Goal: Task Accomplishment & Management: Complete application form

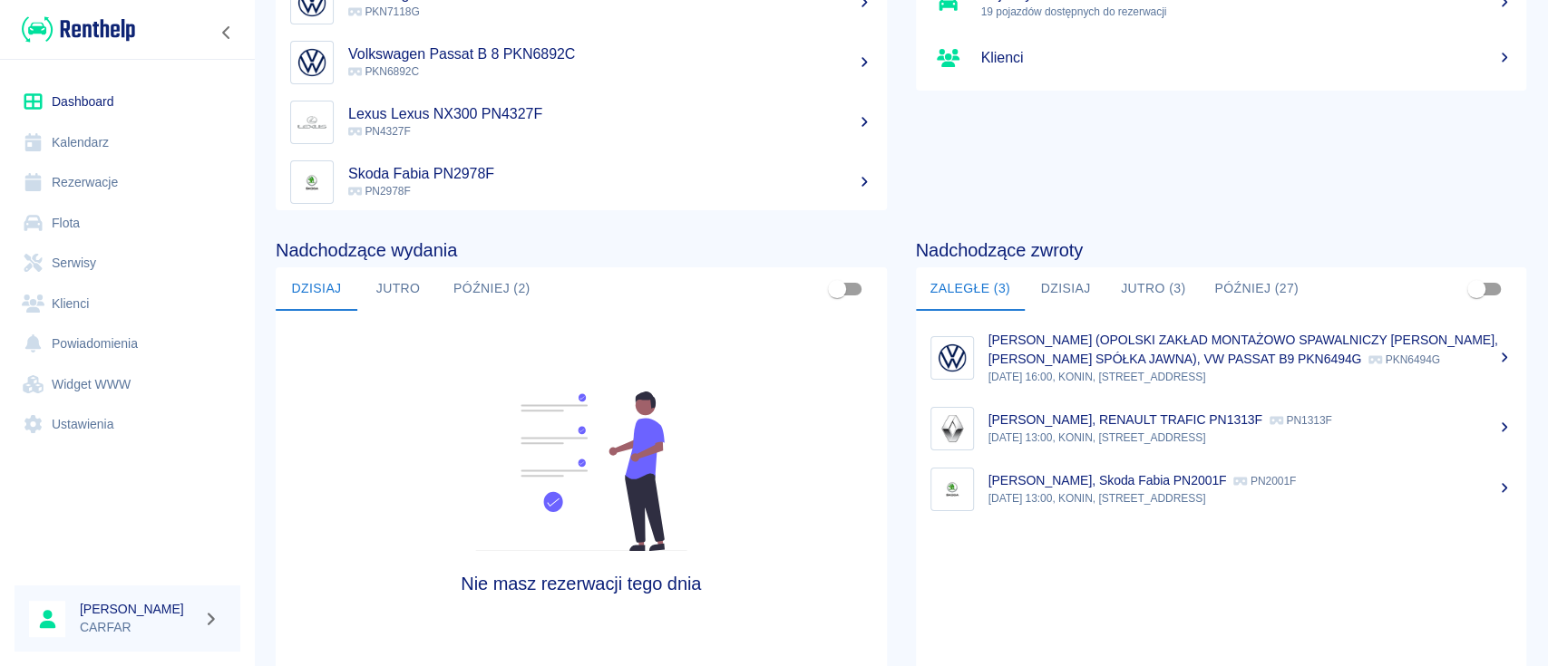
scroll to position [241, 0]
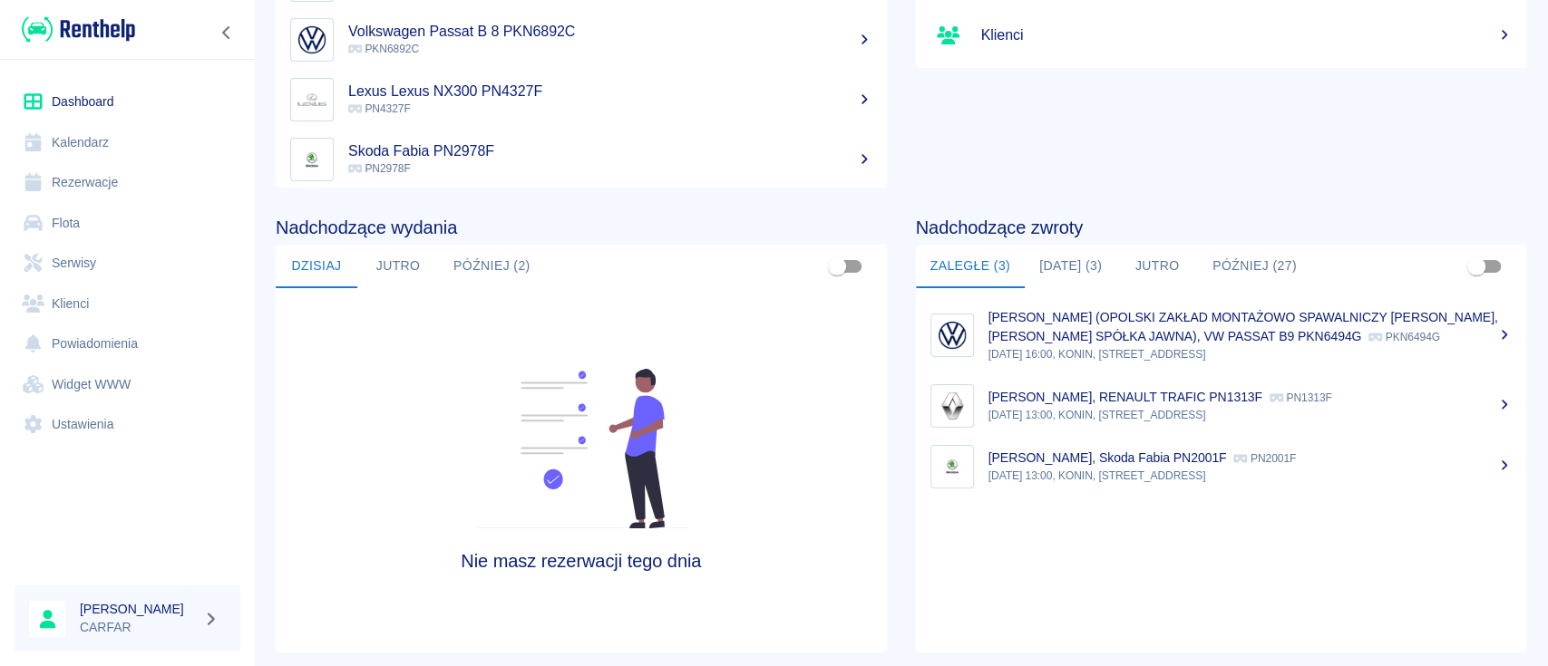
scroll to position [241, 0]
click at [1049, 254] on button "[DATE] (3)" at bounding box center [1071, 266] width 92 height 44
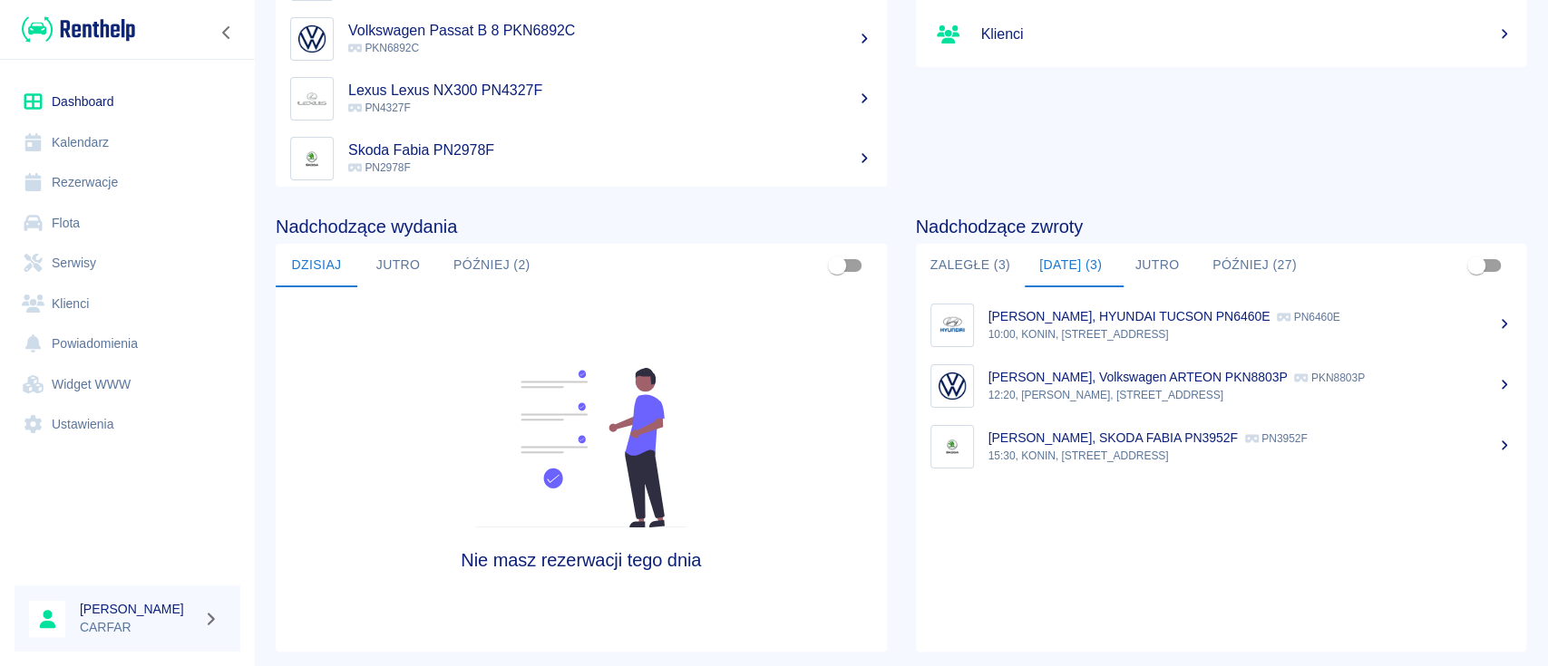
click at [513, 259] on button "Później (2)" at bounding box center [492, 266] width 106 height 44
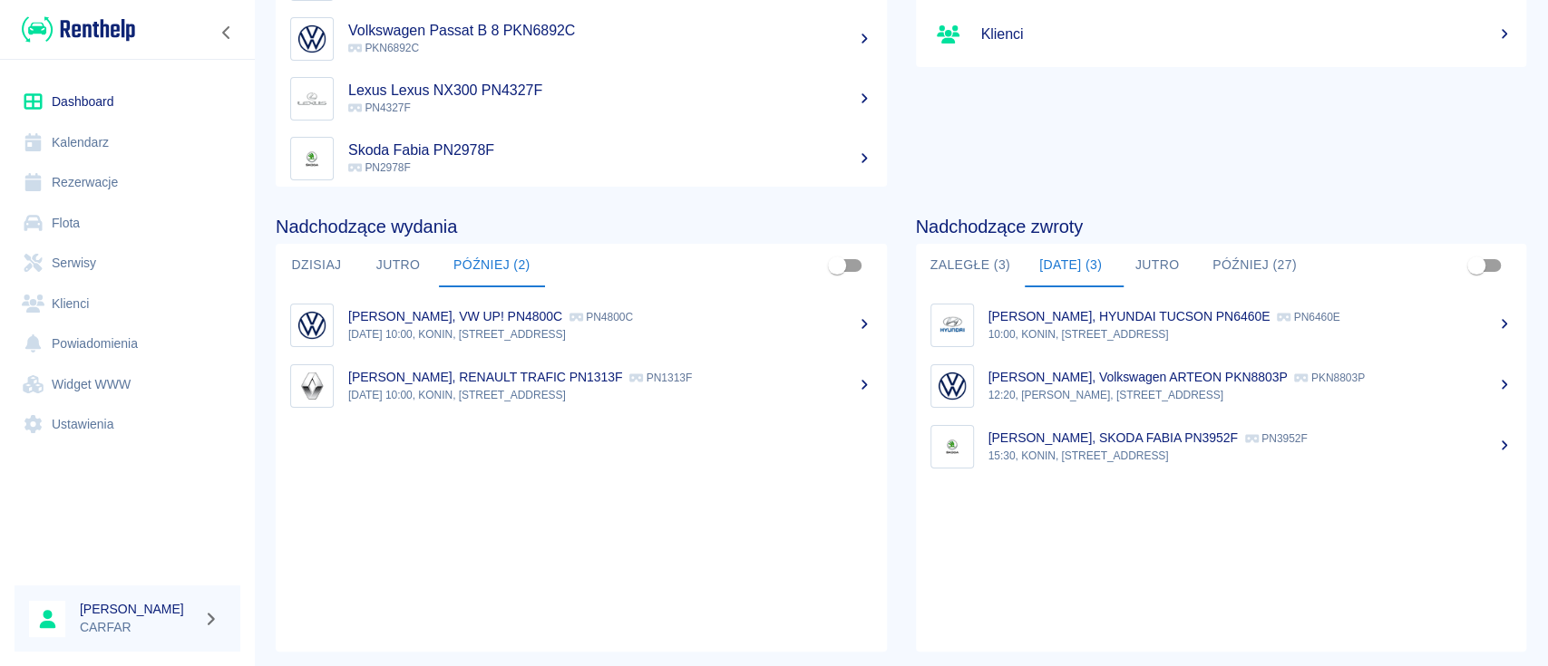
click at [958, 264] on button "Zaległe (3)" at bounding box center [970, 266] width 109 height 44
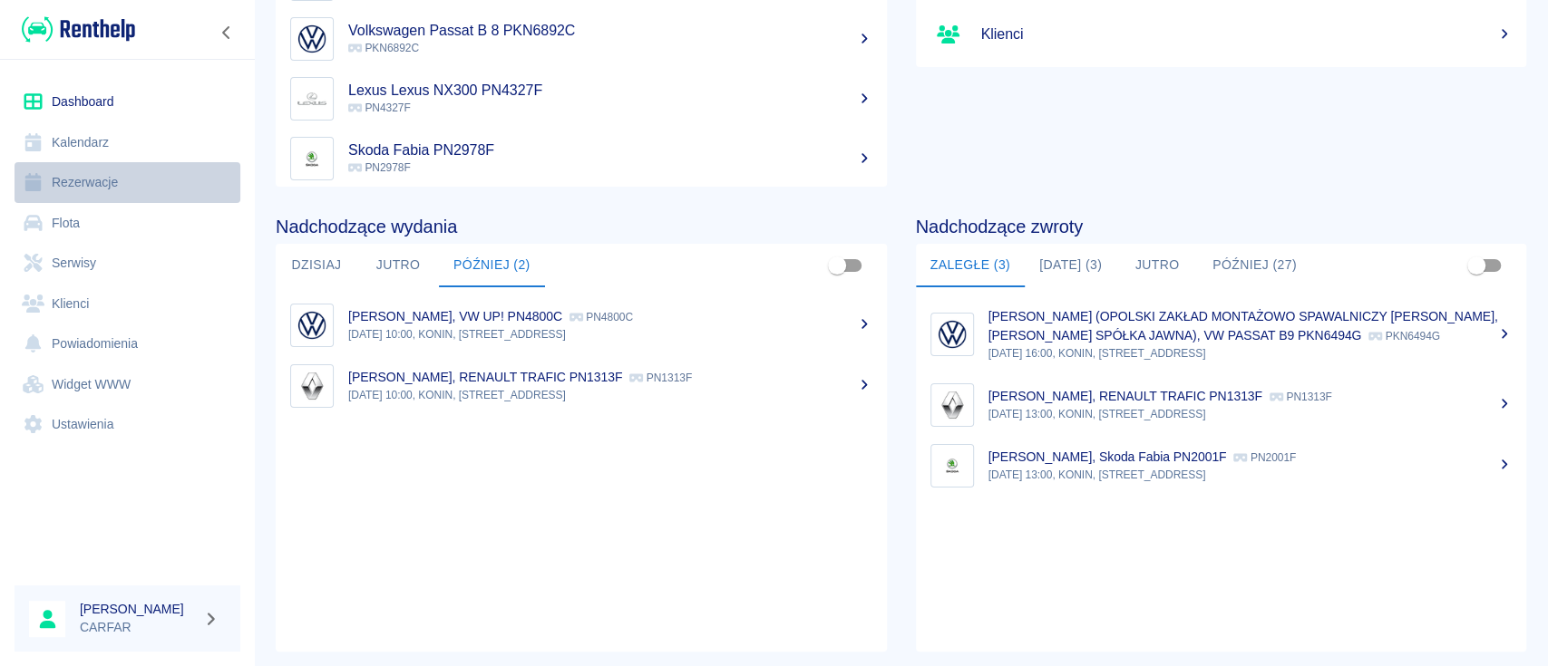
click at [88, 188] on link "Rezerwacje" at bounding box center [128, 182] width 226 height 41
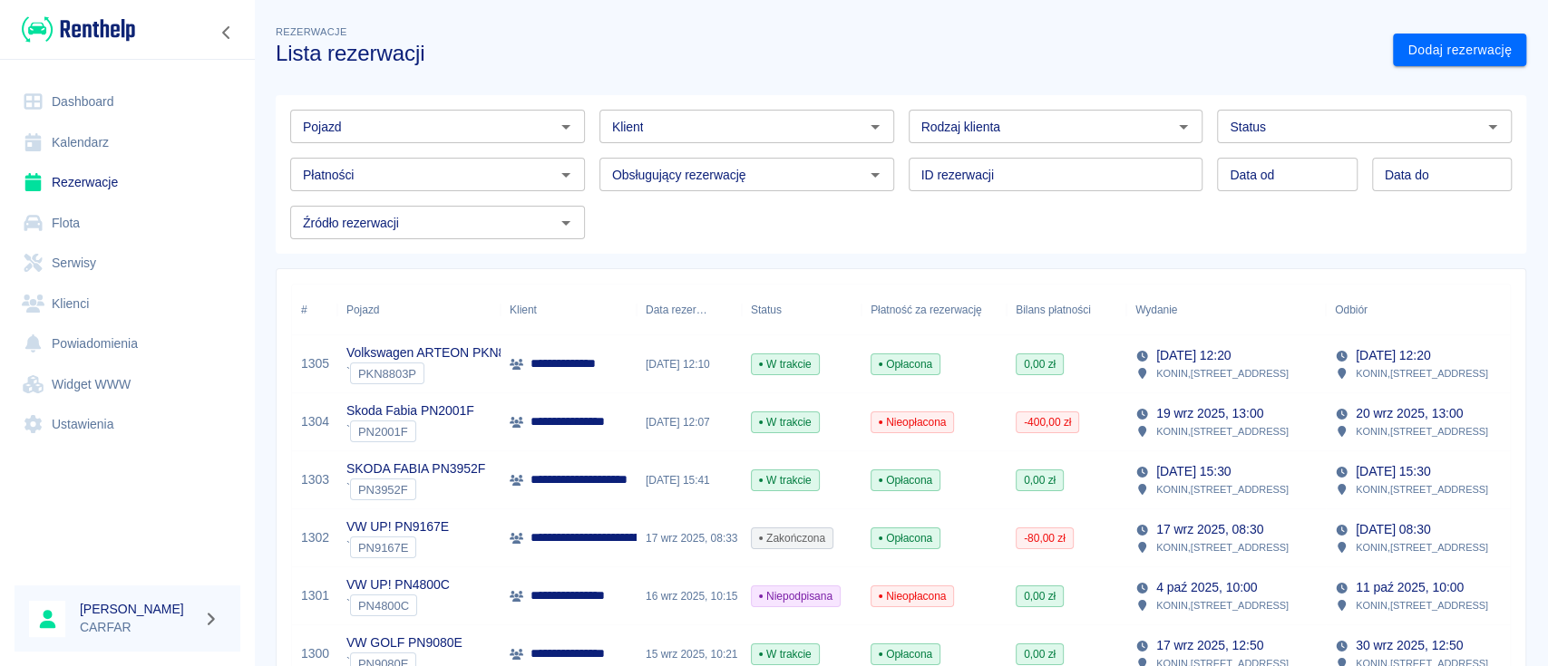
click at [511, 120] on input "Pojazd" at bounding box center [423, 126] width 254 height 23
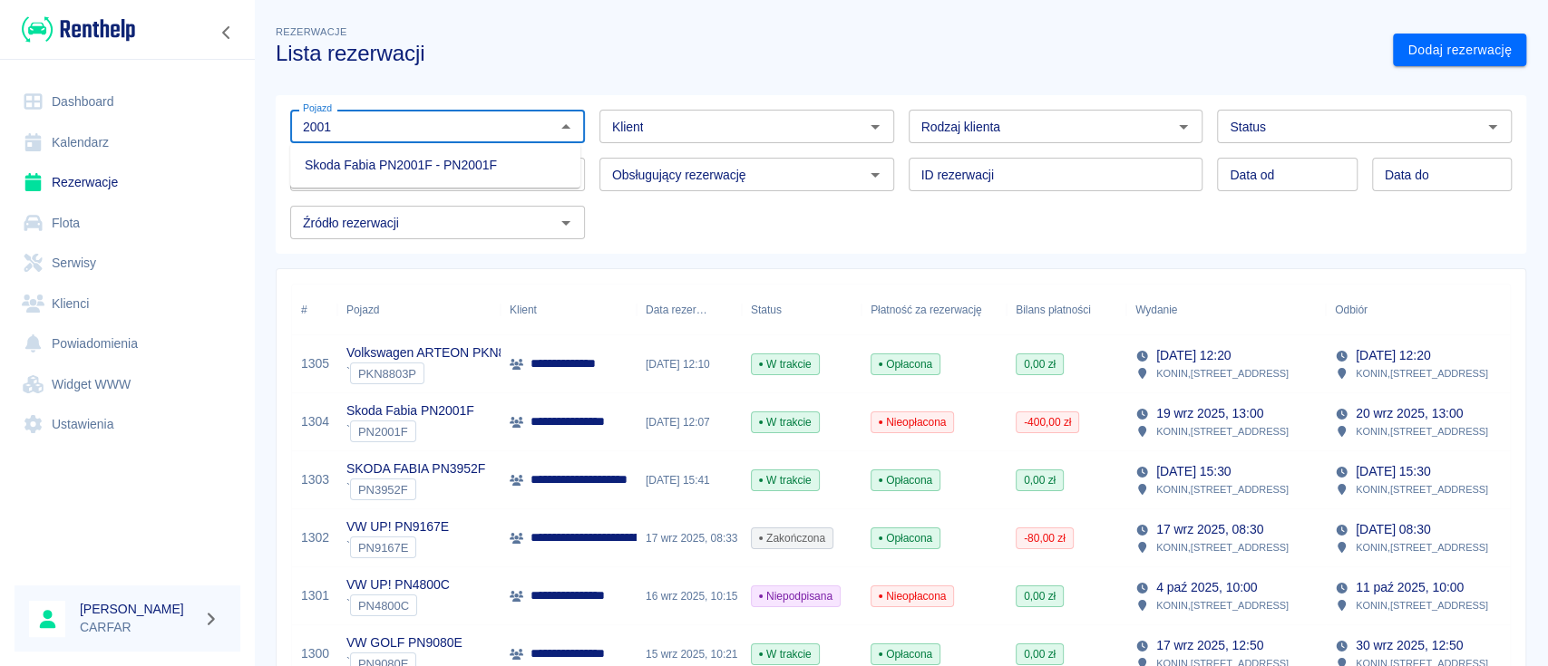
click at [515, 163] on li "Skoda Fabia PN2001F - PN2001F" at bounding box center [435, 166] width 290 height 30
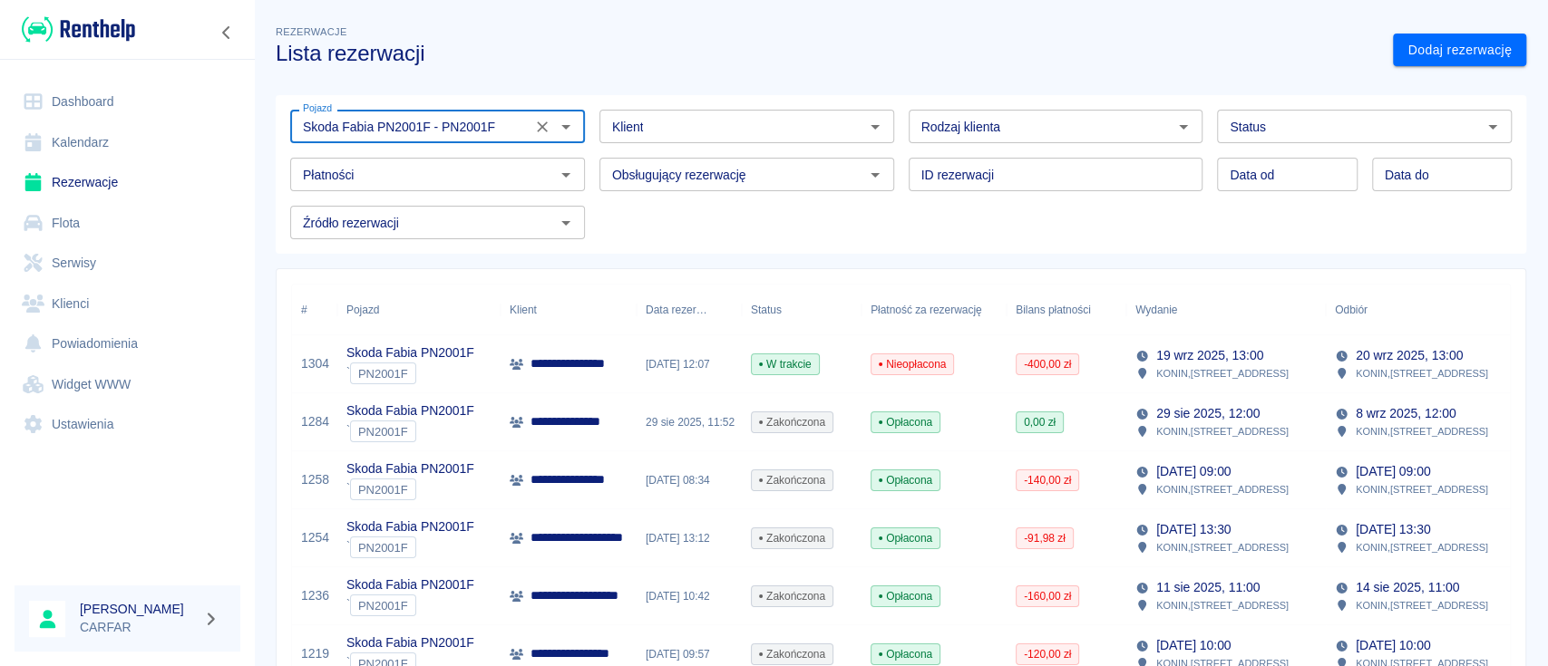
type input "Skoda Fabia PN2001F - PN2001F"
click at [593, 355] on p "**********" at bounding box center [592, 364] width 124 height 19
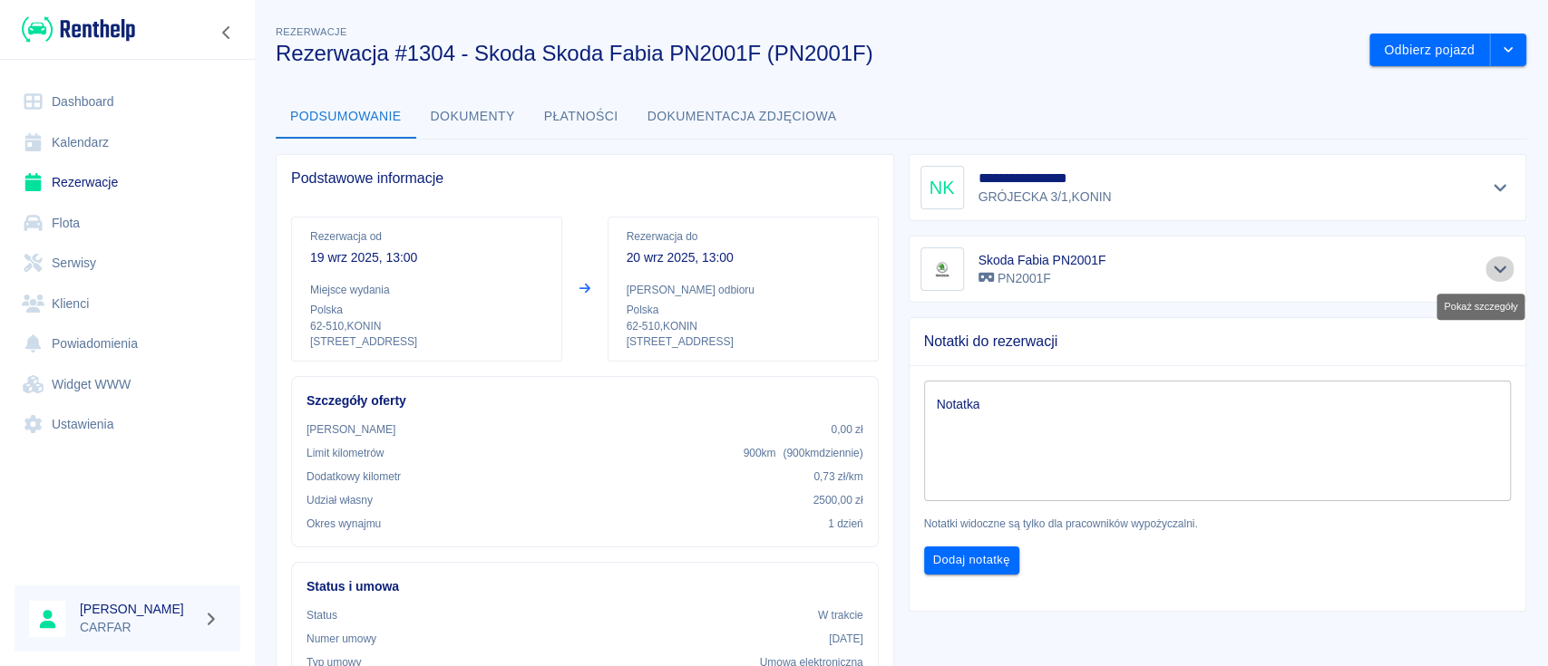
click at [1490, 265] on icon "Pokaż szczegóły" at bounding box center [1500, 269] width 21 height 16
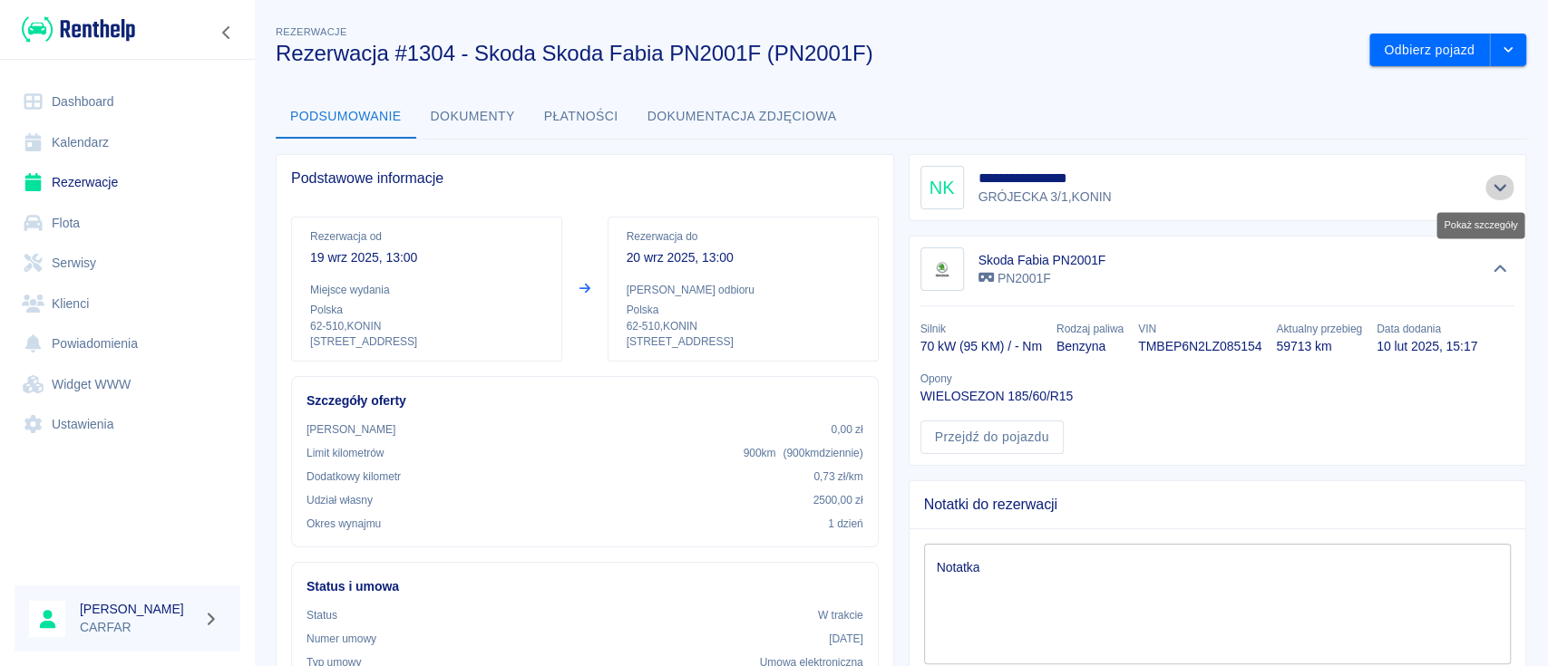
click at [1490, 180] on icon "Pokaż szczegóły" at bounding box center [1500, 188] width 21 height 16
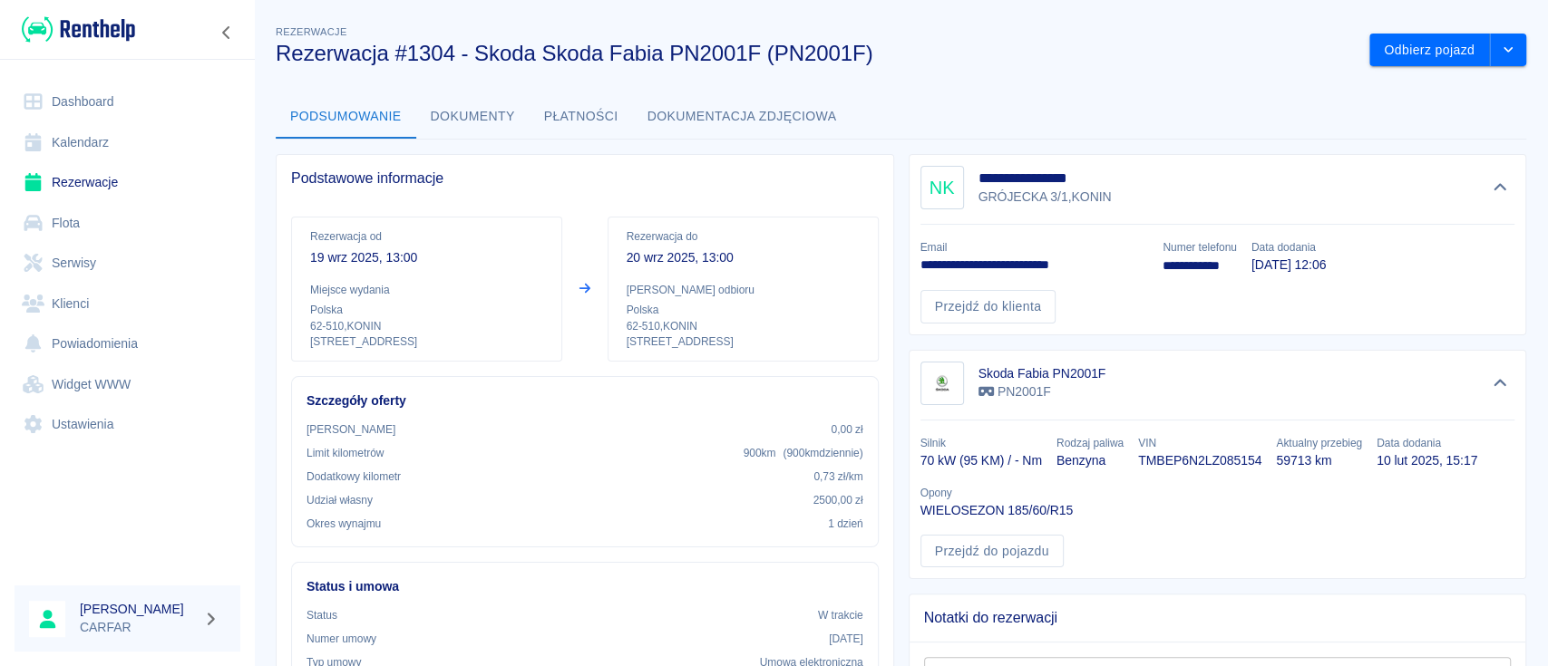
click at [92, 41] on img at bounding box center [78, 30] width 113 height 30
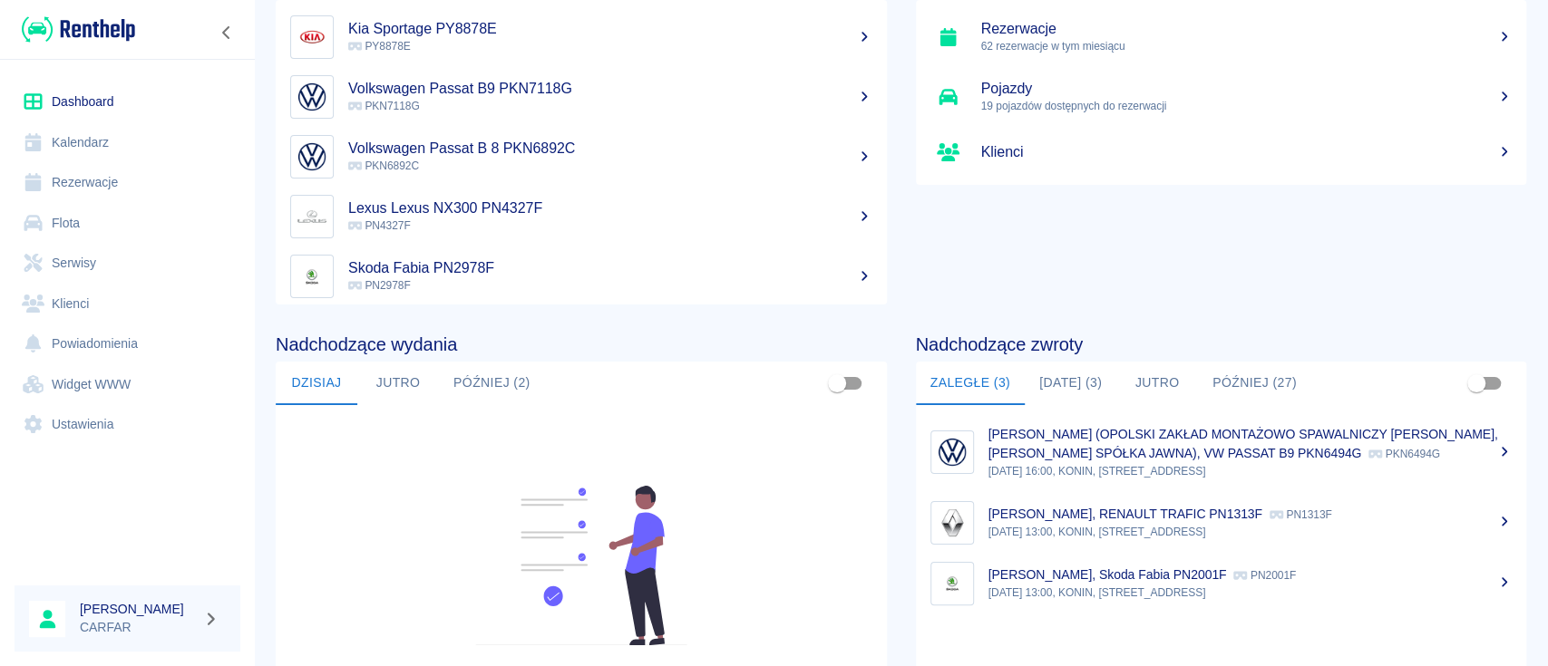
scroll to position [241, 0]
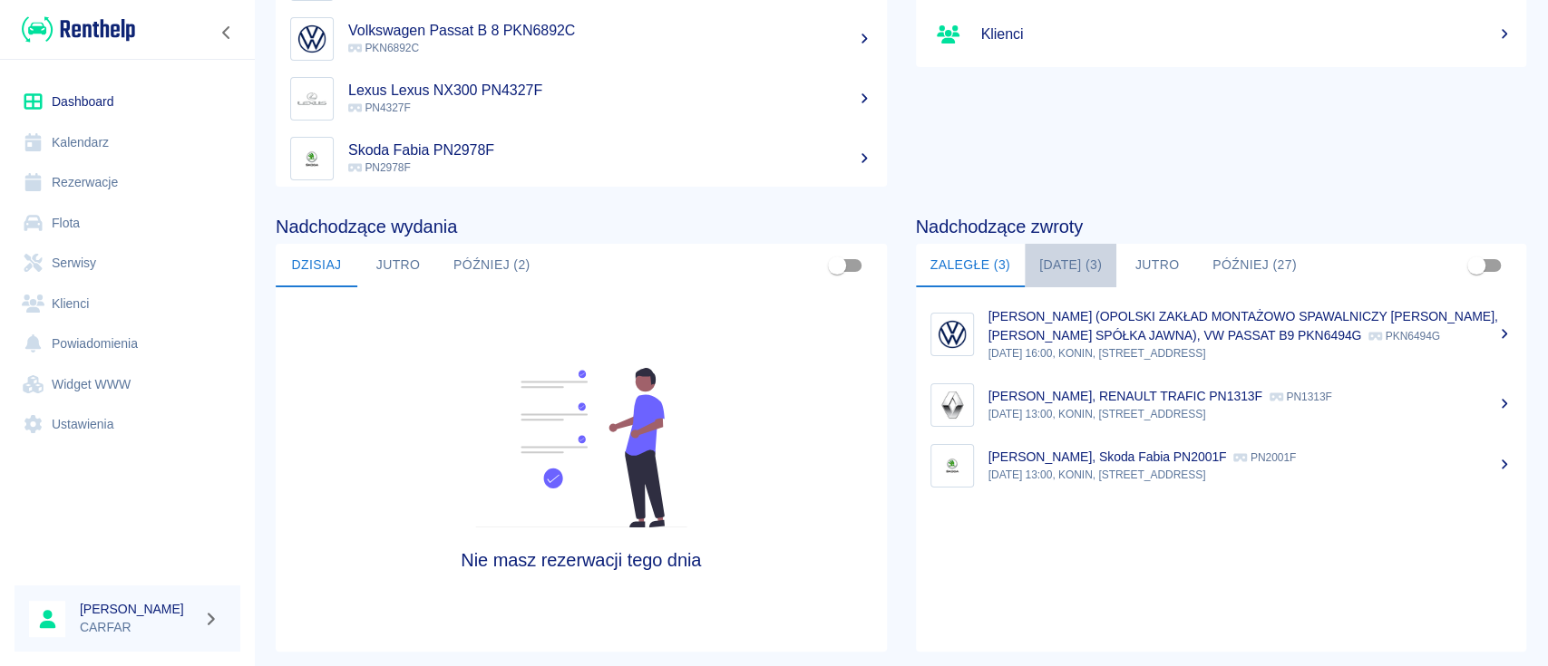
click at [1081, 276] on button "Dzisiaj (3)" at bounding box center [1071, 266] width 92 height 44
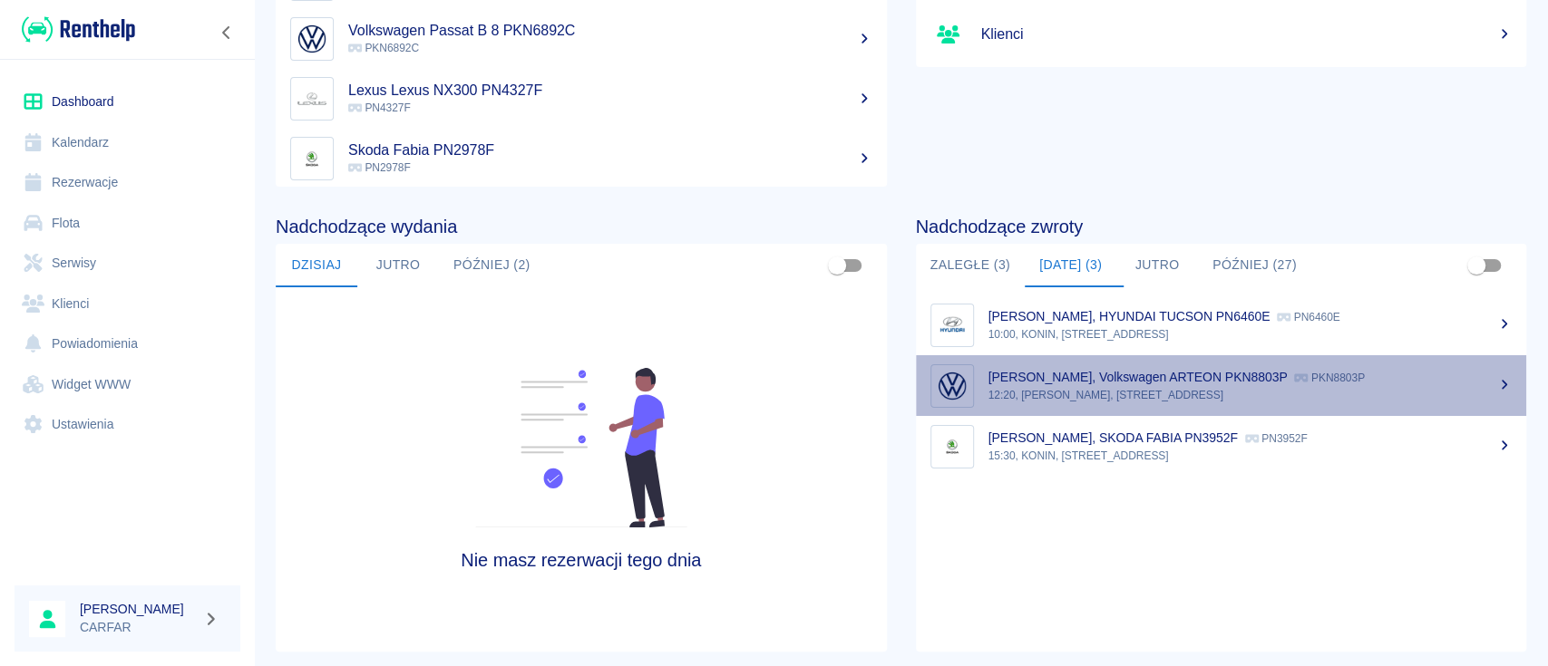
click at [1235, 377] on p "GRACJAN PIGUŁA, Volkswagen ARTEON PKN8803P" at bounding box center [1137, 377] width 299 height 15
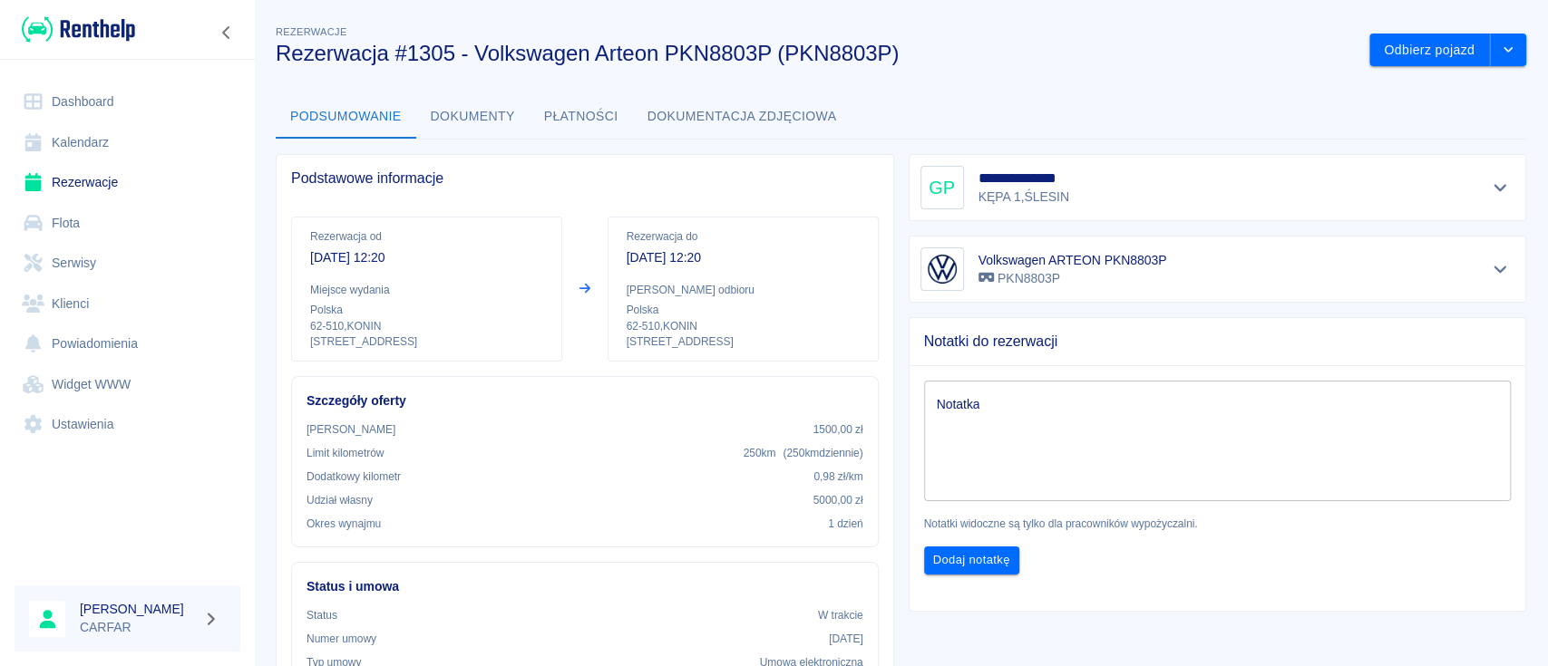
click at [103, 19] on img at bounding box center [78, 30] width 113 height 30
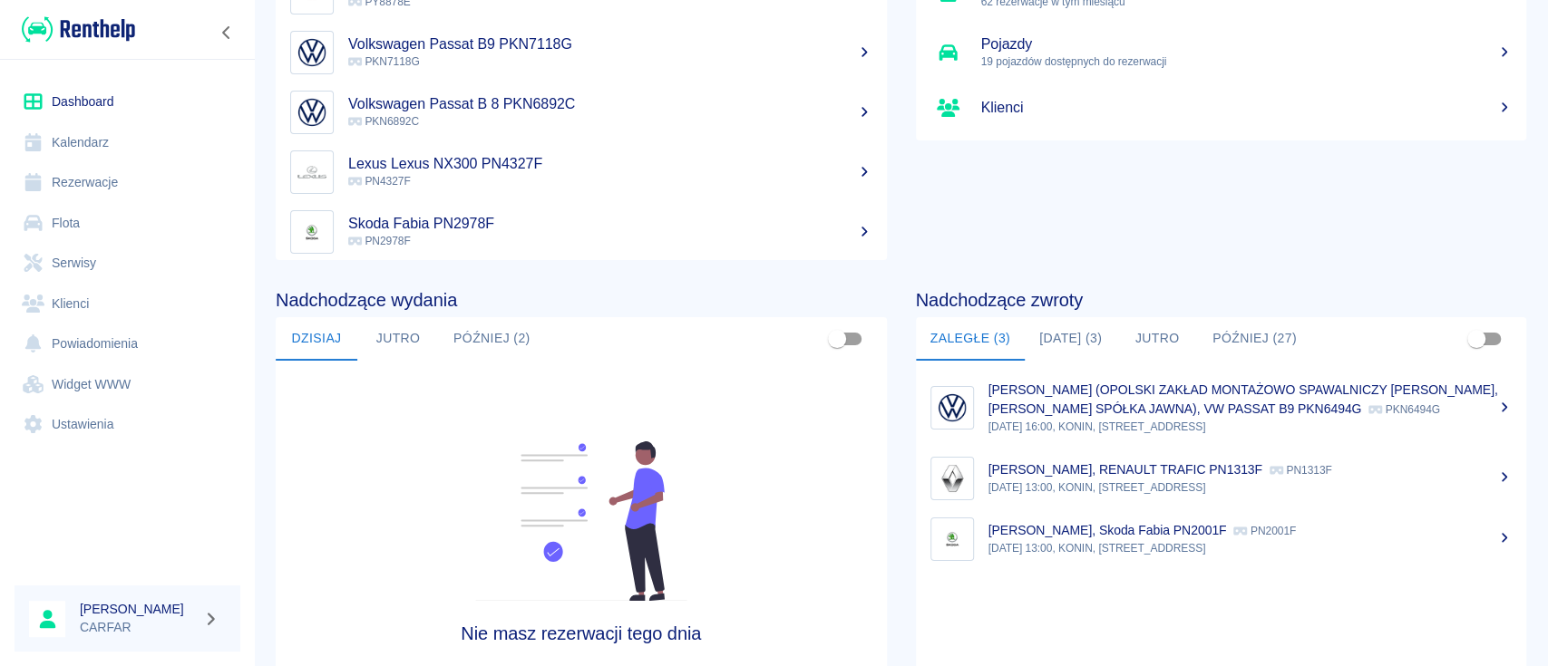
scroll to position [241, 0]
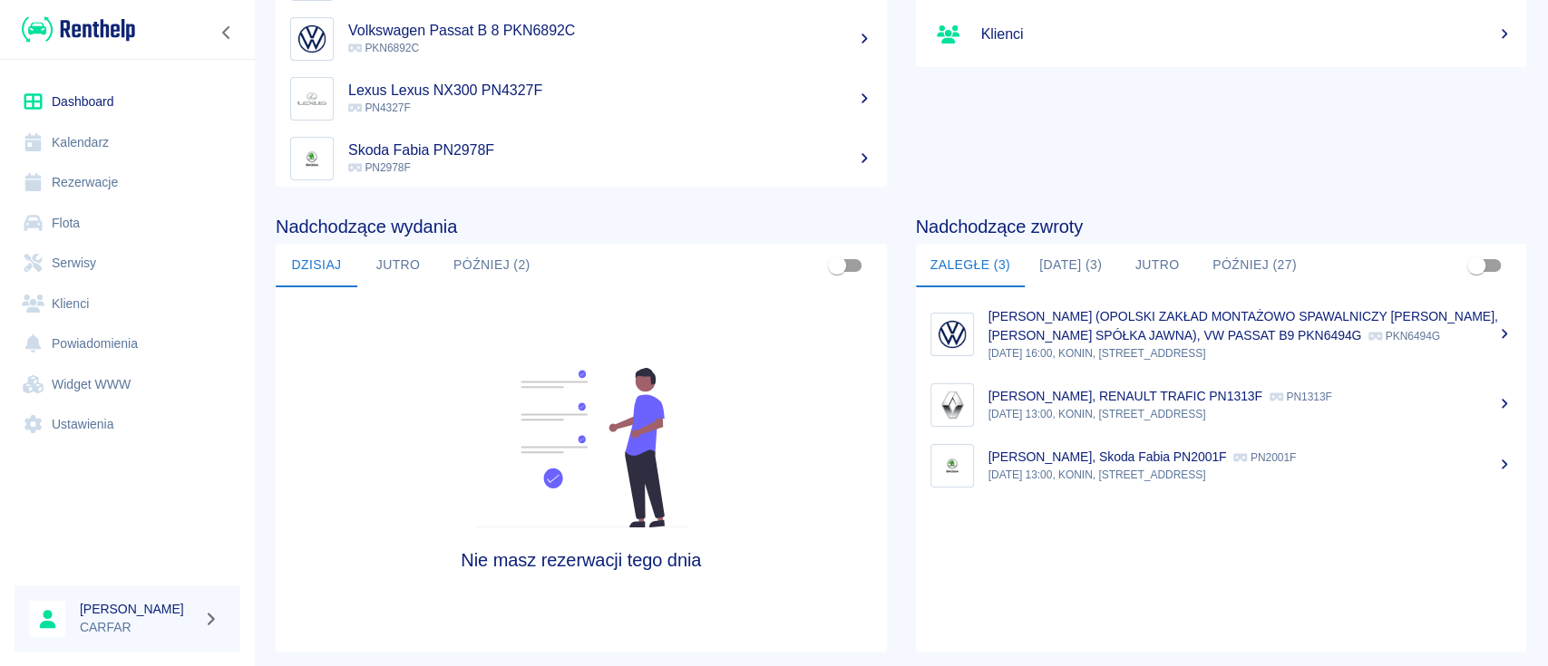
click at [1151, 483] on p "20 wrz 2025, 13:00, KONIN, Kolejowa 1C" at bounding box center [1250, 475] width 524 height 16
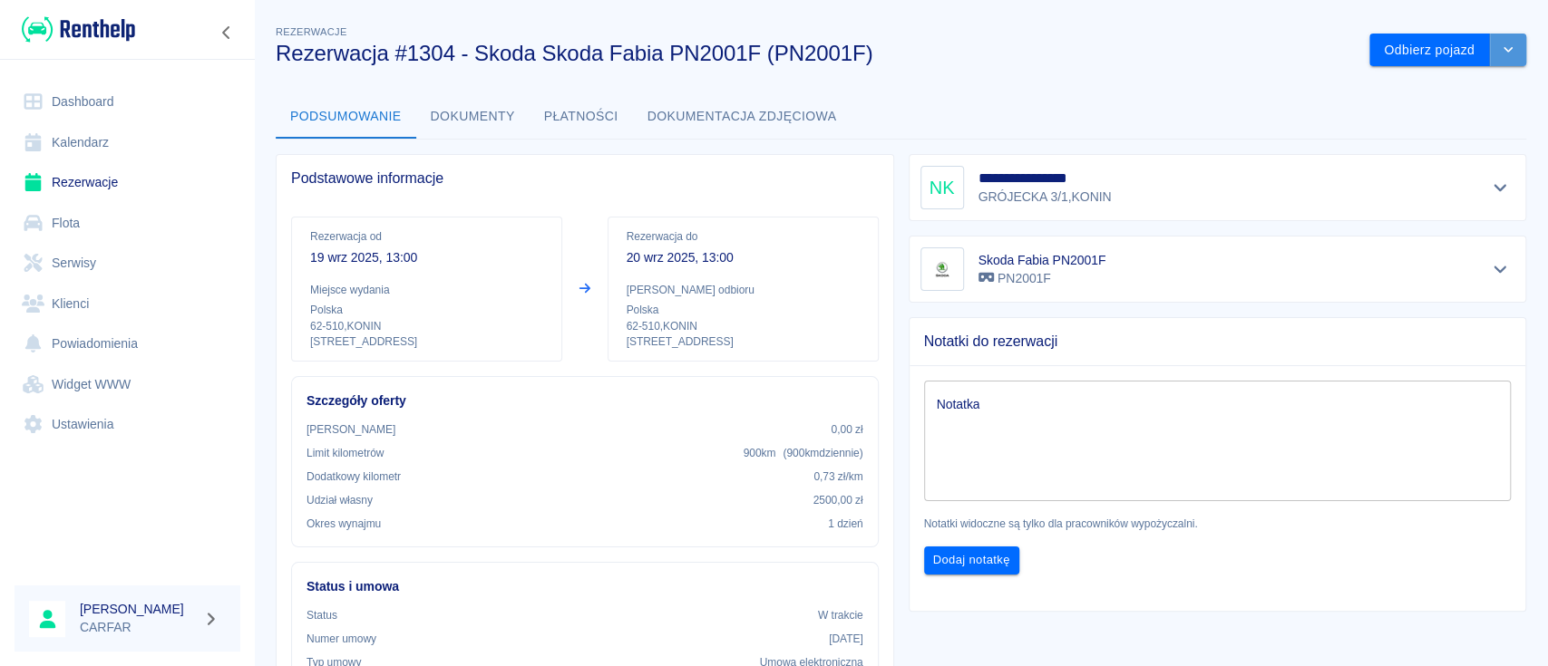
click at [1501, 52] on icon "drop-down" at bounding box center [1508, 50] width 15 height 12
click at [1458, 84] on li "Przedłuż rezerwację" at bounding box center [1429, 88] width 153 height 30
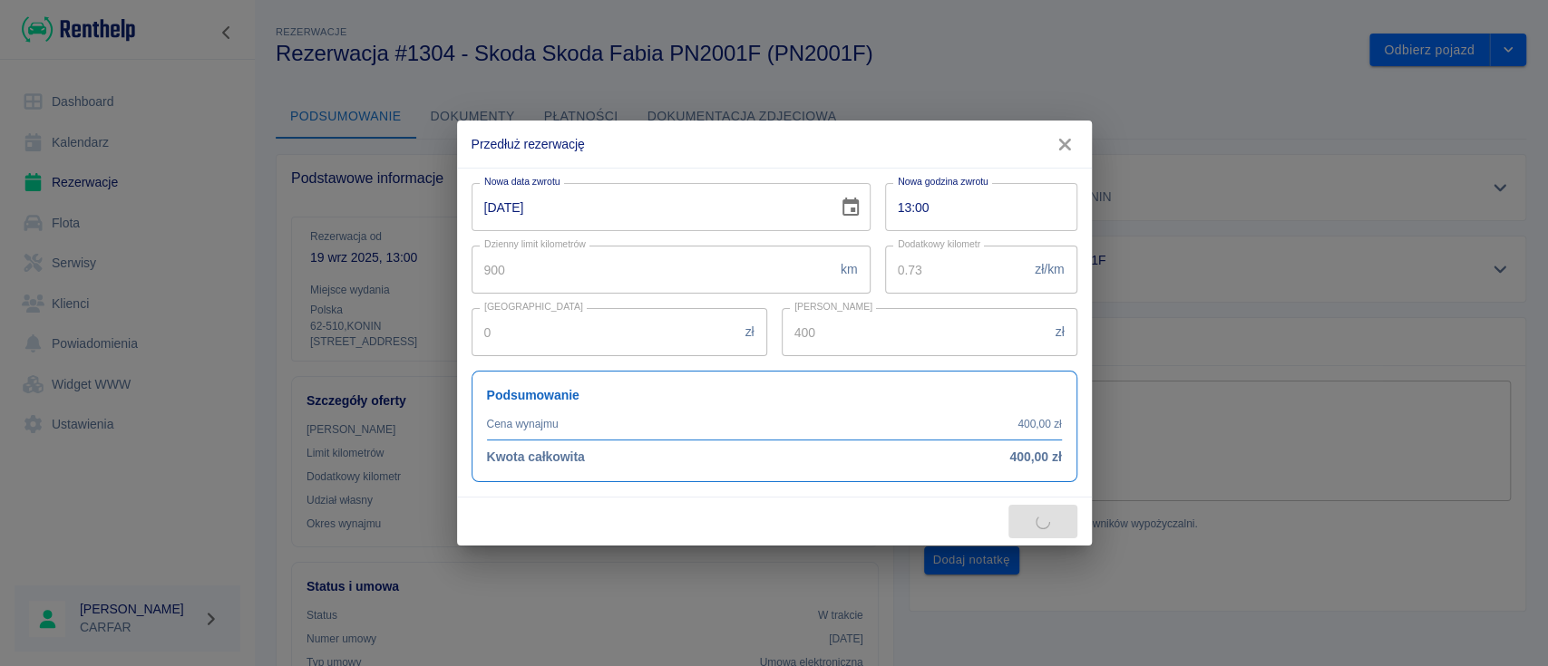
type input "250"
type input "110"
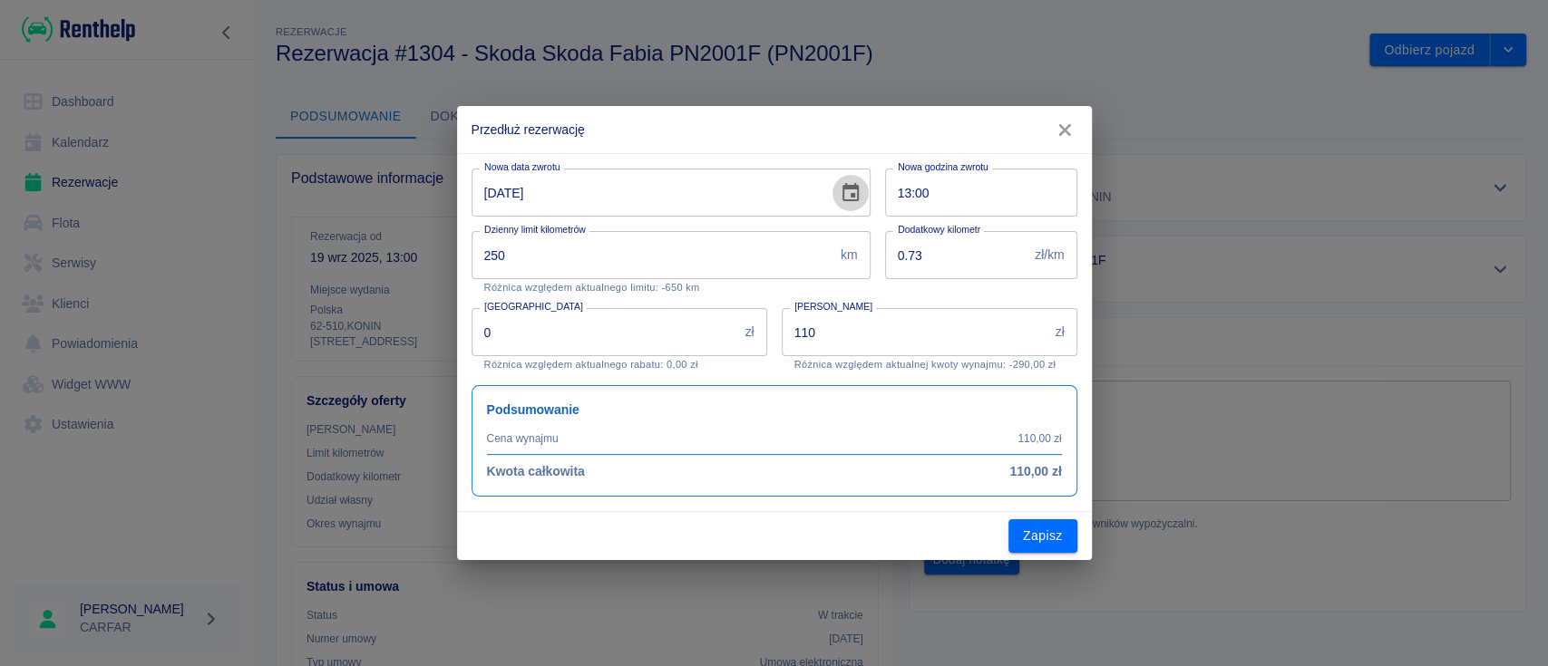
click at [863, 188] on button "Choose date, selected date is 20 wrz 2025" at bounding box center [850, 193] width 36 height 36
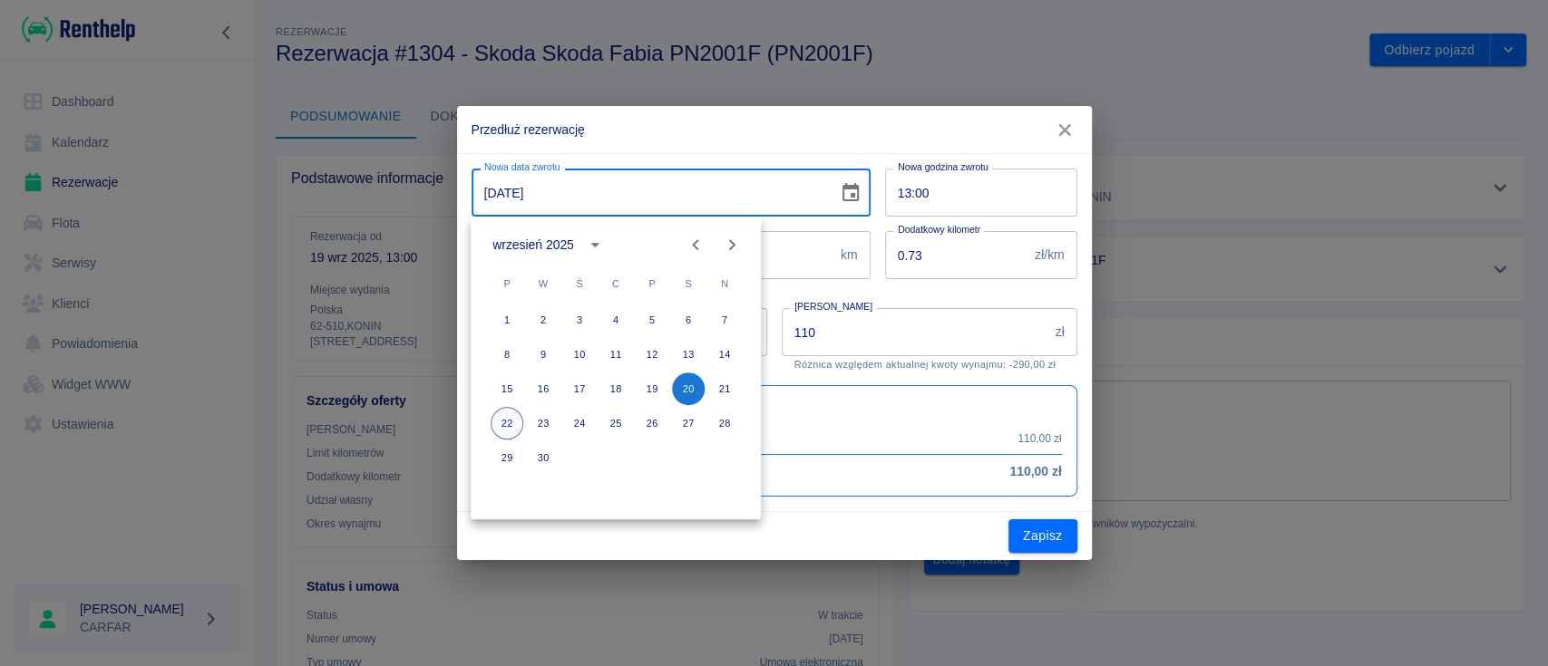
click at [506, 417] on button "22" at bounding box center [507, 423] width 33 height 33
type input "22-09-2025"
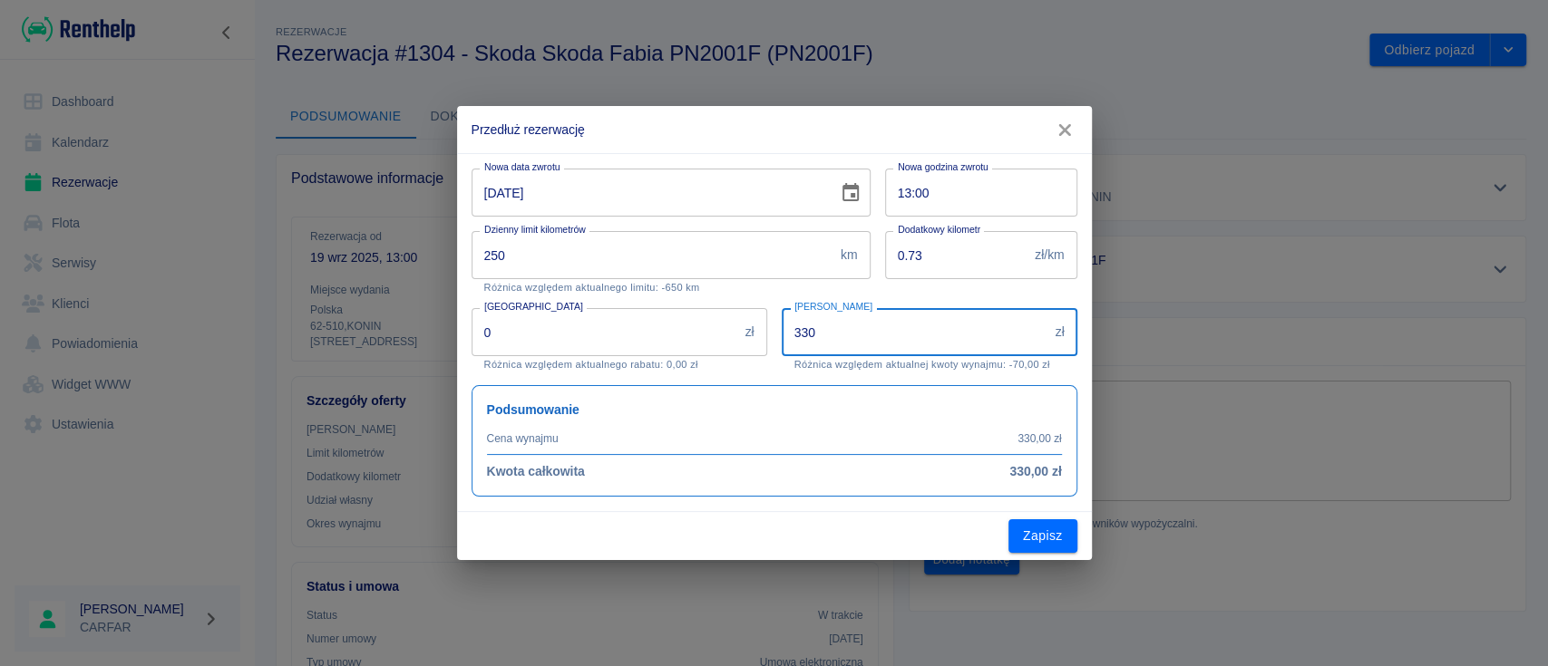
drag, startPoint x: 896, startPoint y: 329, endPoint x: 696, endPoint y: 330, distance: 199.5
click at [696, 330] on div "Nowa data zwrotu 22-09-2025 Nowa data zwrotu Nowa godzina zwrotu 13:00 Nowa god…" at bounding box center [767, 325] width 620 height 343
type input "400"
click at [904, 287] on div "Dodatkowy kilometr 0.73 zł/km Dodatkowy kilometr" at bounding box center [973, 255] width 207 height 77
click at [1059, 127] on icon "button" at bounding box center [1065, 130] width 24 height 19
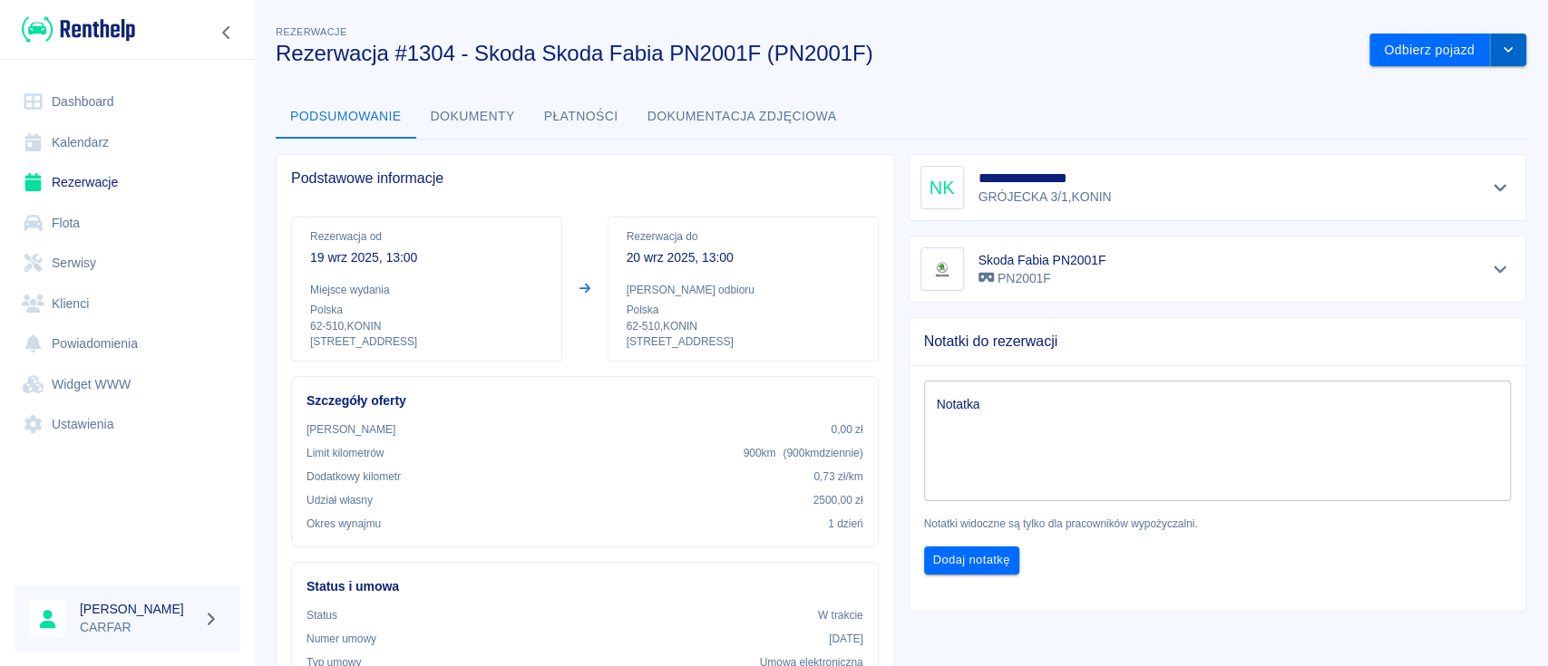
click at [1501, 44] on icon "drop-down" at bounding box center [1508, 50] width 15 height 12
click at [1427, 91] on li "Przedłuż rezerwację" at bounding box center [1429, 88] width 153 height 30
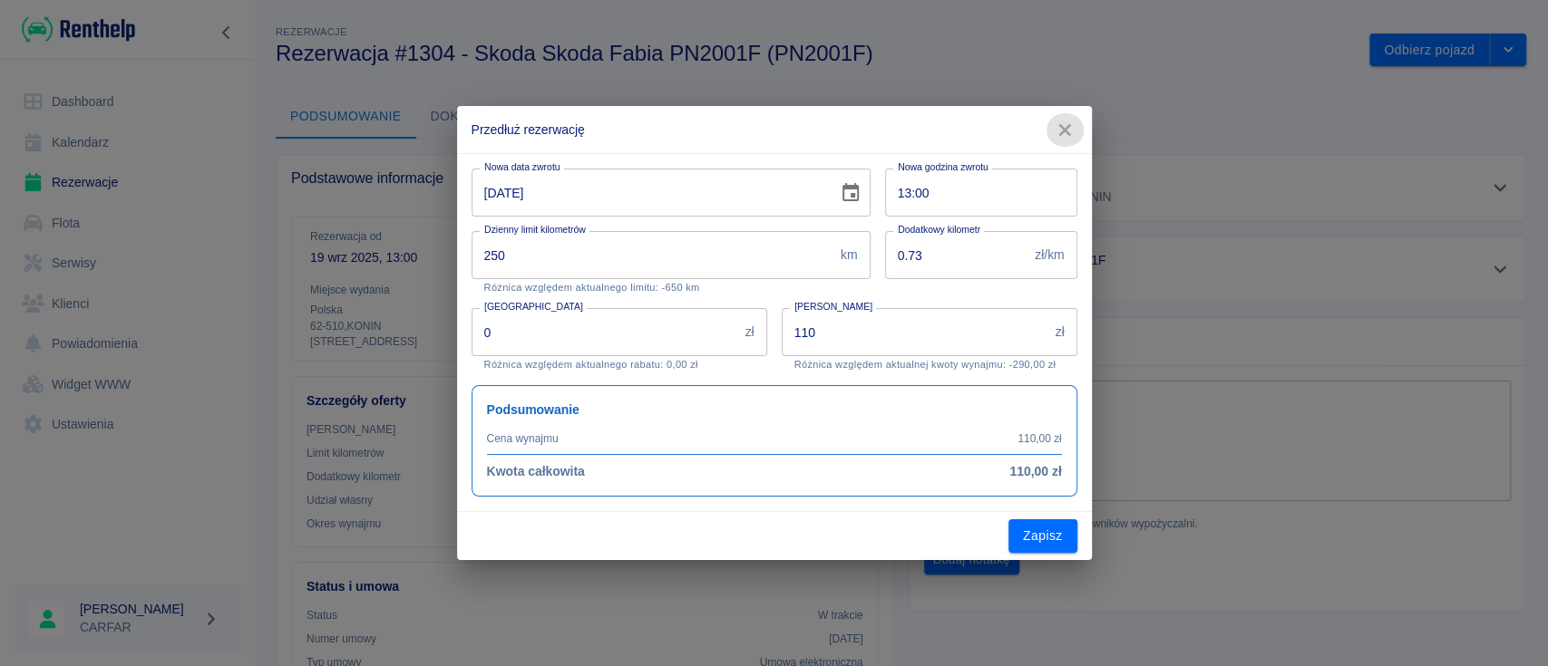
click at [1060, 127] on icon "button" at bounding box center [1065, 130] width 12 height 12
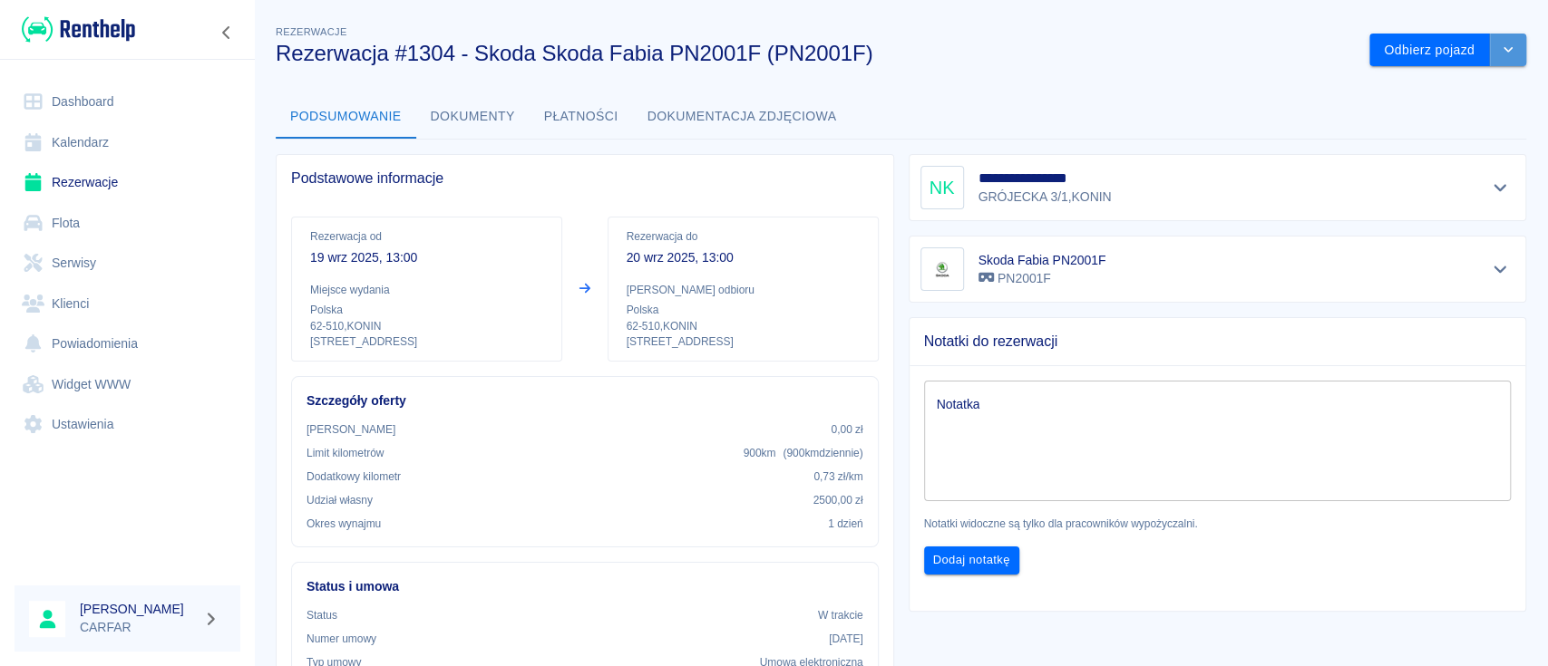
click at [1501, 50] on icon "drop-down" at bounding box center [1508, 50] width 15 height 12
click at [1478, 87] on li "Przedłuż rezerwację" at bounding box center [1429, 88] width 153 height 30
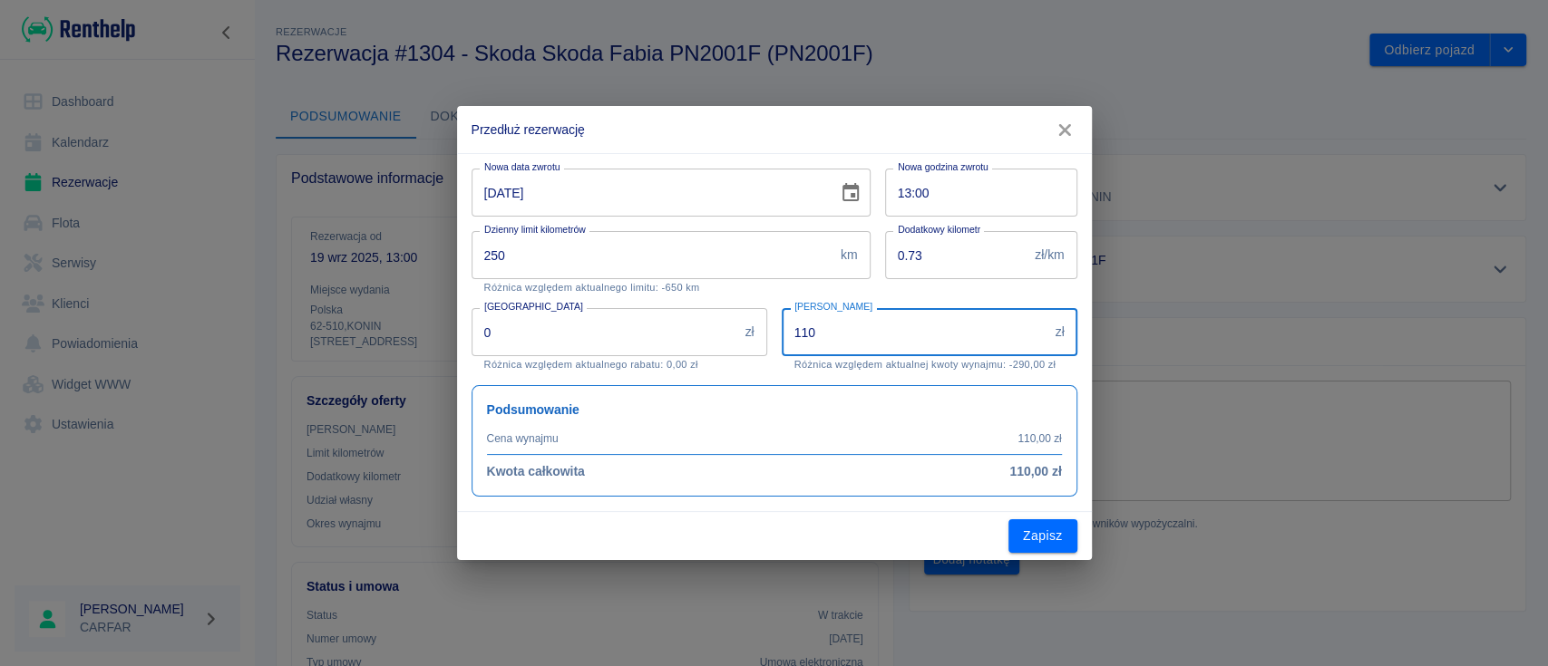
drag, startPoint x: 853, startPoint y: 330, endPoint x: 743, endPoint y: 324, distance: 110.8
click at [743, 324] on div "Nowa data zwrotu 20-09-2025 Nowa data zwrotu Nowa godzina zwrotu 13:00 Nowa god…" at bounding box center [767, 325] width 620 height 343
type input "400"
click at [835, 289] on p "Różnica względem aktualnego limitu: -650 km" at bounding box center [671, 288] width 374 height 12
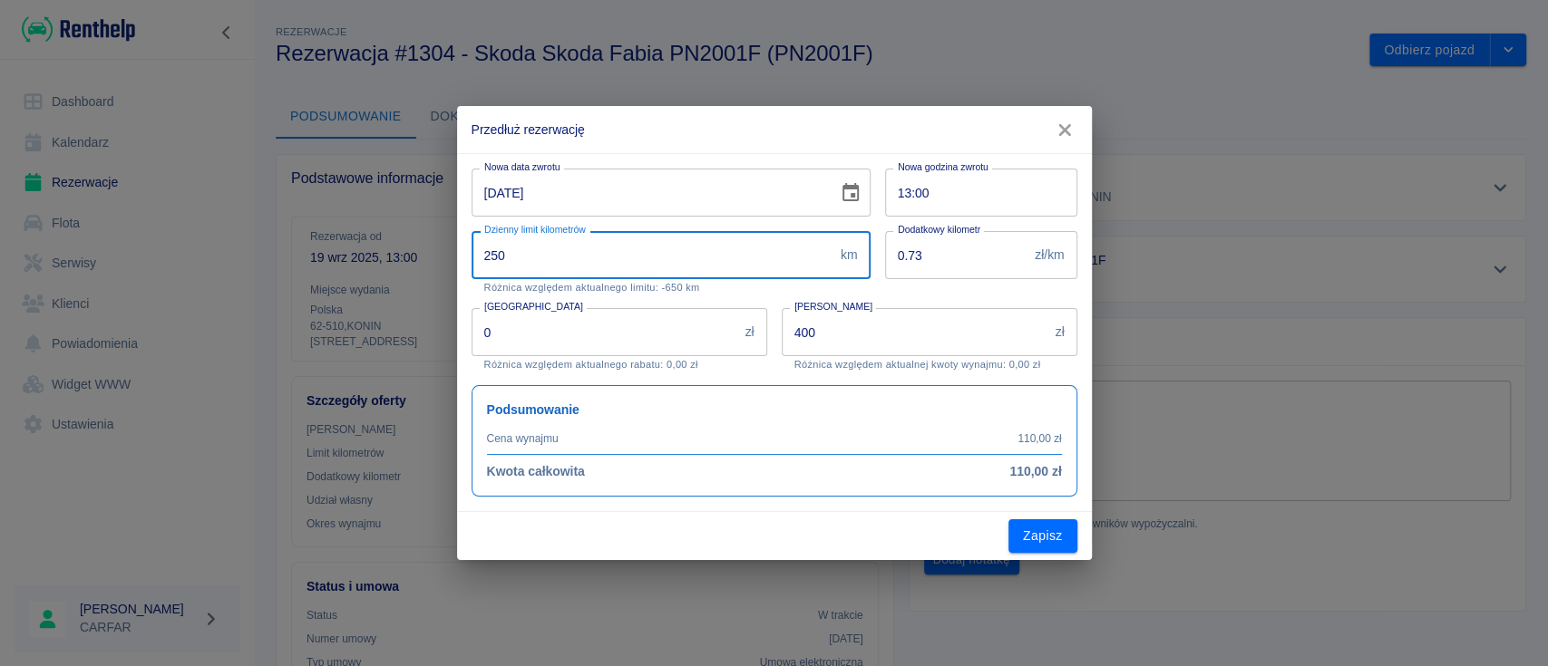
drag, startPoint x: 622, startPoint y: 255, endPoint x: 388, endPoint y: 256, distance: 233.9
click at [388, 256] on div "Przedłuż rezerwację Nowa data zwrotu 20-09-2025 Nowa data zwrotu Nowa godzina z…" at bounding box center [774, 333] width 1548 height 666
type input "300"
click at [849, 297] on div "Kwota wynajmu 400 zł Kwota wynajmu Różnica względem aktualnej kwoty wynajmu: 0,…" at bounding box center [922, 332] width 310 height 77
click at [847, 190] on icon "Choose date, selected date is 20 wrz 2025" at bounding box center [851, 193] width 22 height 22
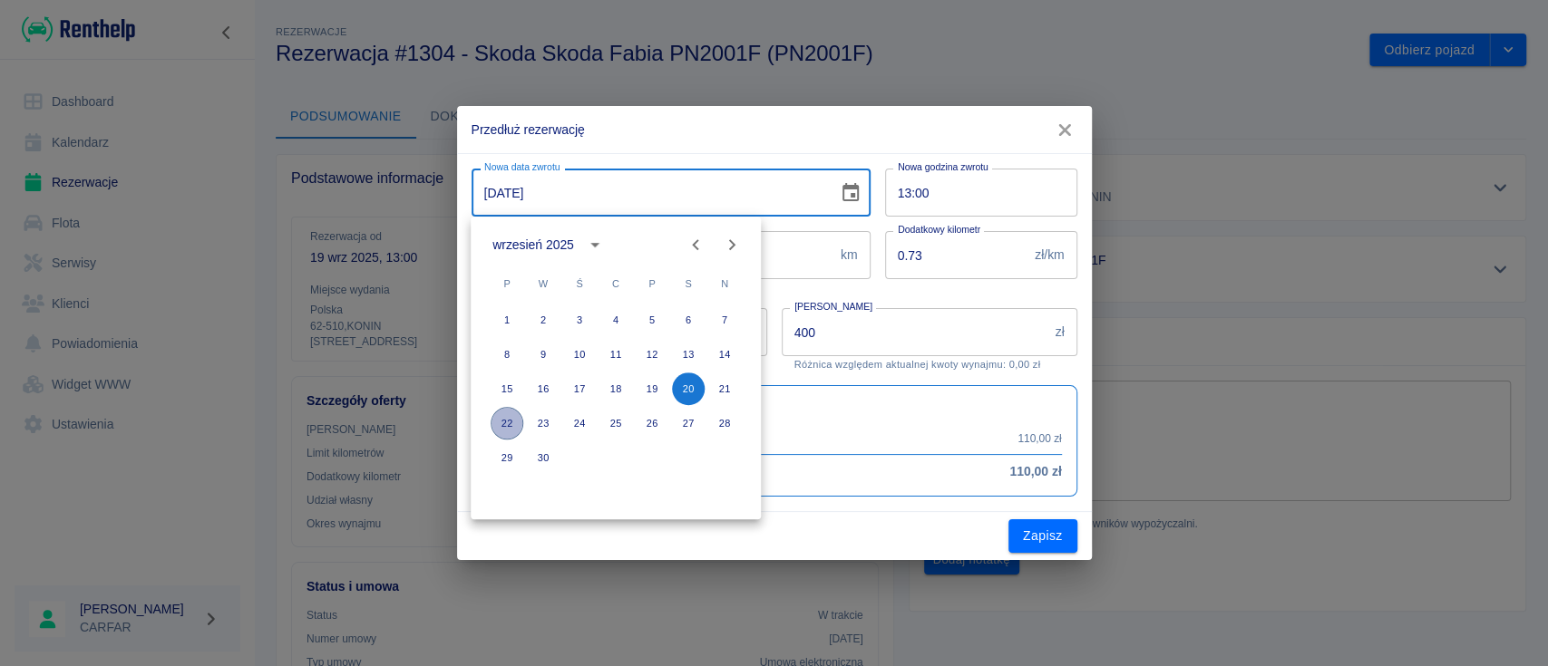
click at [508, 429] on button "22" at bounding box center [507, 423] width 33 height 33
type input "22-09-2025"
type input "250"
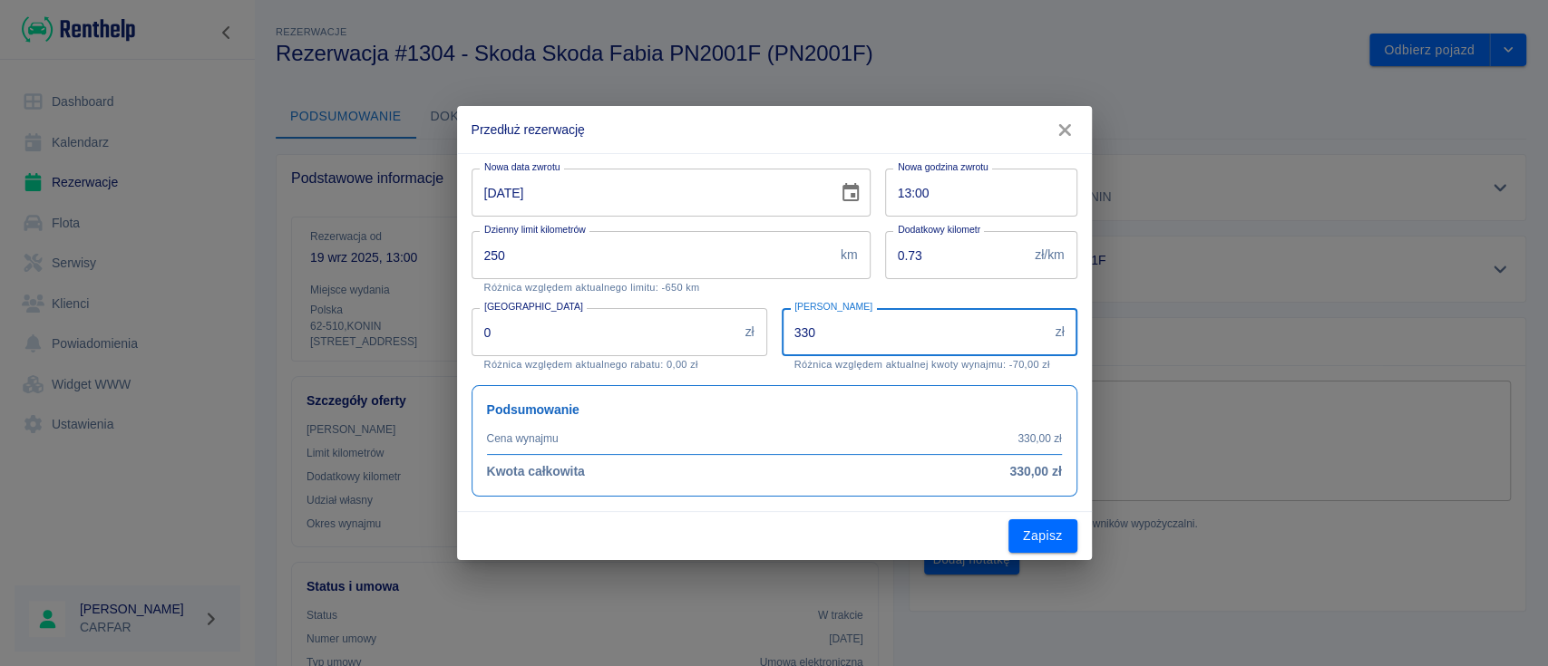
drag, startPoint x: 834, startPoint y: 332, endPoint x: 674, endPoint y: 328, distance: 160.5
click at [674, 328] on div "Nowa data zwrotu 22-09-2025 Nowa data zwrotu Nowa godzina zwrotu 13:00 Nowa god…" at bounding box center [767, 325] width 620 height 343
type input "400"
click at [722, 369] on p "Różnica względem aktualnego rabatu: 0,00 zł" at bounding box center [619, 365] width 270 height 12
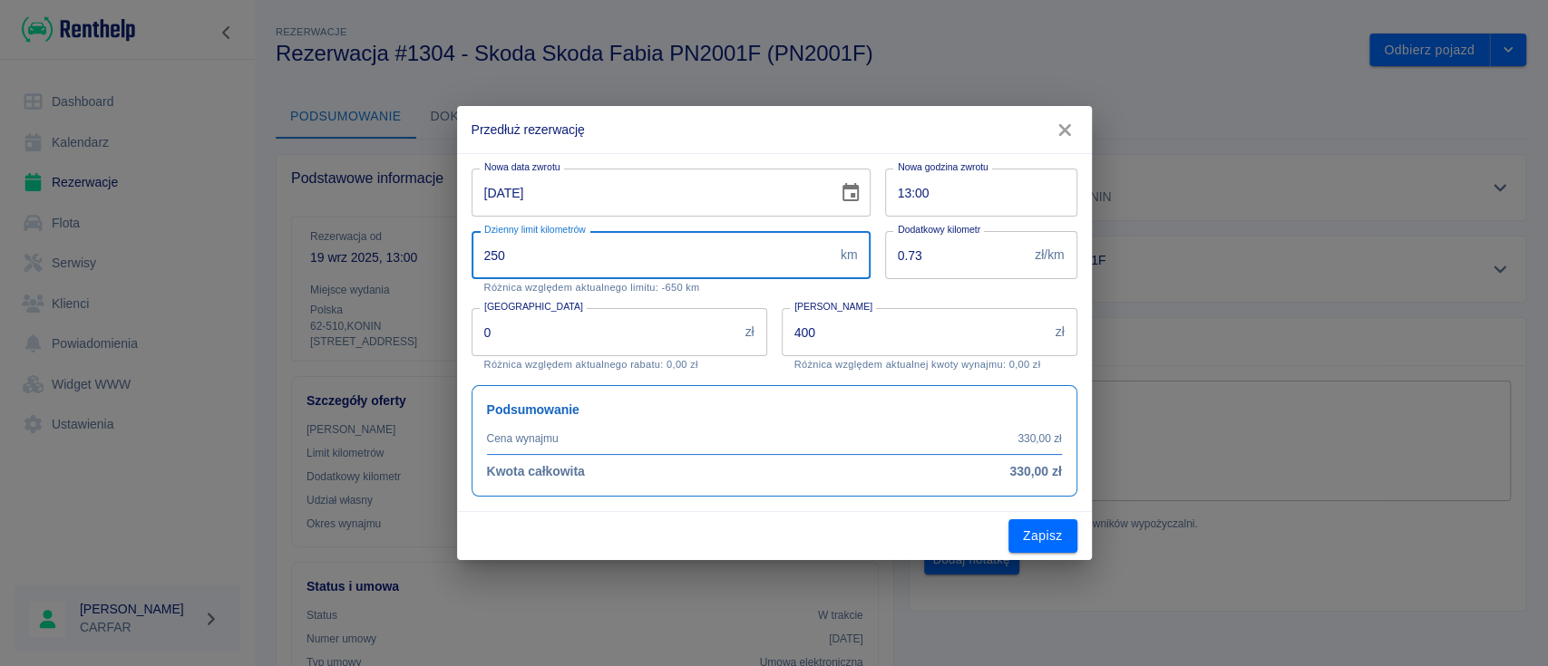
drag, startPoint x: 615, startPoint y: 264, endPoint x: 374, endPoint y: 242, distance: 242.2
click at [374, 242] on div "Przedłuż rezerwację Nowa data zwrotu 22-09-2025 Nowa data zwrotu Nowa godzina z…" at bounding box center [774, 333] width 1548 height 666
type input "300"
click at [769, 296] on div "Kwota wynajmu 400 zł Kwota wynajmu Różnica względem aktualnej kwoty wynajmu: 0,…" at bounding box center [922, 332] width 310 height 77
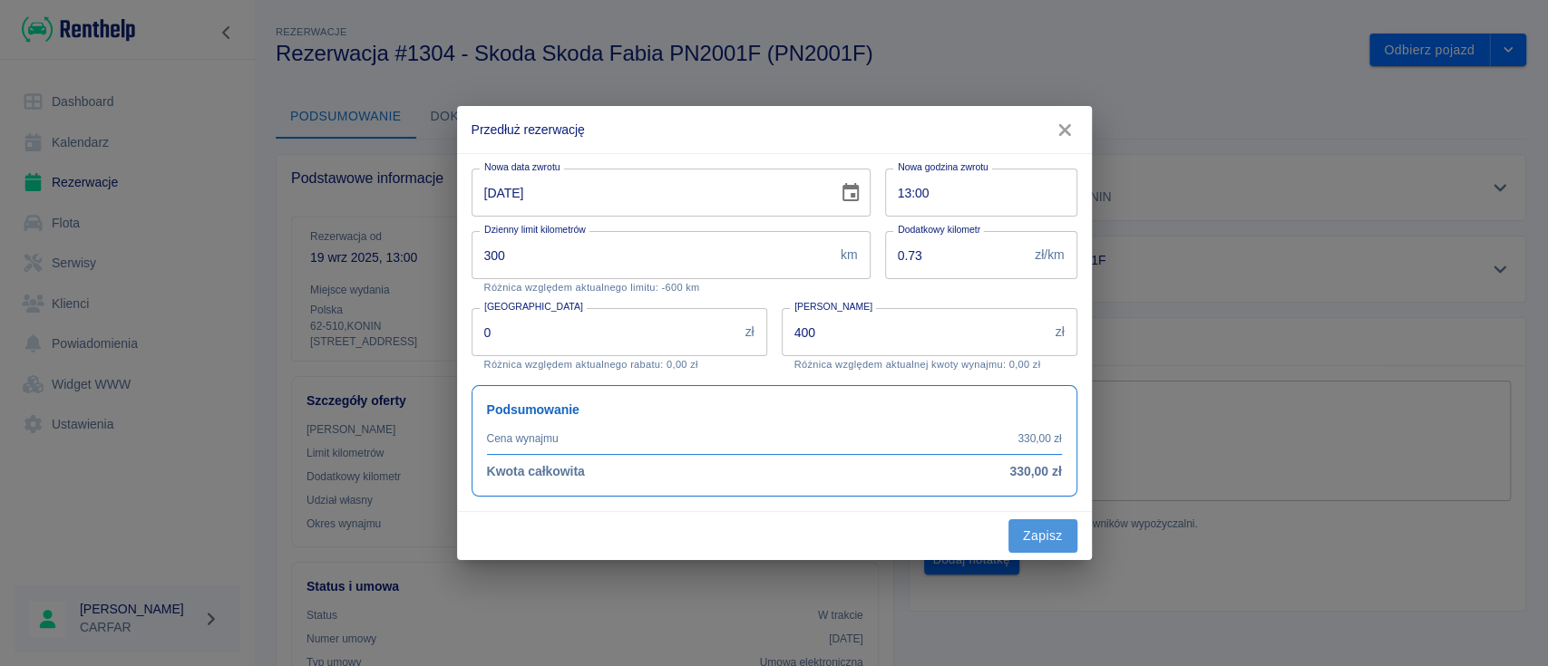
click at [1054, 538] on button "Zapisz" at bounding box center [1042, 537] width 69 height 34
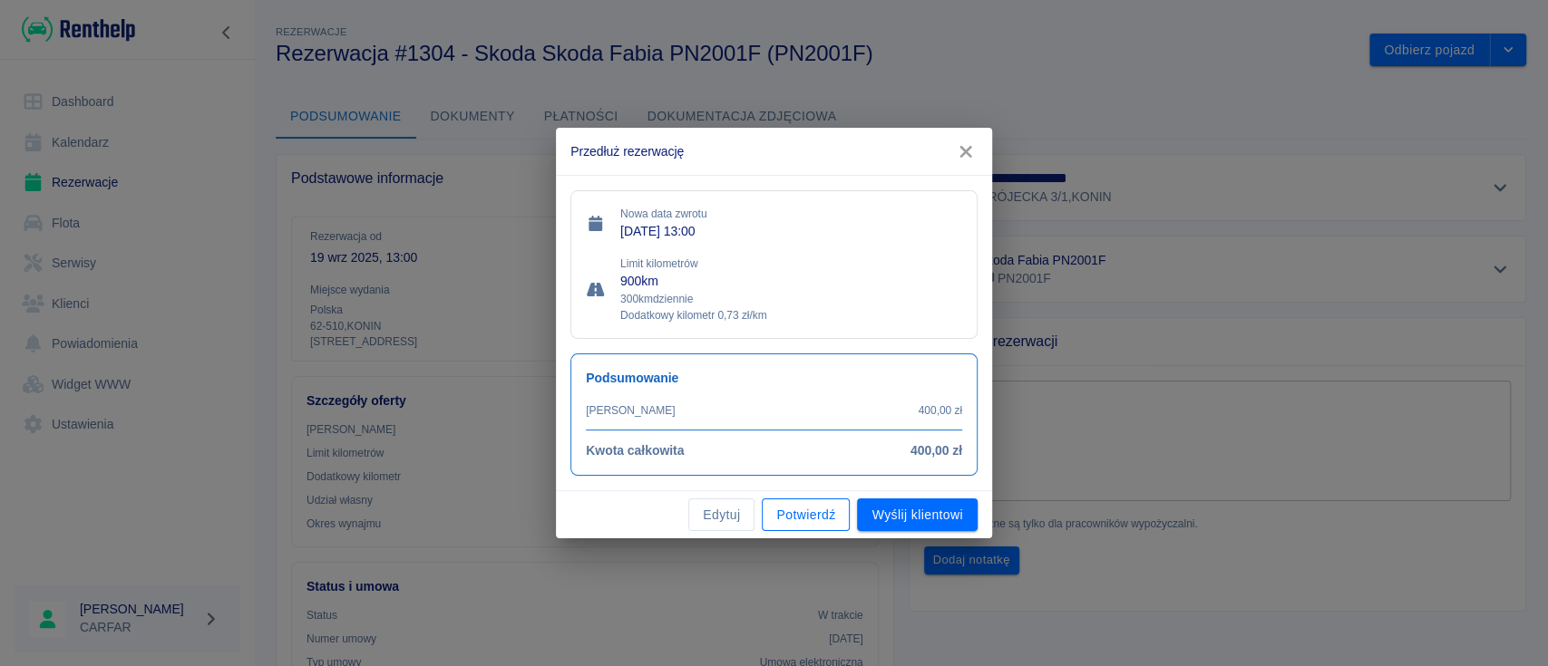
click at [809, 515] on button "Potwierdź" at bounding box center [806, 516] width 88 height 34
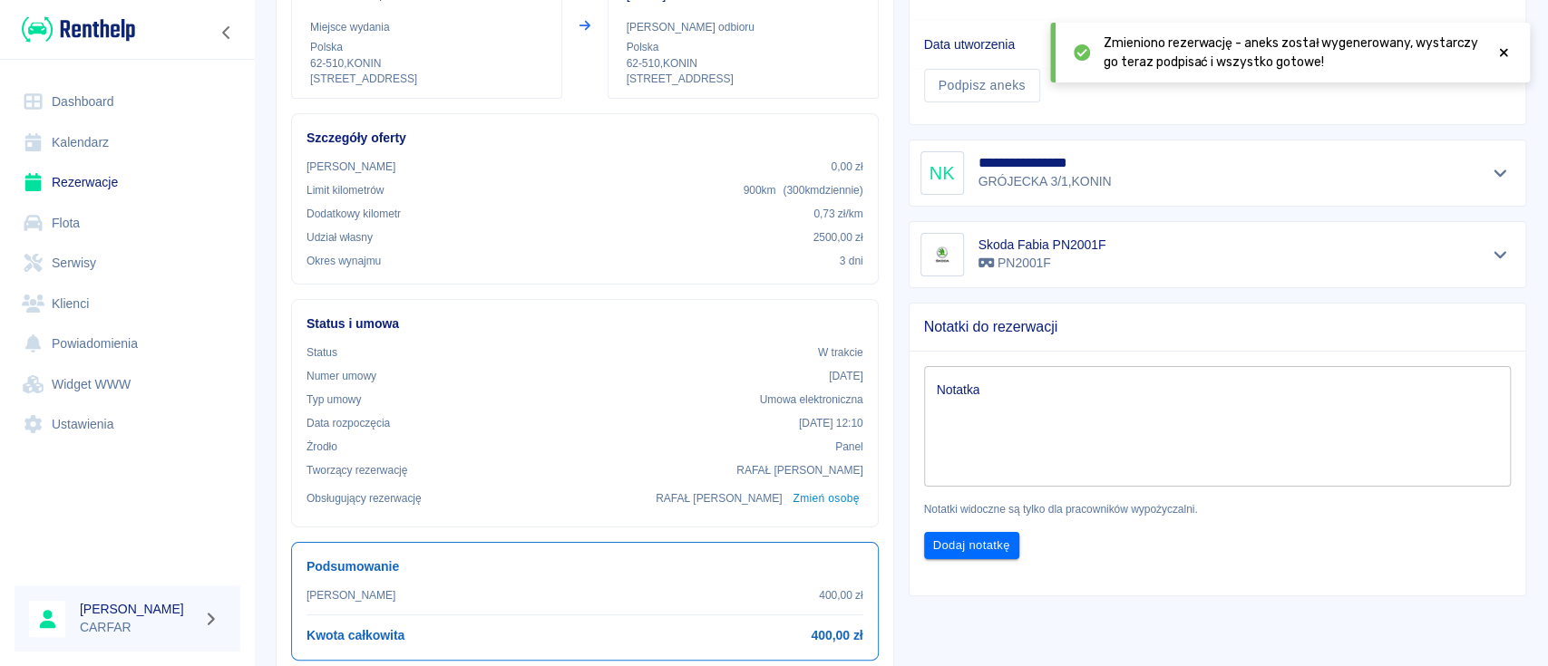
scroll to position [62, 0]
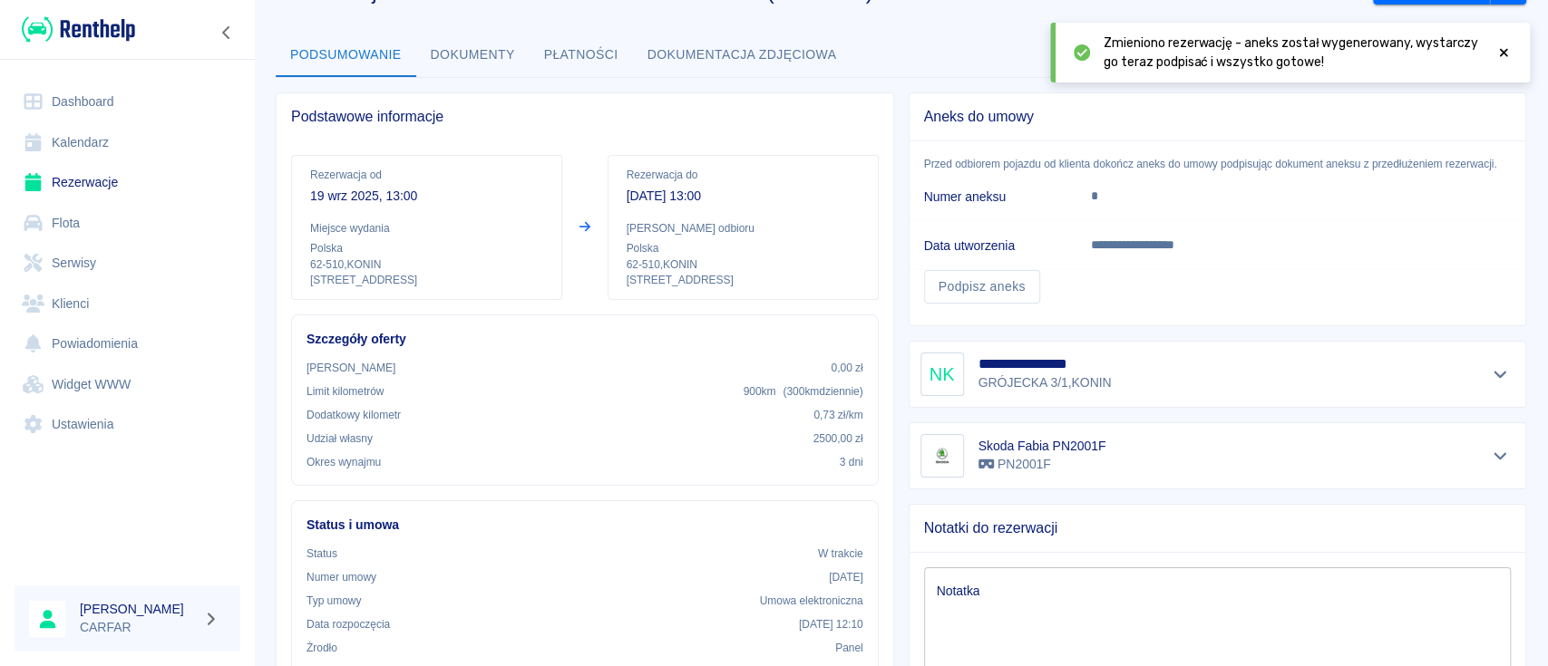
click at [1501, 54] on icon at bounding box center [1504, 53] width 8 height 8
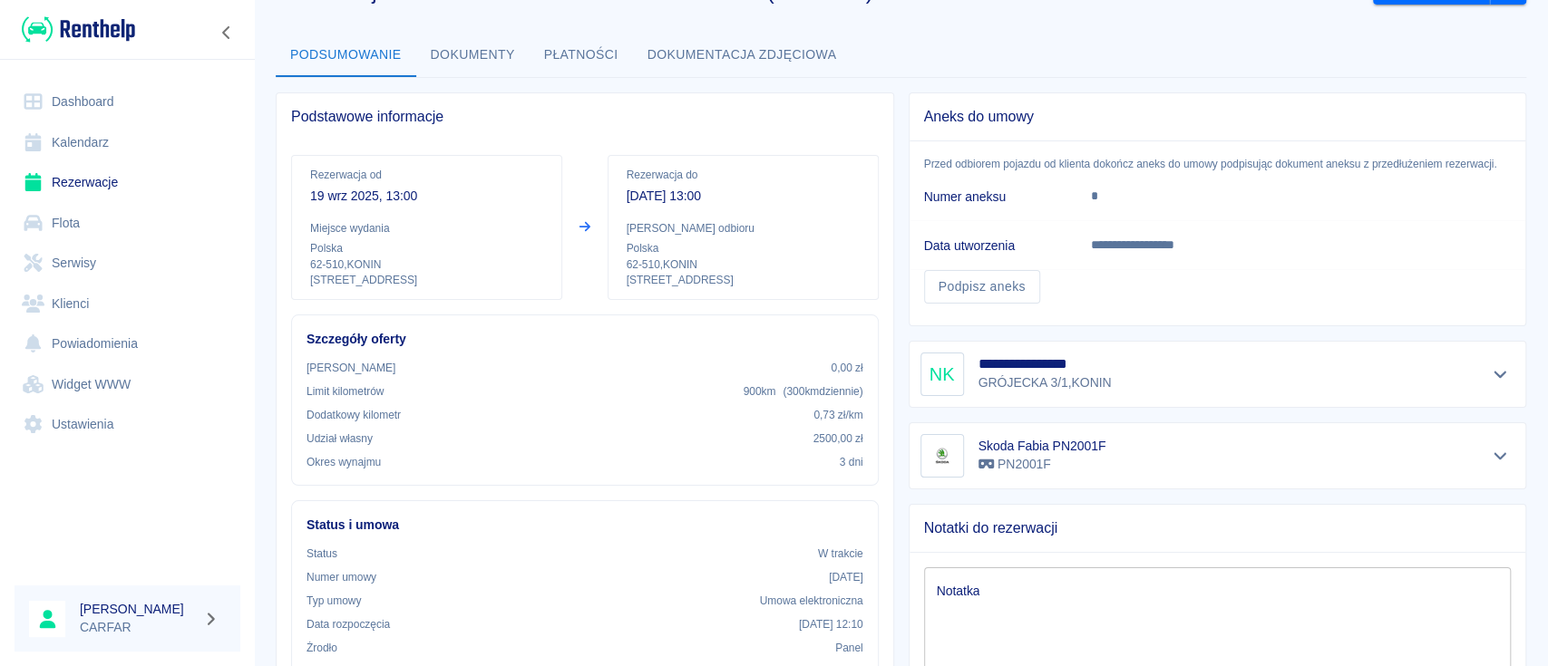
click at [102, 36] on img at bounding box center [78, 30] width 113 height 30
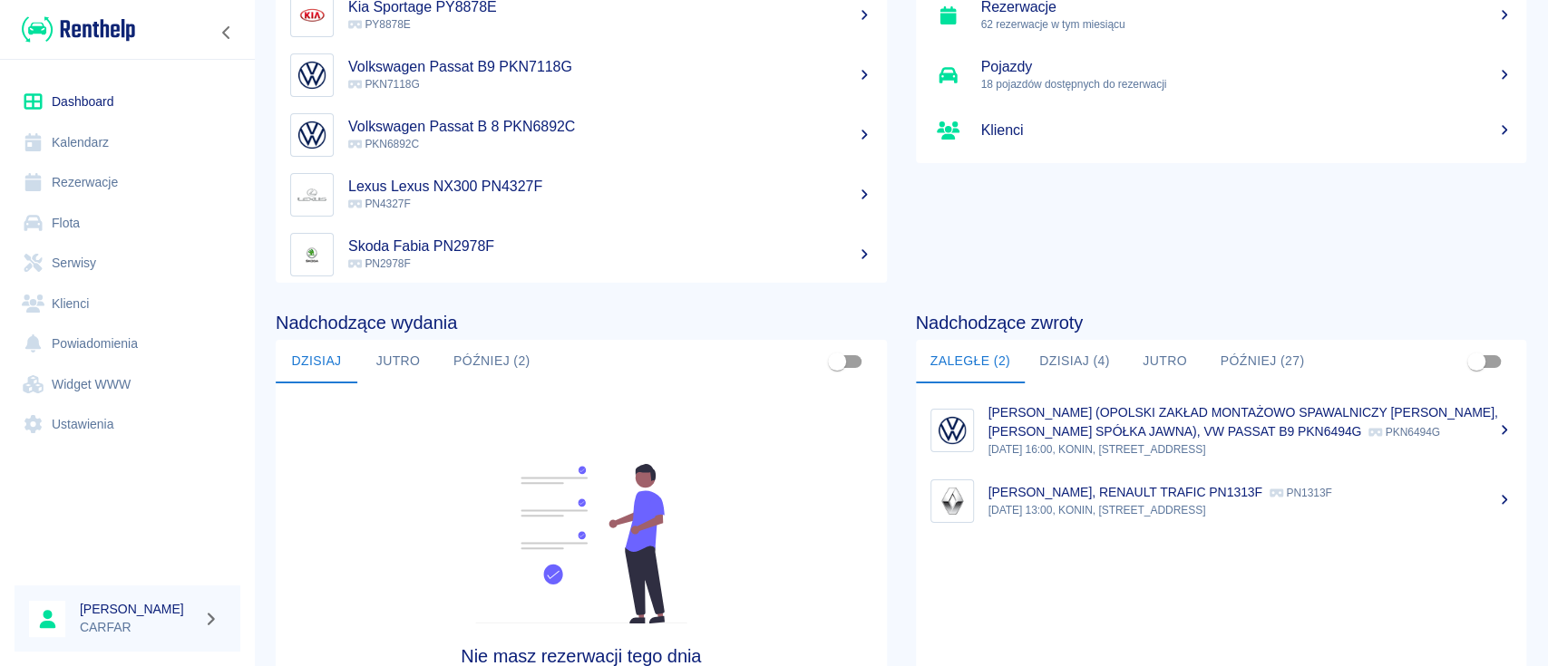
scroll to position [278, 0]
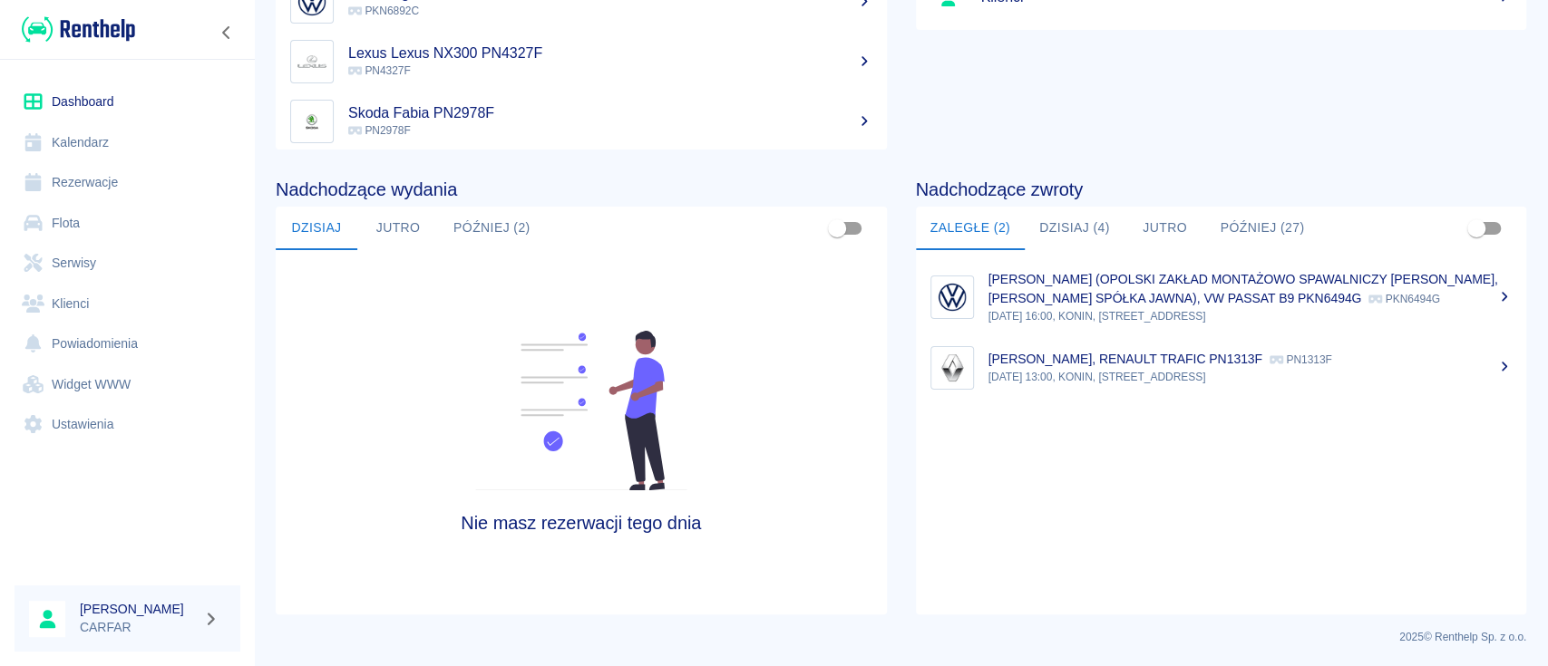
click at [1059, 228] on button "Dzisiaj (4)" at bounding box center [1075, 229] width 100 height 44
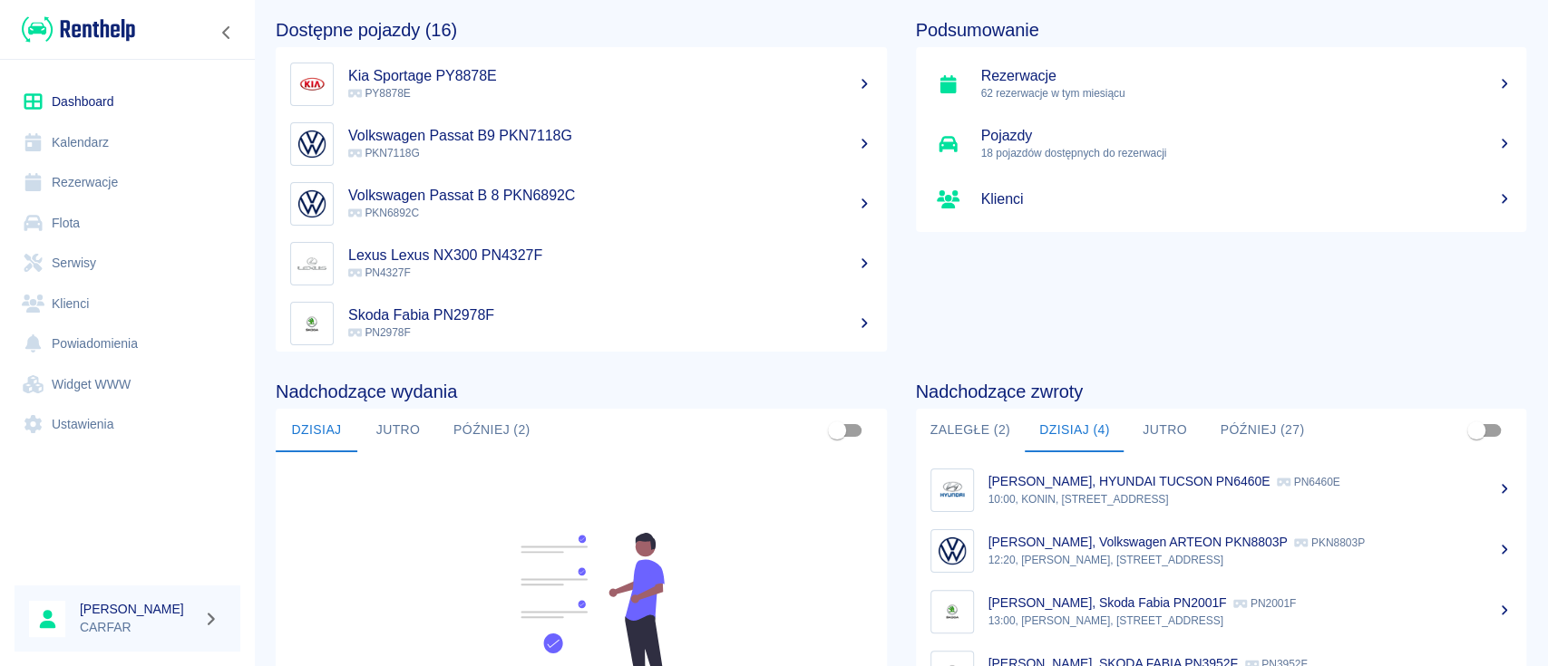
scroll to position [0, 0]
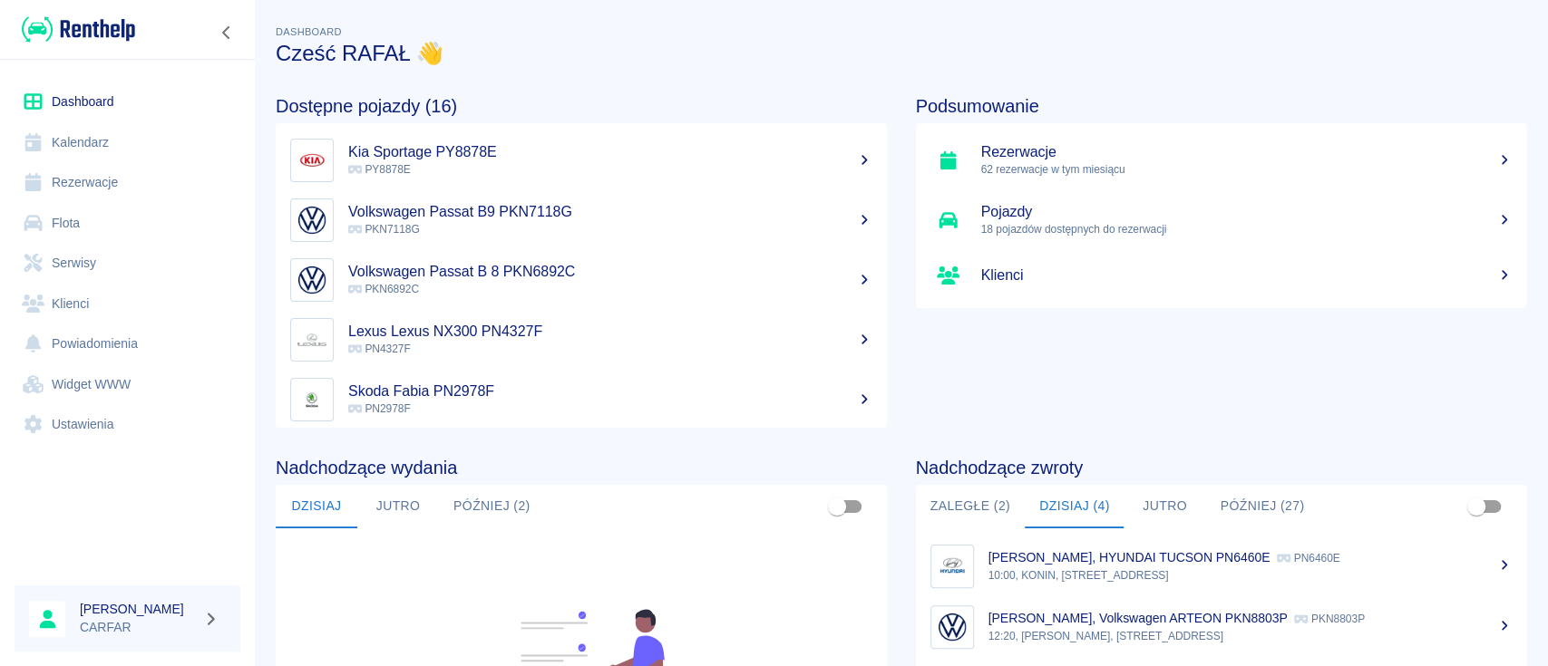
click at [102, 176] on link "Rezerwacje" at bounding box center [128, 182] width 226 height 41
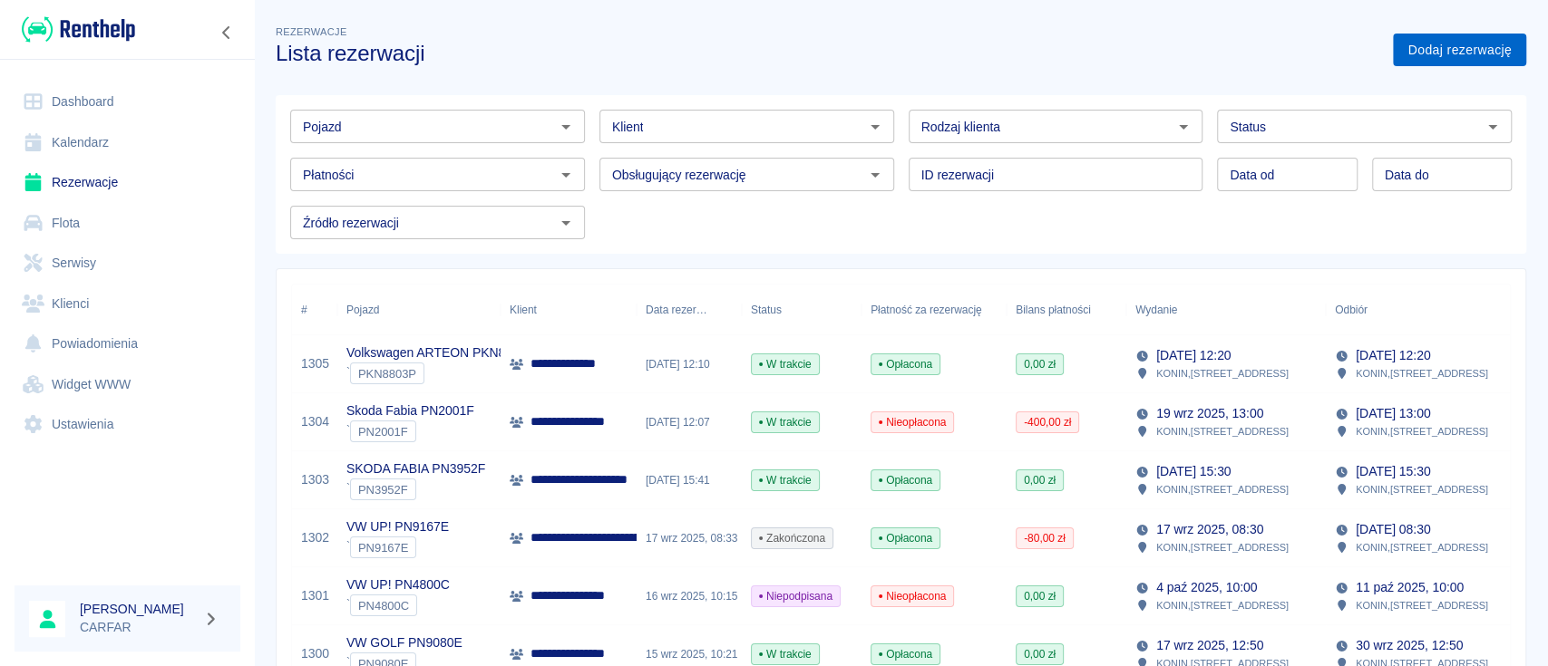
click at [1422, 55] on link "Dodaj rezerwację" at bounding box center [1459, 51] width 133 height 34
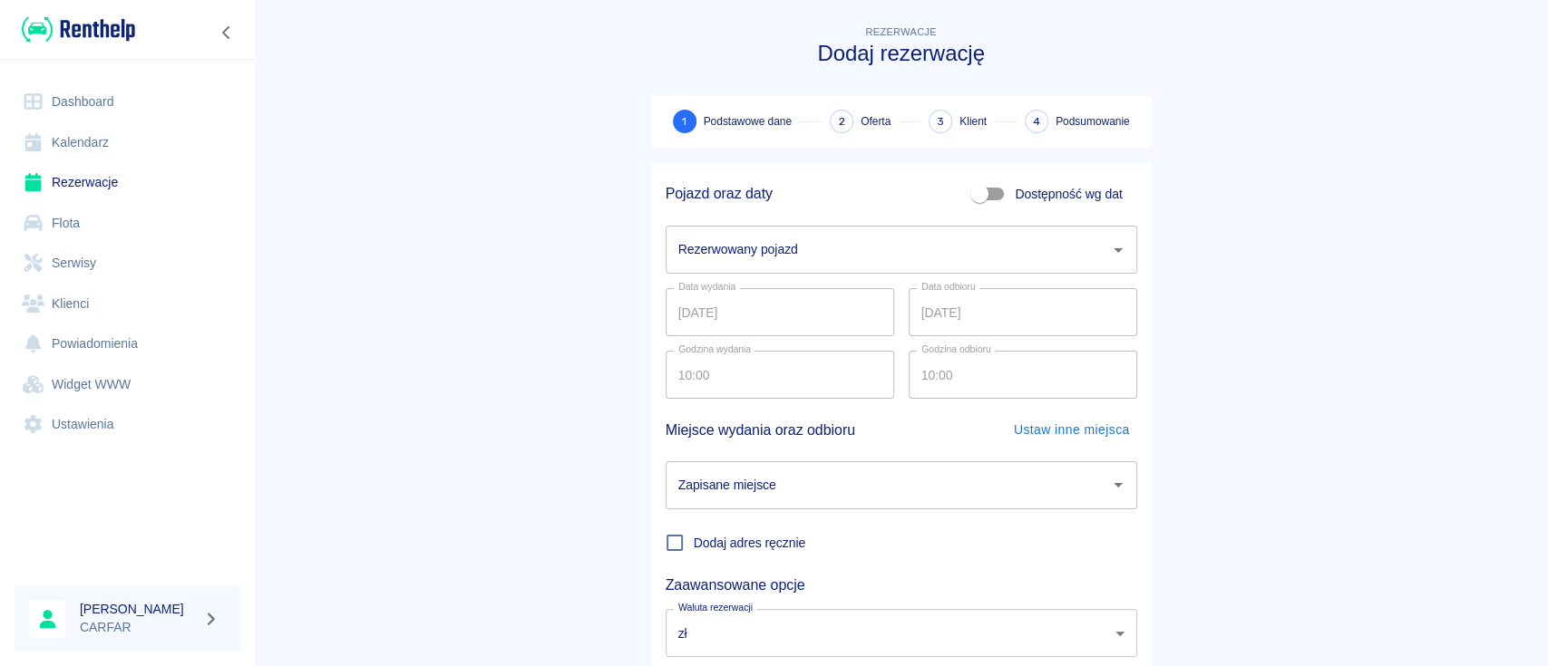
click at [994, 192] on input "Dostępność wg dat" at bounding box center [979, 194] width 103 height 34
checkbox input "true"
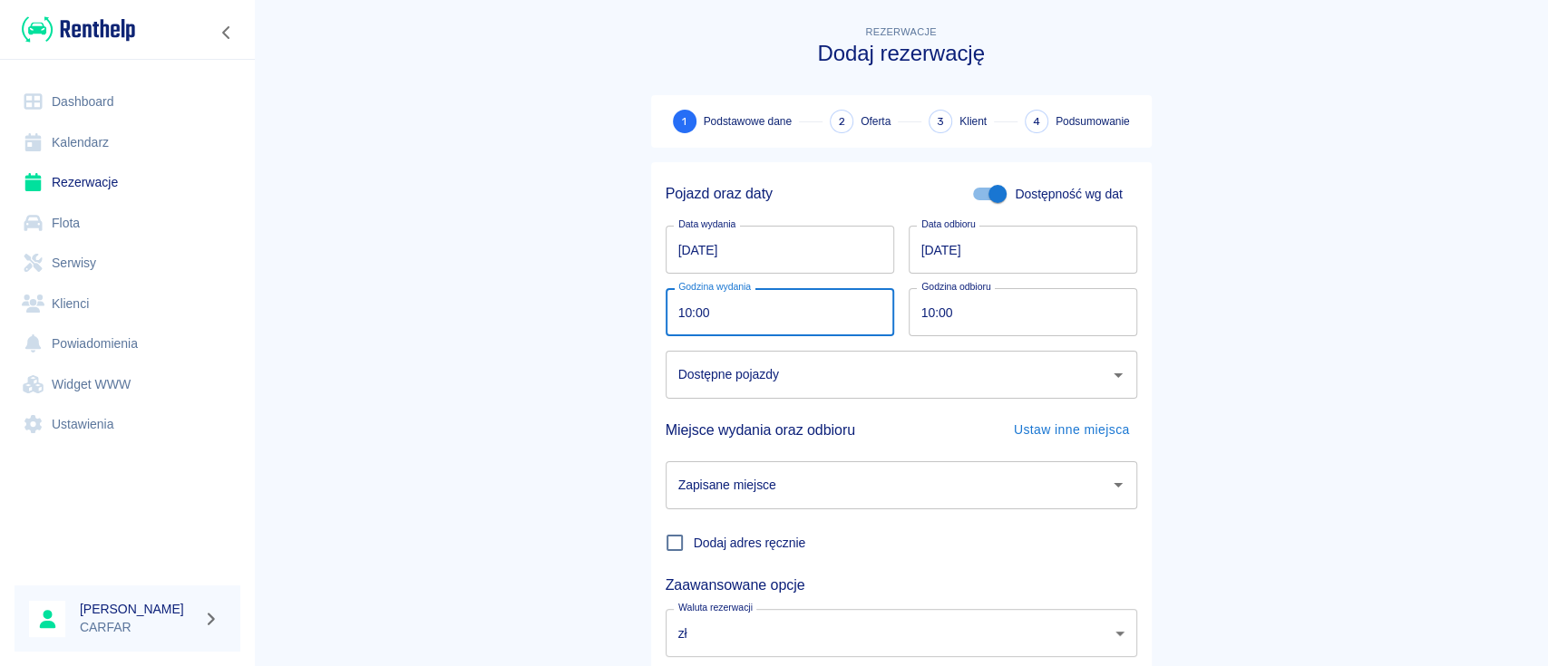
click at [828, 313] on input "10:00" at bounding box center [774, 312] width 216 height 48
type input "09:20"
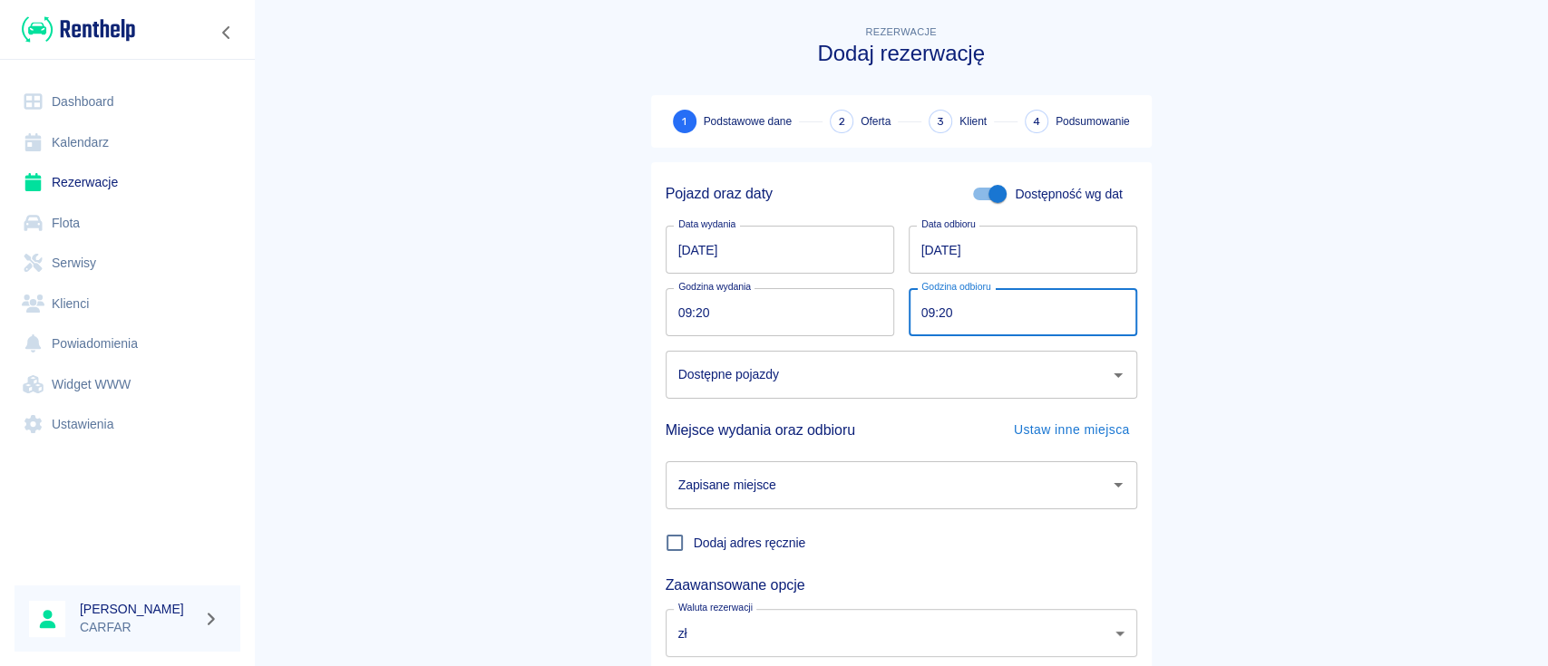
type input "09:20"
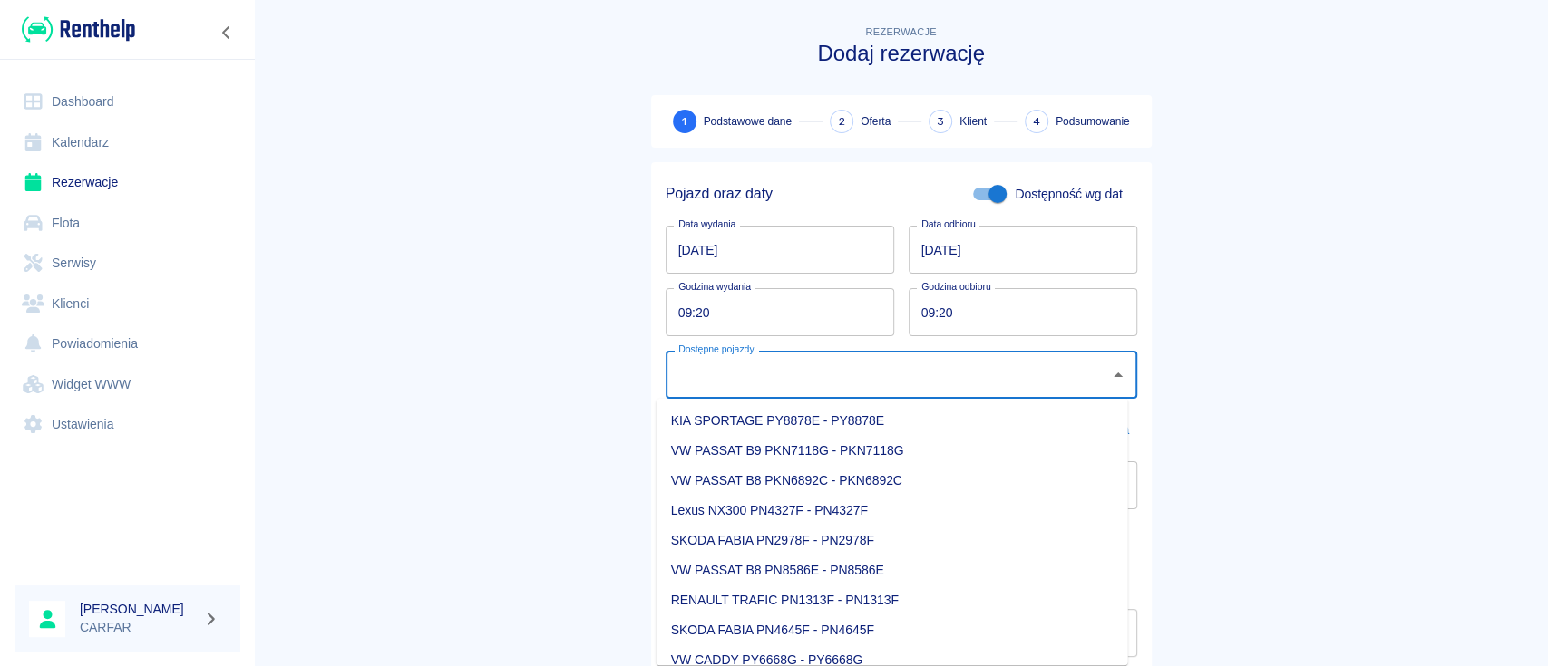
click at [776, 383] on input "Dostępne pojazdy" at bounding box center [888, 375] width 428 height 32
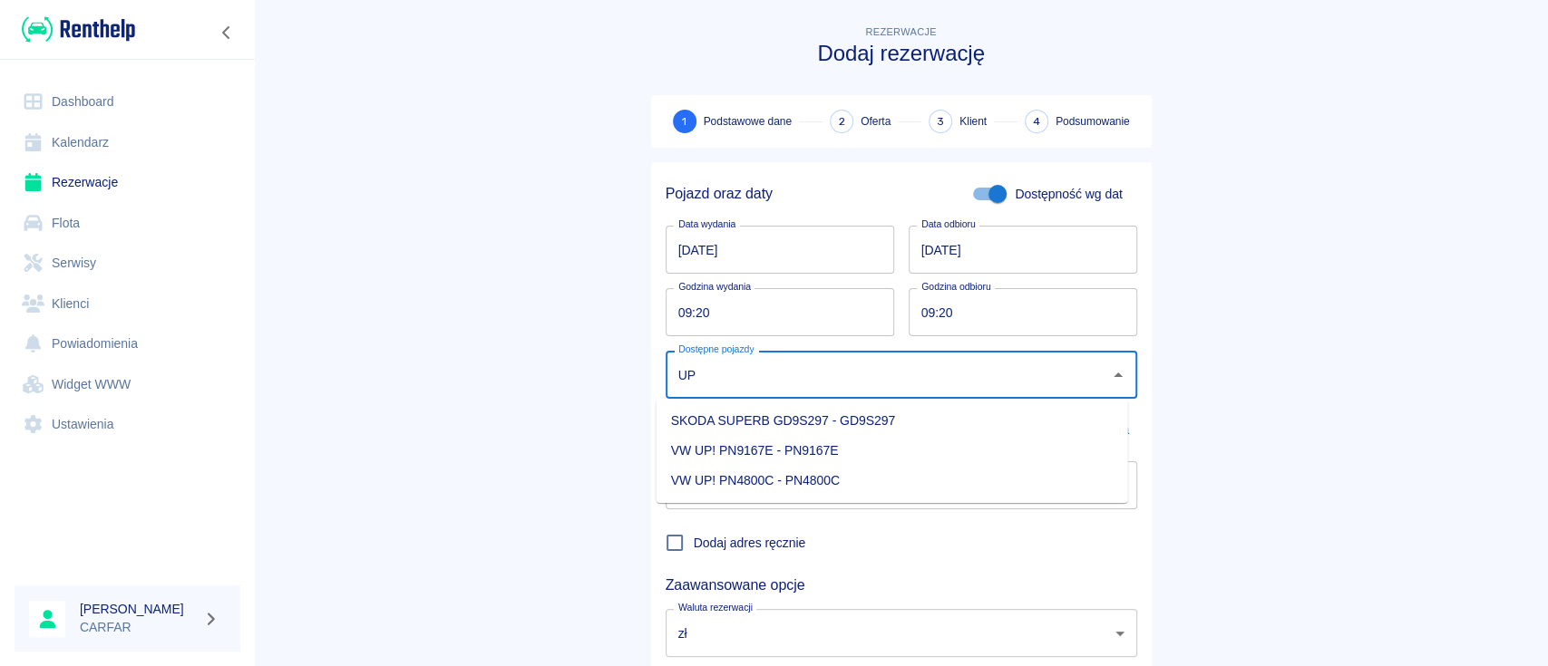
click at [859, 482] on li "VW UP! PN4800C - PN4800C" at bounding box center [892, 481] width 472 height 30
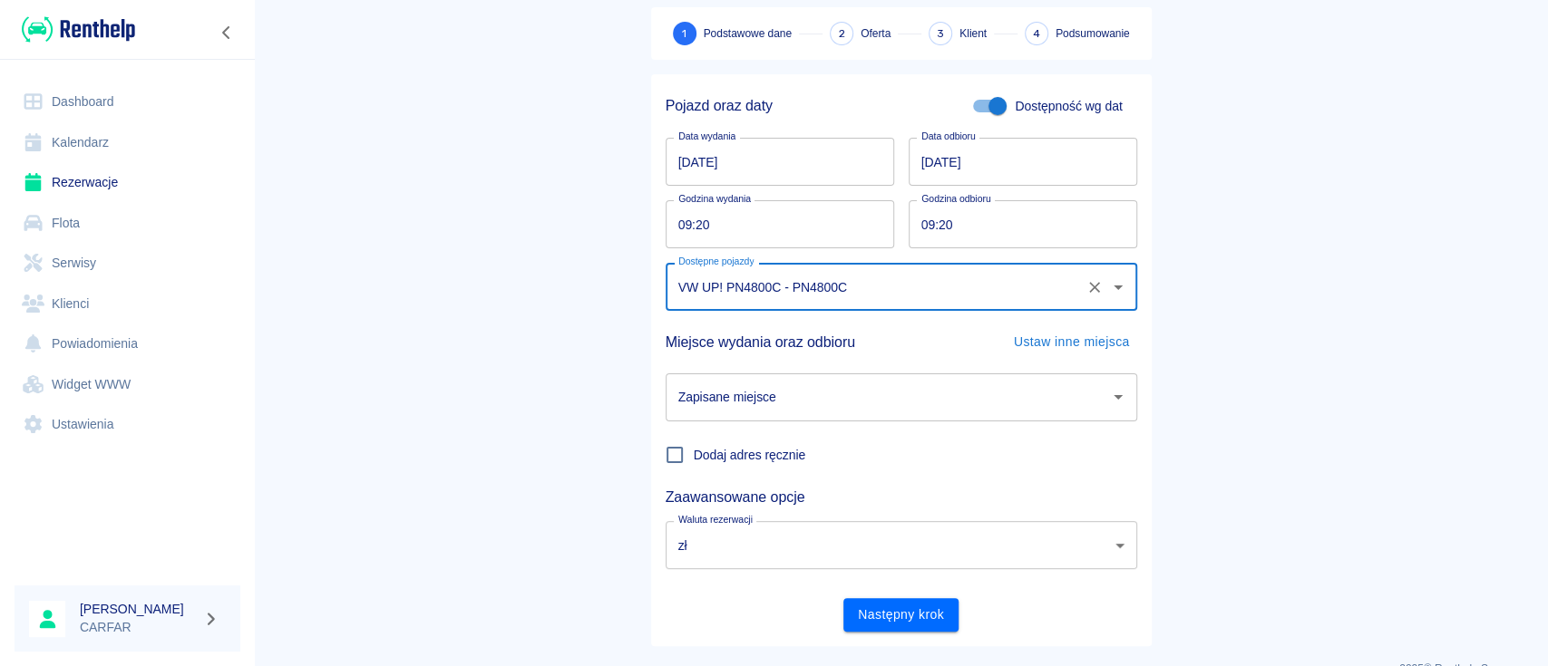
scroll to position [120, 0]
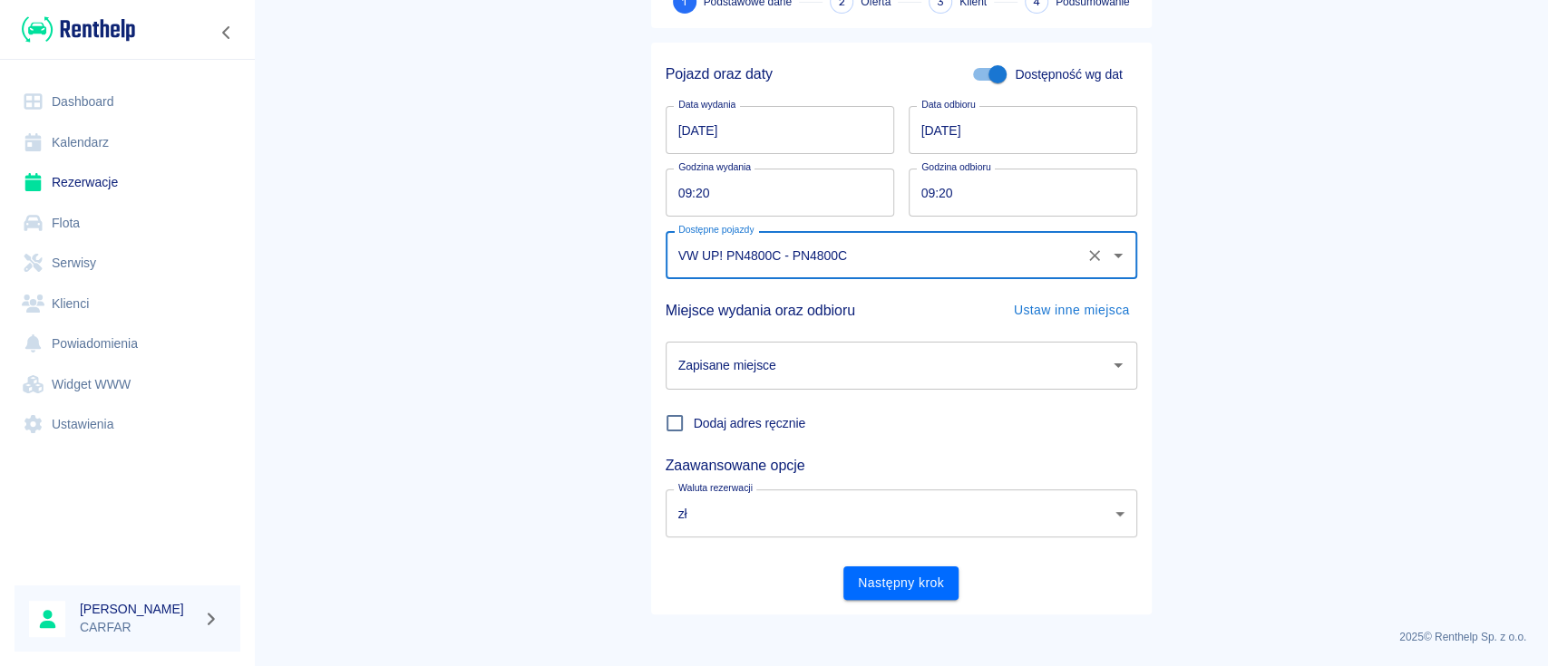
type input "VW UP! PN4800C - PN4800C"
click at [1003, 376] on input "Zapisane miejsce" at bounding box center [888, 366] width 428 height 32
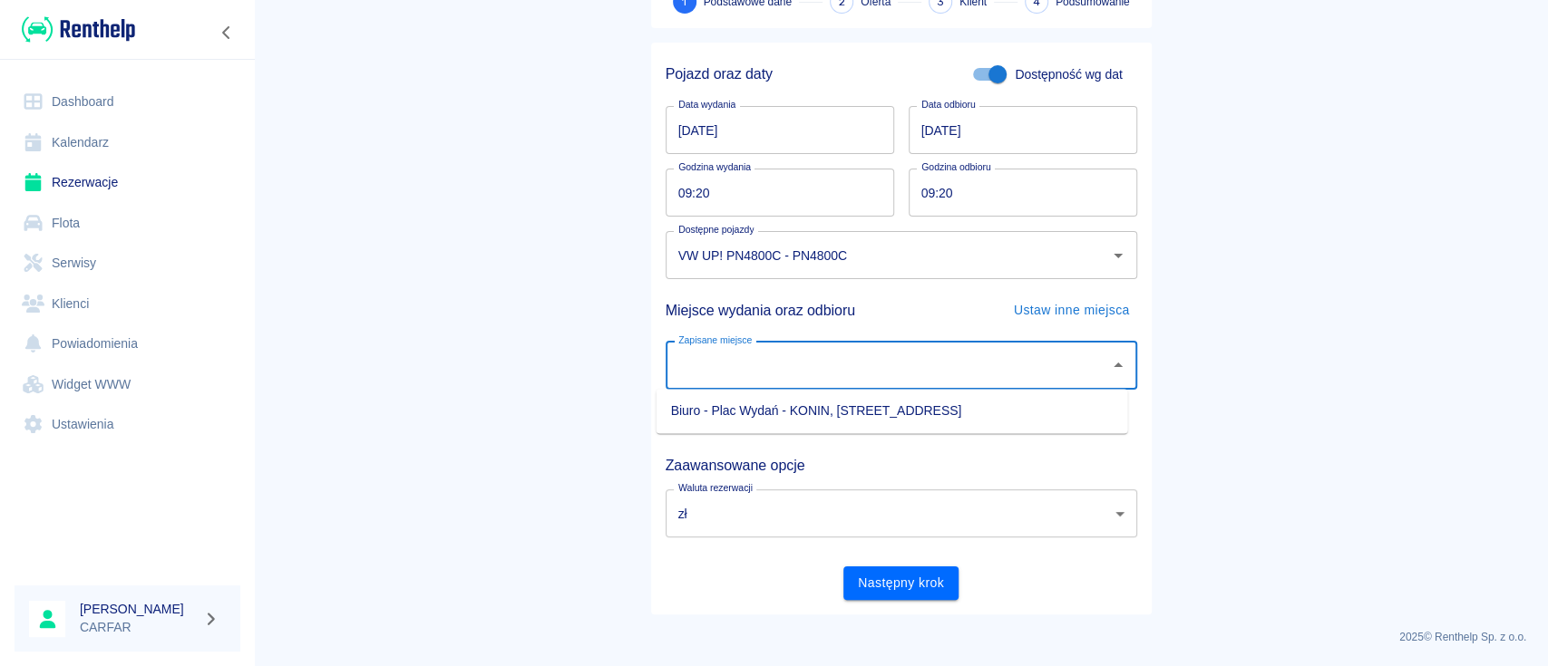
click at [953, 408] on li "Biuro - Plac Wydań - KONIN, Kolejowa 1C" at bounding box center [892, 411] width 472 height 30
type input "Biuro - Plac Wydań - KONIN, Kolejowa 1C"
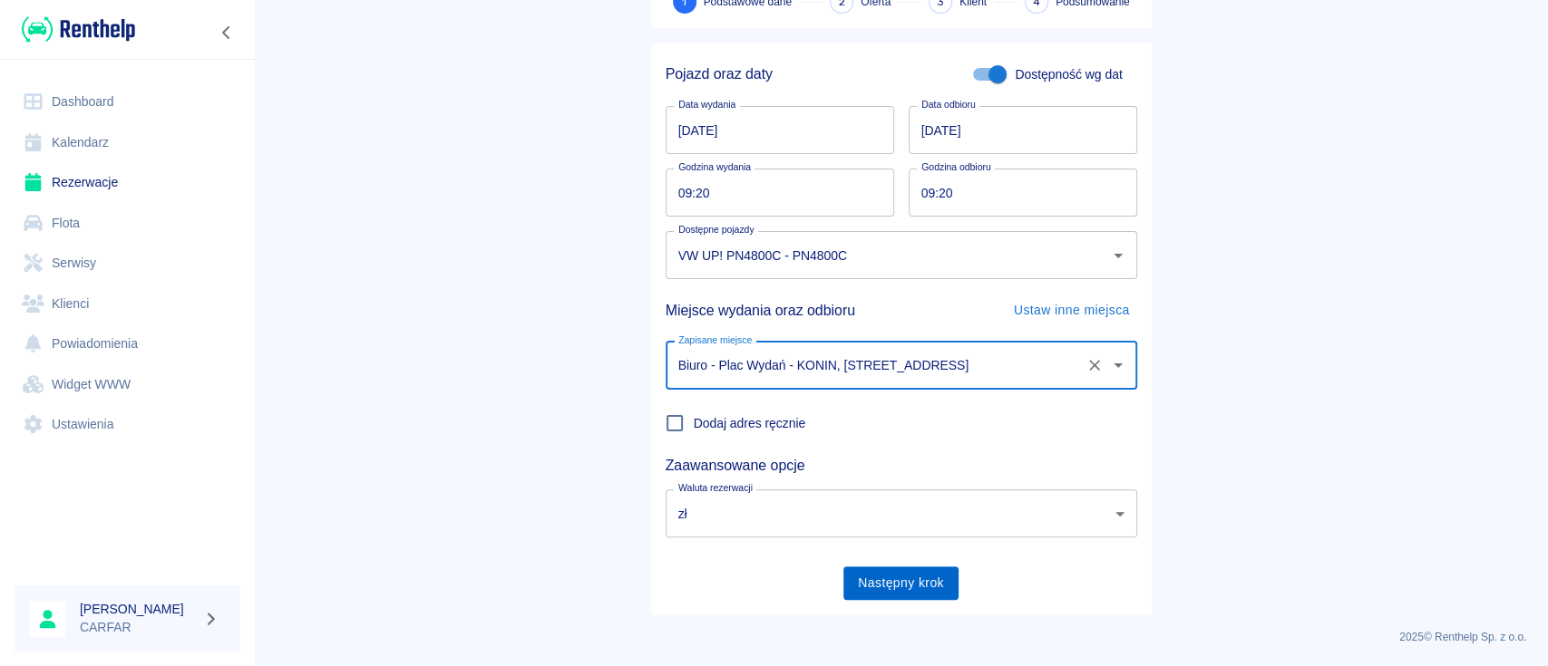
click at [890, 587] on button "Następny krok" at bounding box center [900, 584] width 115 height 34
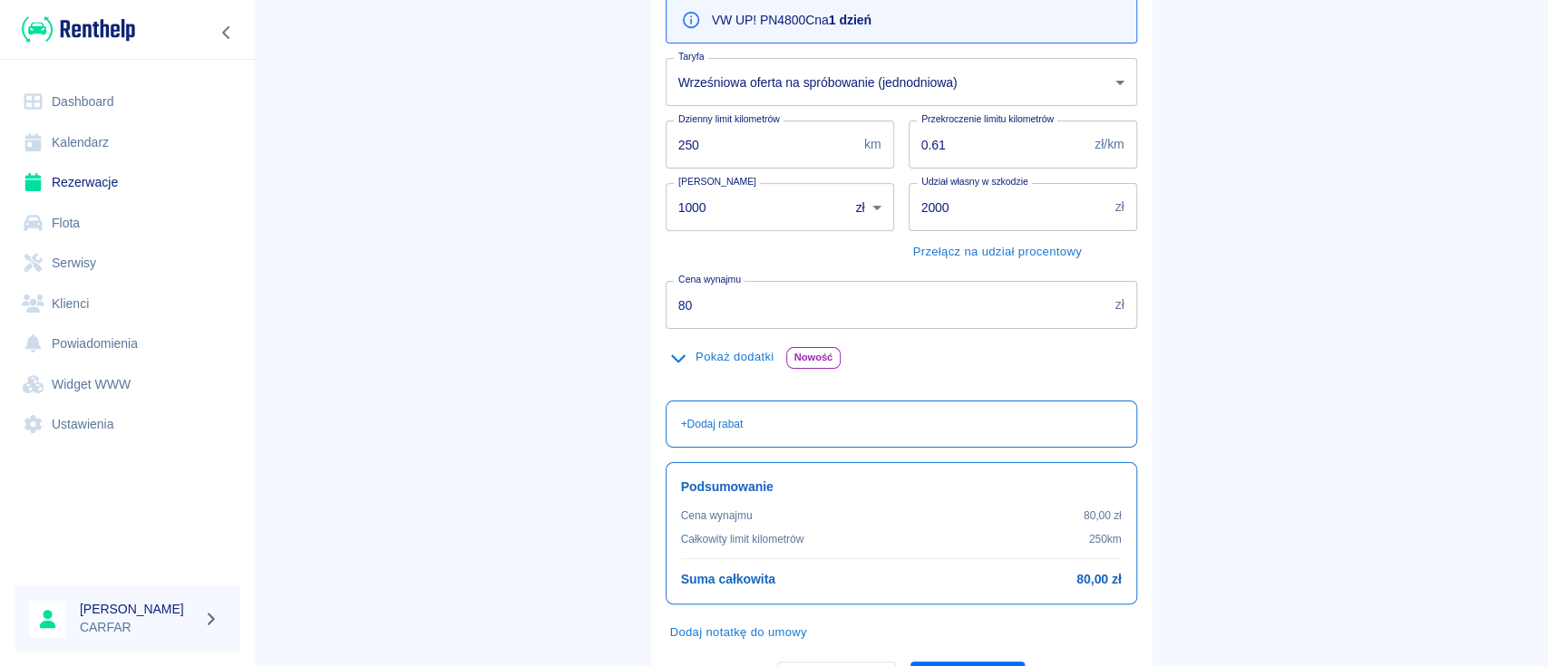
scroll to position [306, 0]
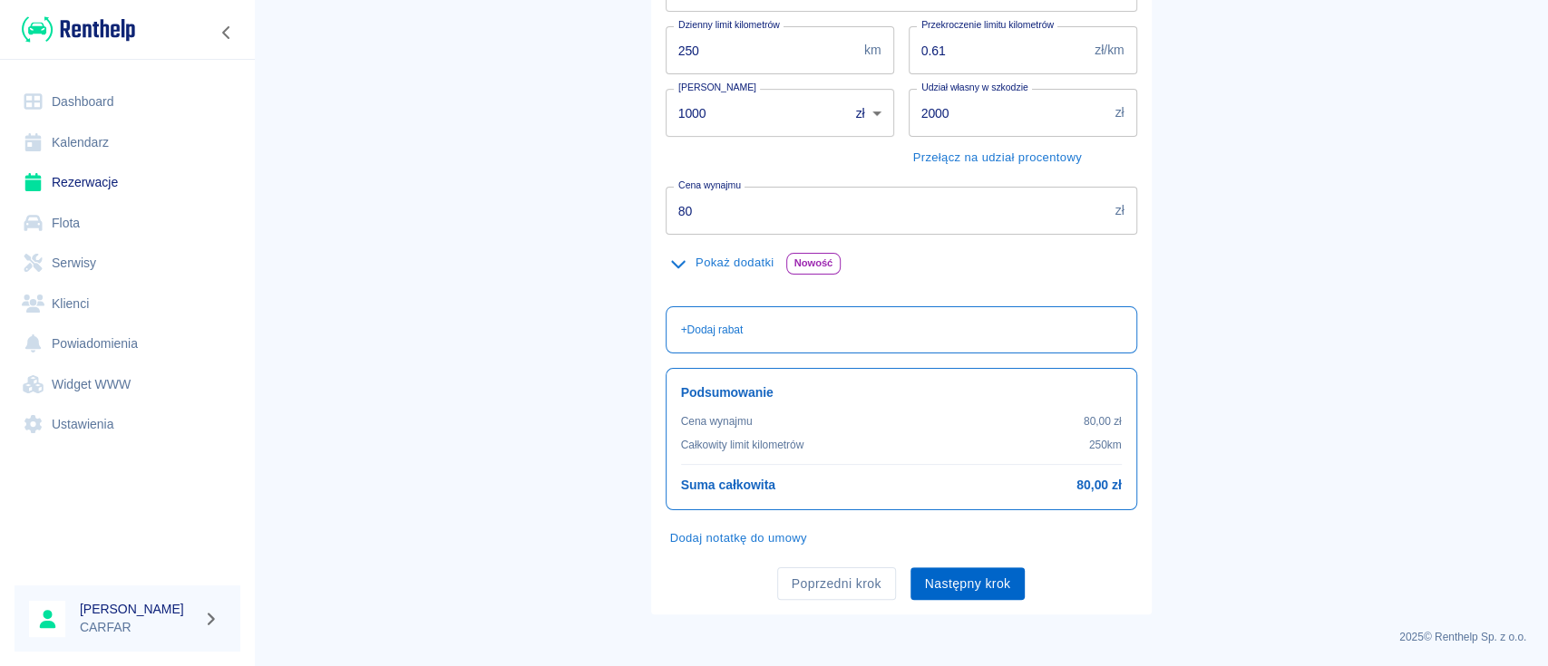
click at [969, 588] on button "Następny krok" at bounding box center [967, 585] width 115 height 34
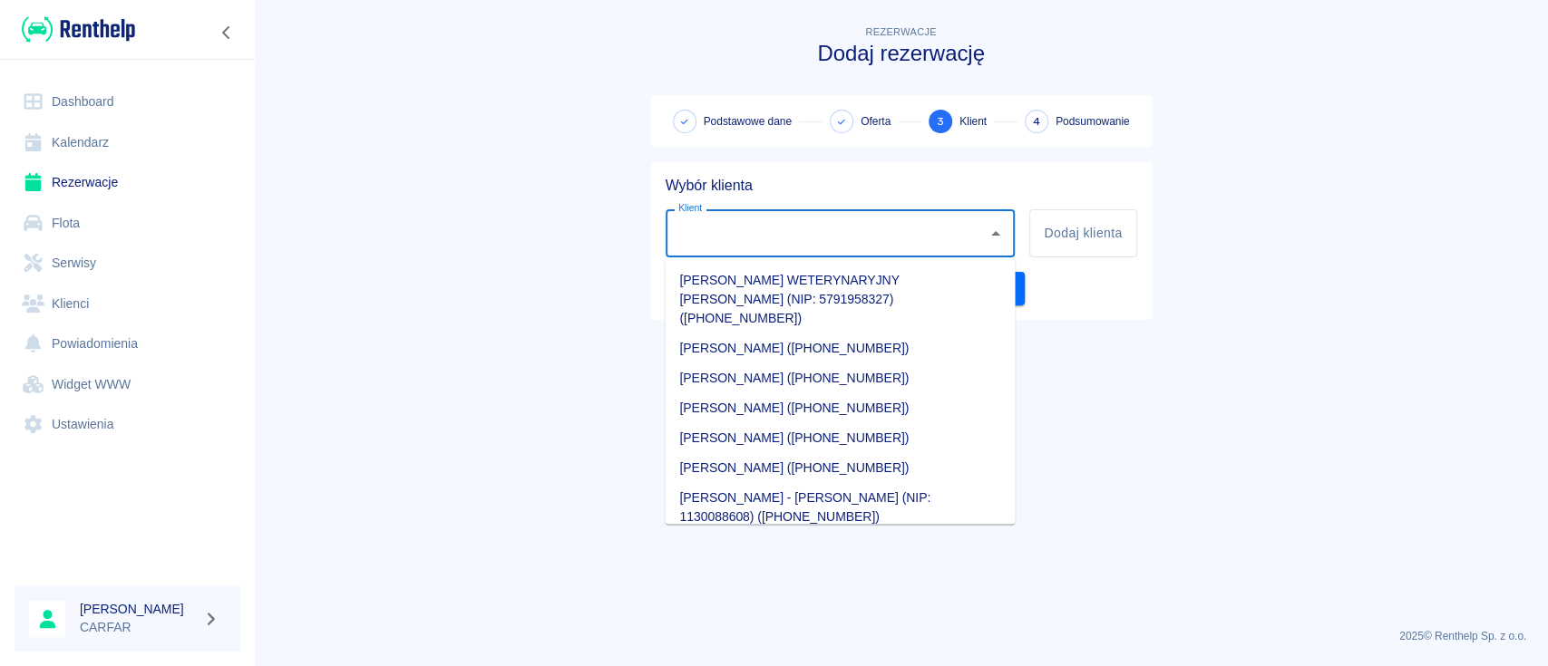
click at [871, 218] on input "Klient" at bounding box center [827, 234] width 306 height 32
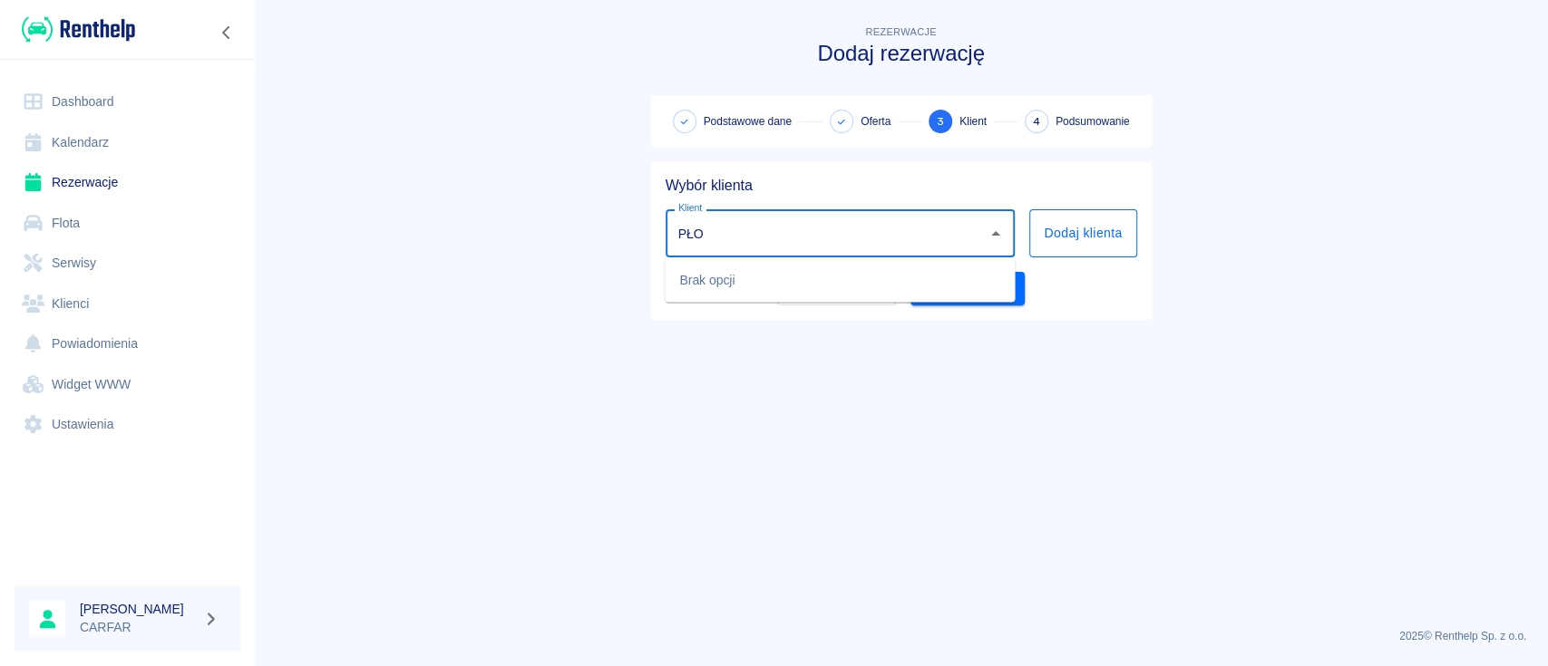
type input "PŁO"
click at [1063, 238] on button "Dodaj klienta" at bounding box center [1082, 233] width 107 height 48
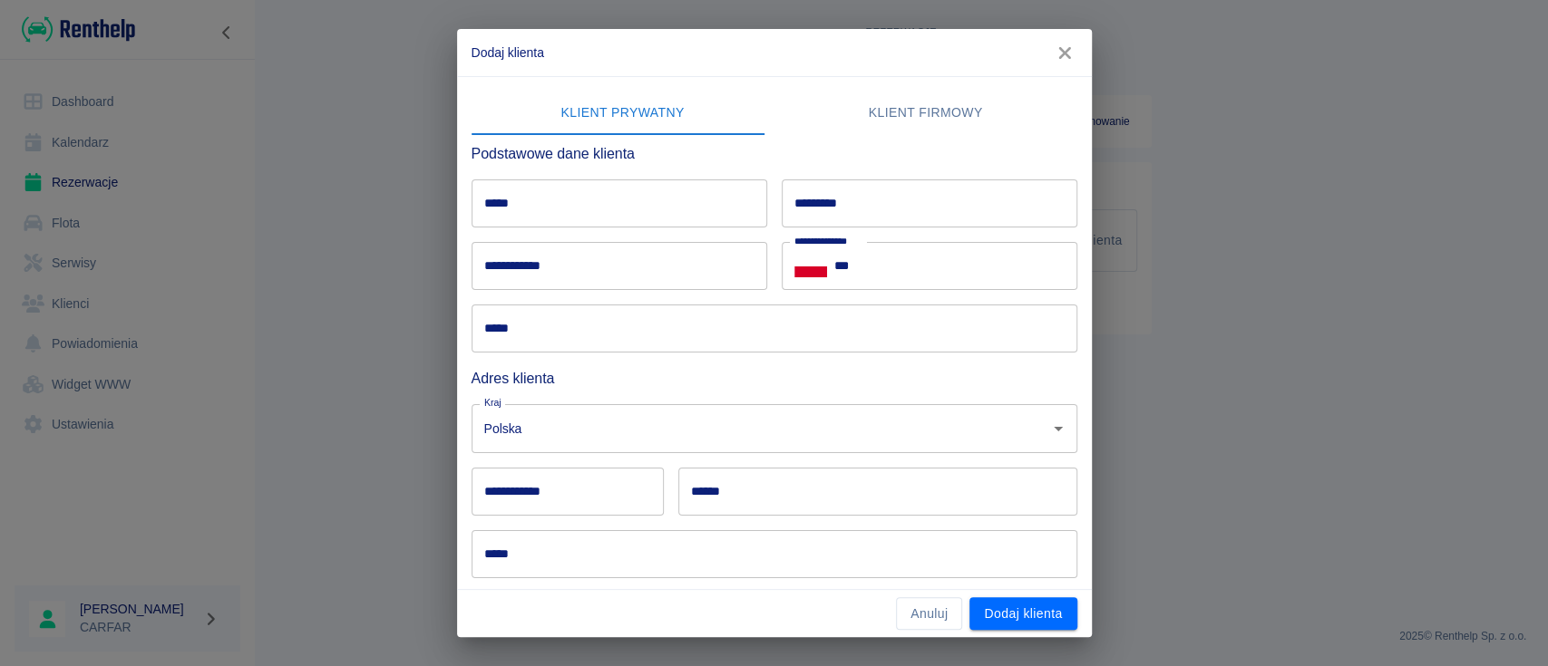
click at [539, 197] on input "*****" at bounding box center [620, 204] width 296 height 48
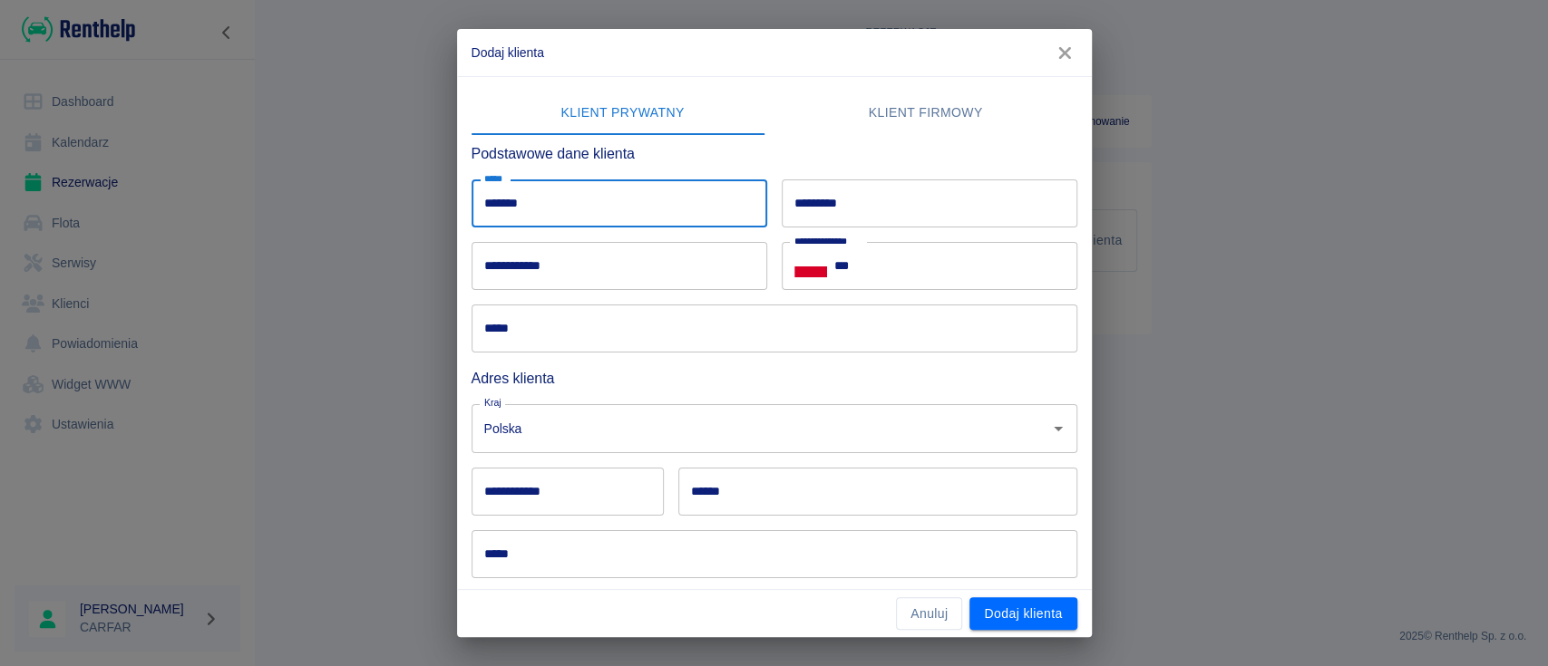
type input "*******"
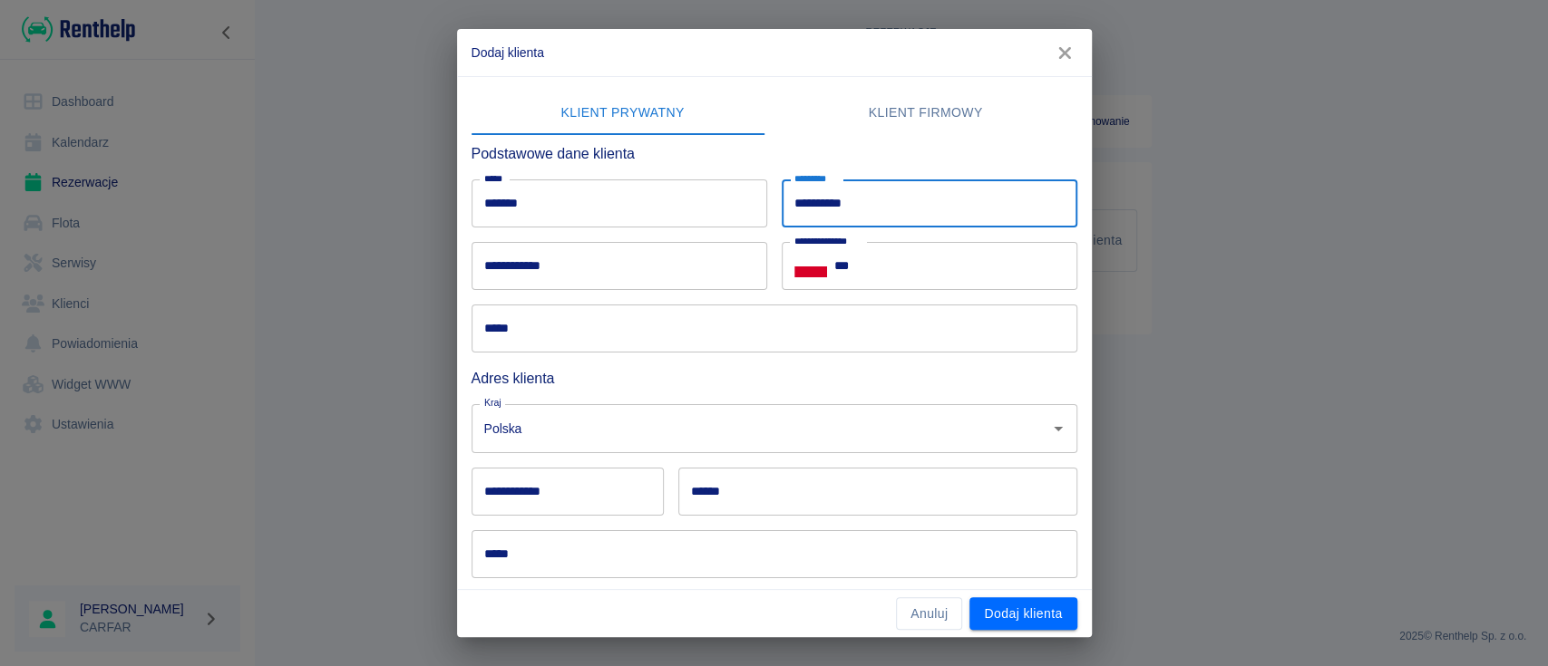
type input "**********"
click at [555, 317] on input "*****" at bounding box center [775, 329] width 606 height 48
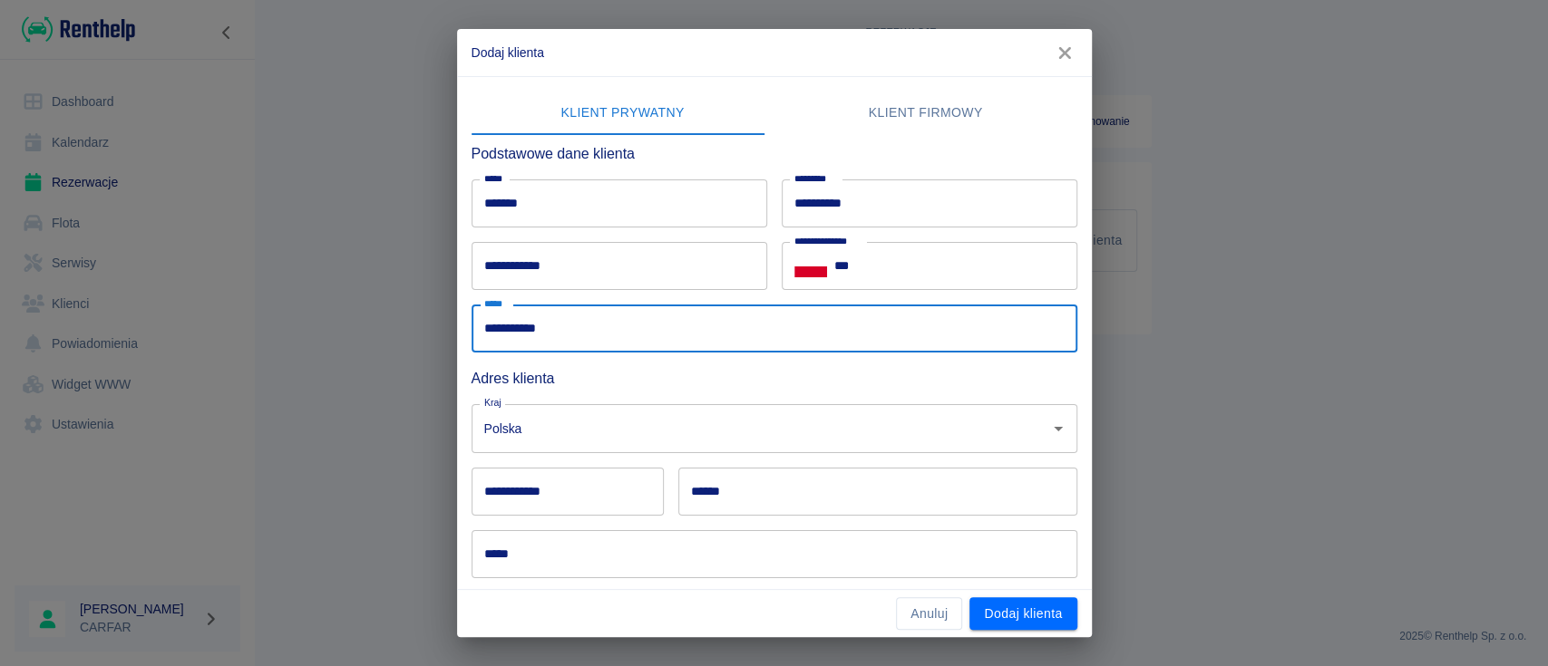
scroll to position [121, 0]
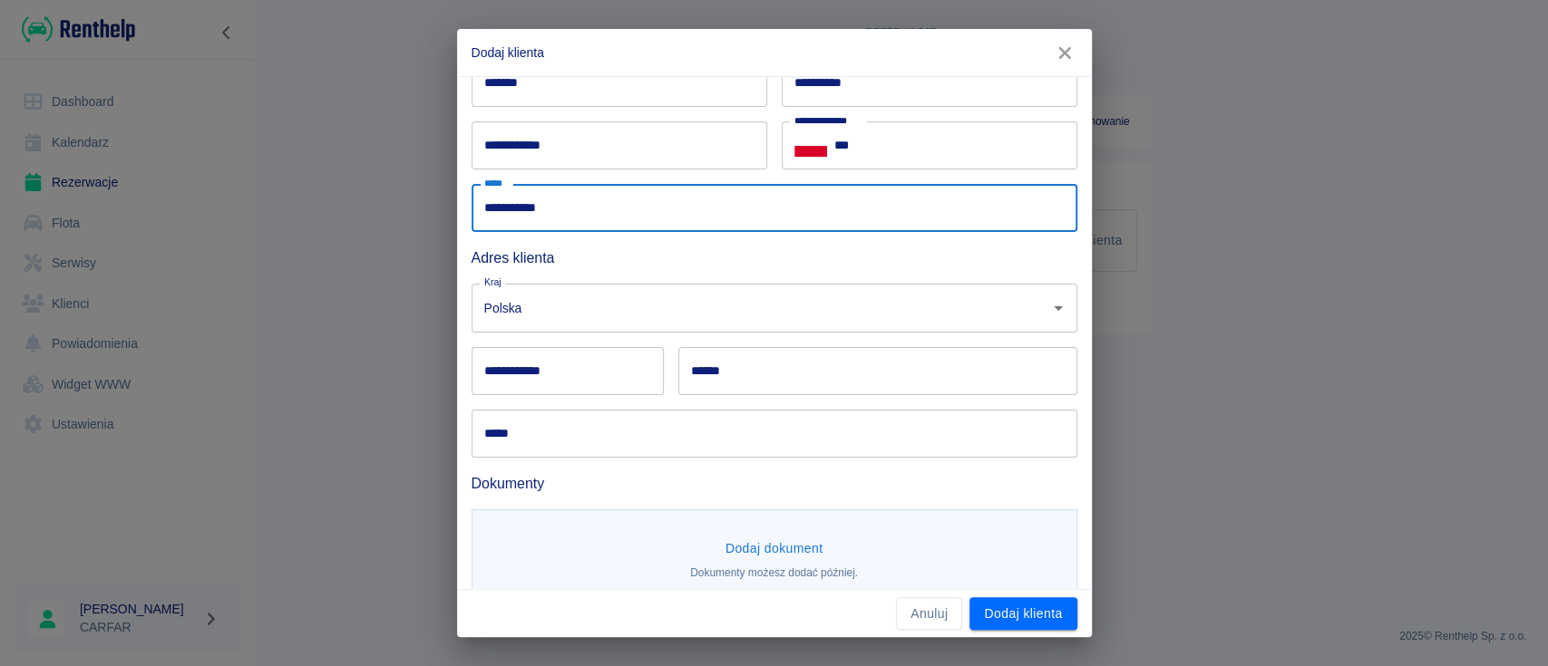
type input "**********"
click at [795, 536] on button "Dodaj dokument" at bounding box center [774, 549] width 112 height 34
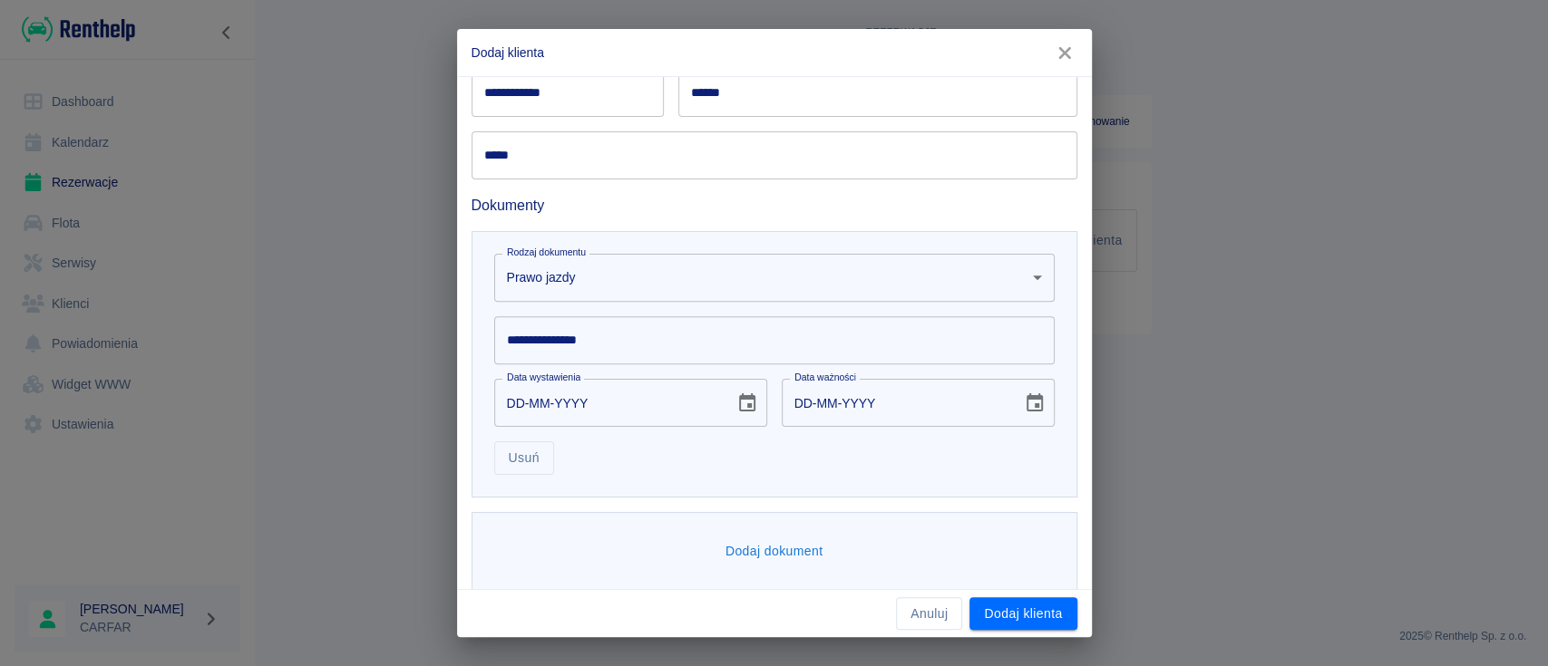
scroll to position [413, 0]
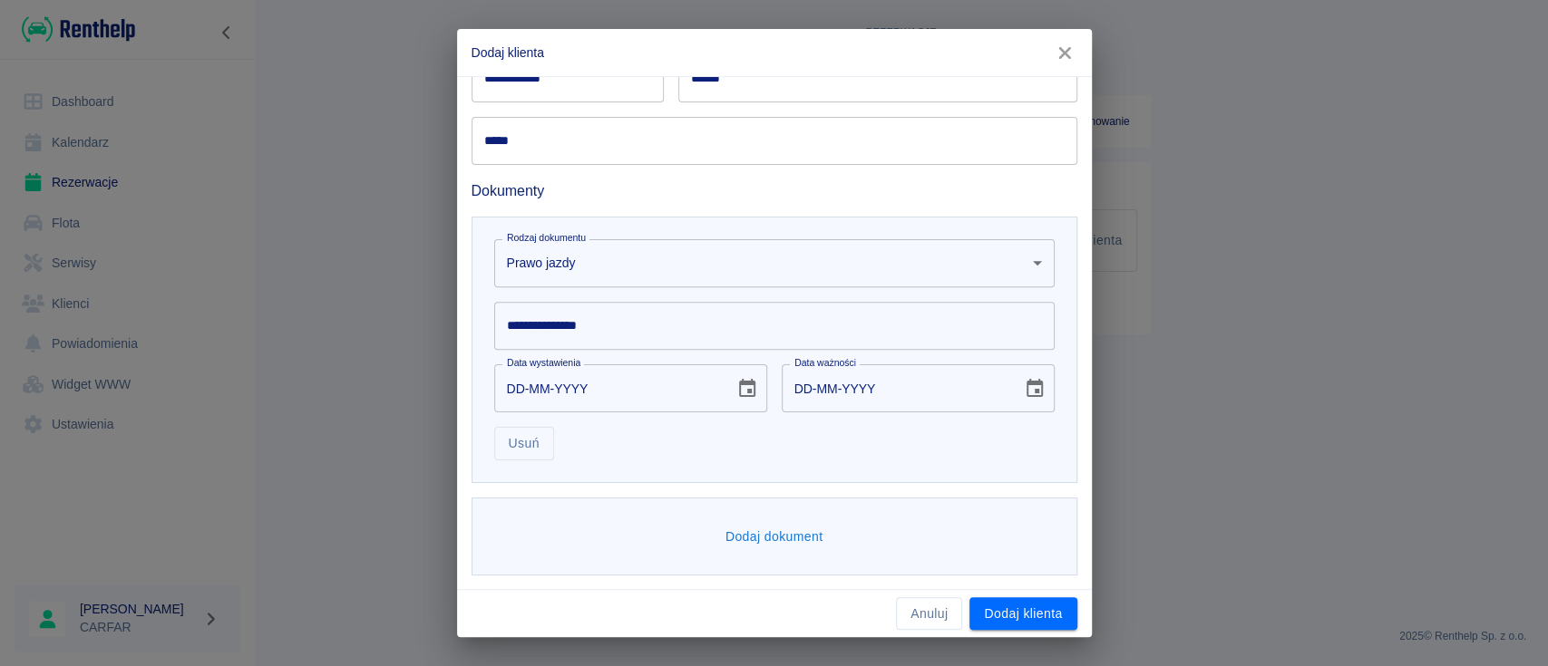
click at [616, 319] on input "**********" at bounding box center [774, 326] width 560 height 48
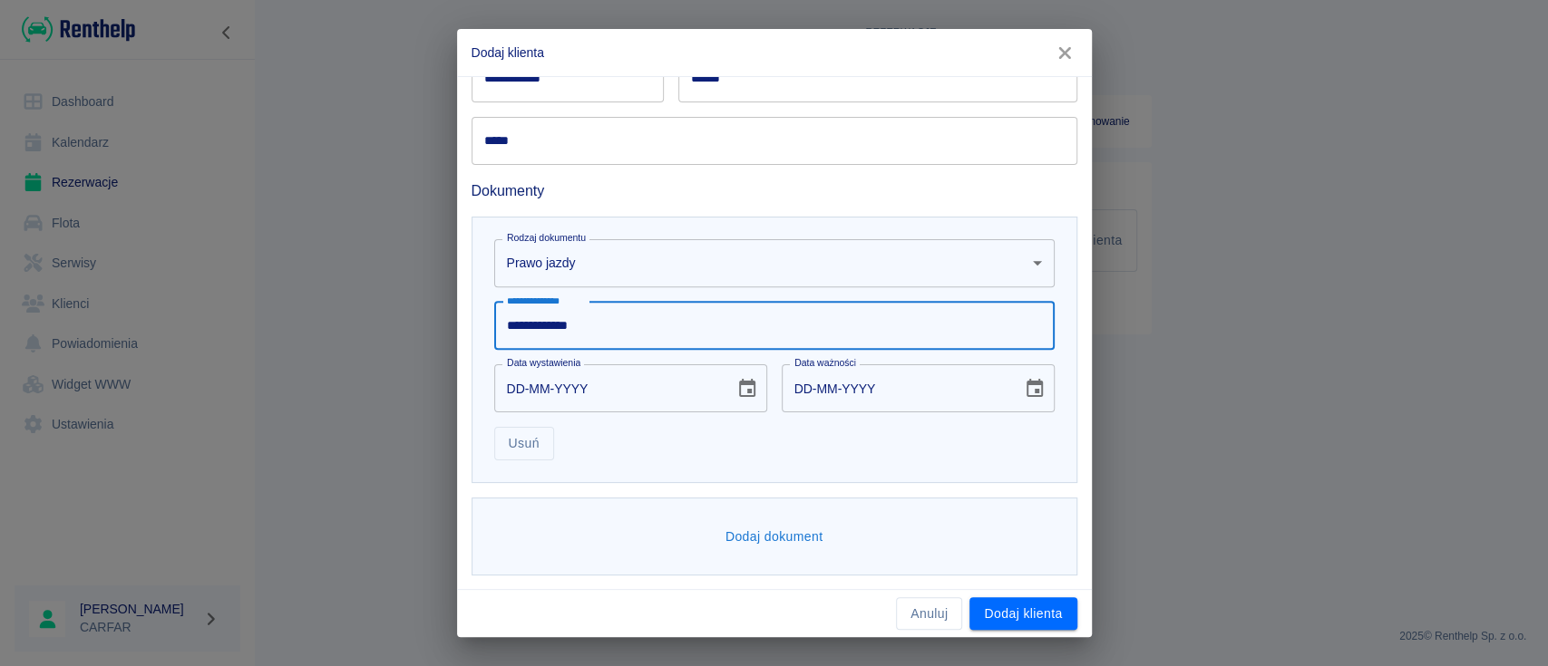
type input "**********"
click at [780, 539] on button "Dodaj dokument" at bounding box center [774, 537] width 112 height 34
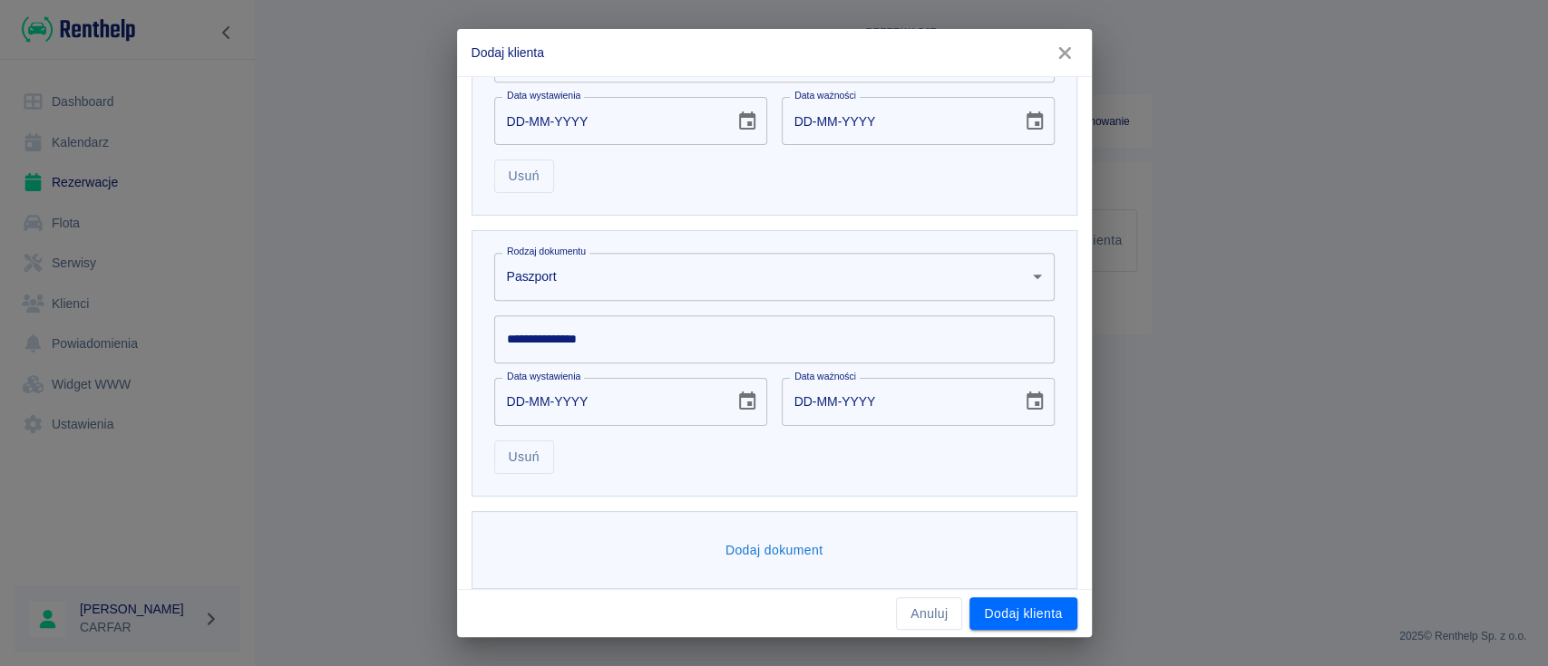
scroll to position [695, 0]
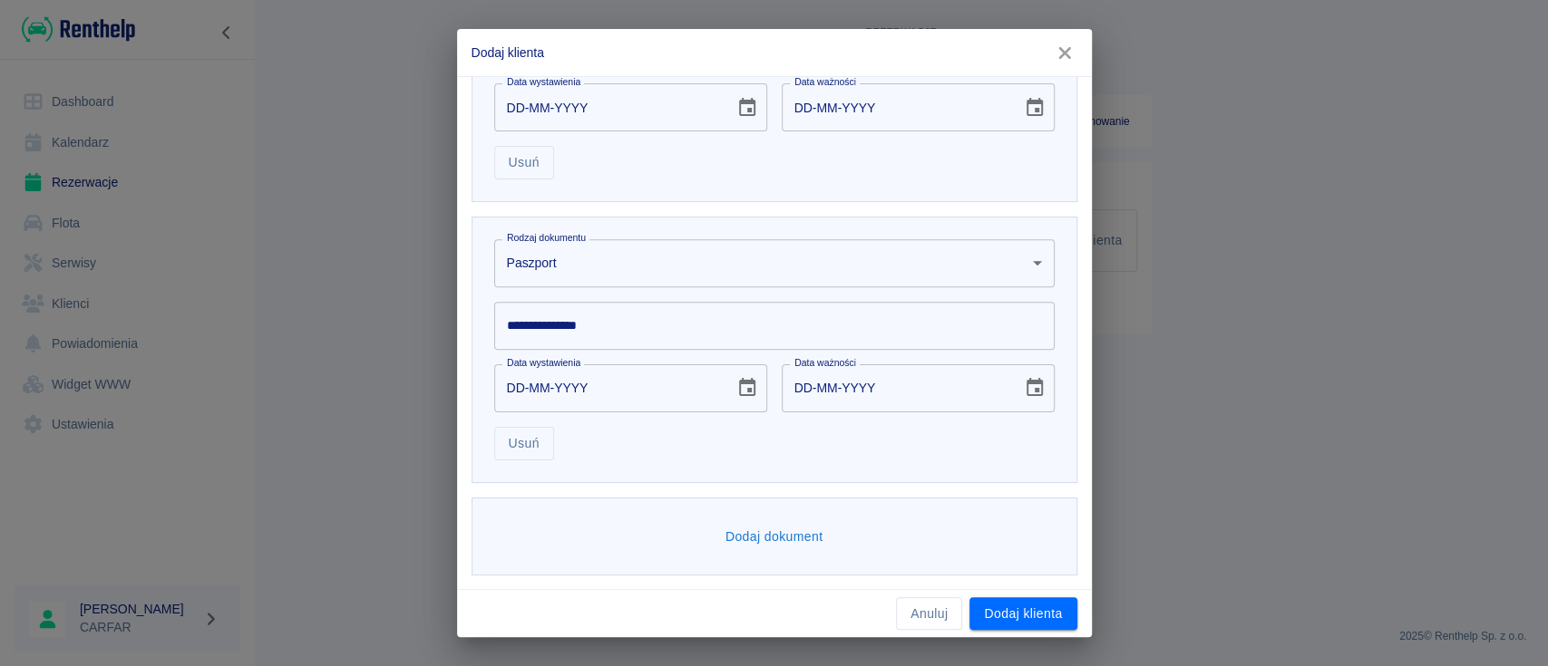
click at [663, 261] on body "**********" at bounding box center [774, 333] width 1548 height 666
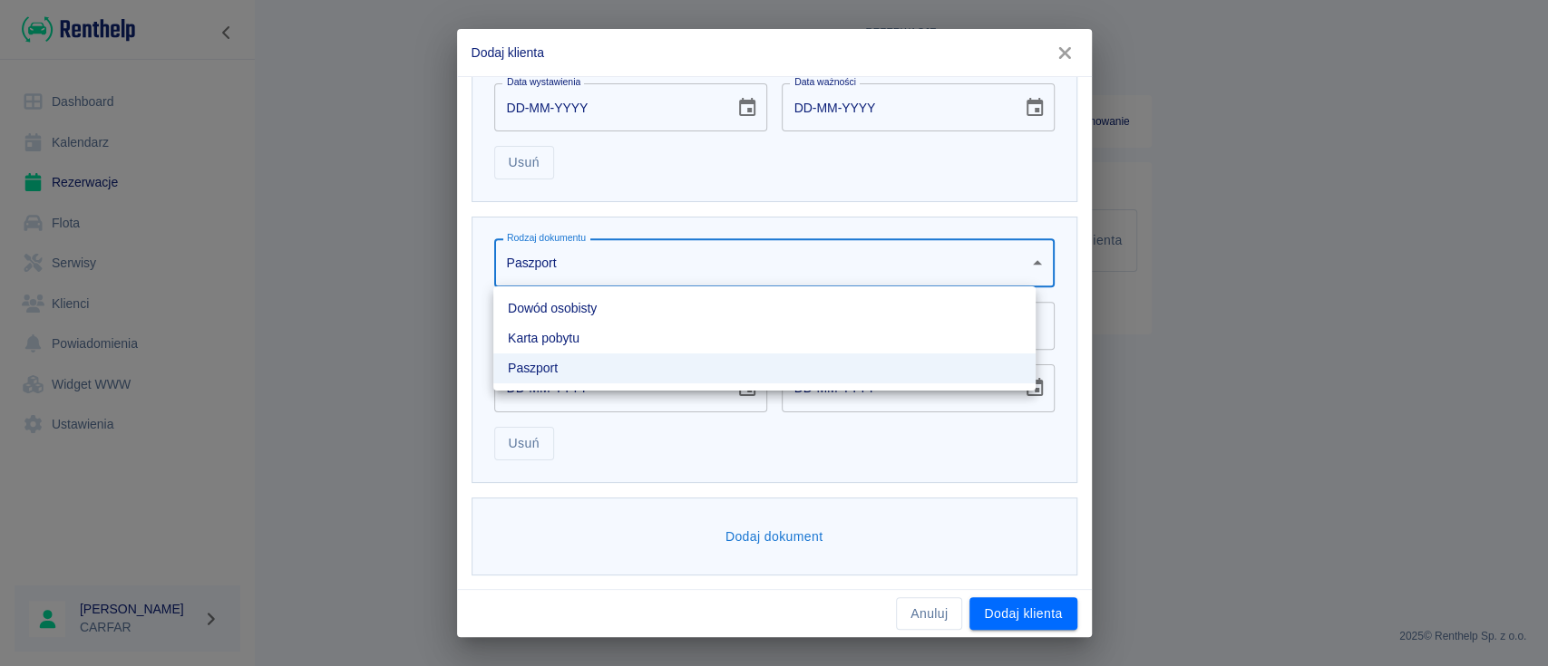
click at [645, 308] on li "Dowód osobisty" at bounding box center [764, 309] width 542 height 30
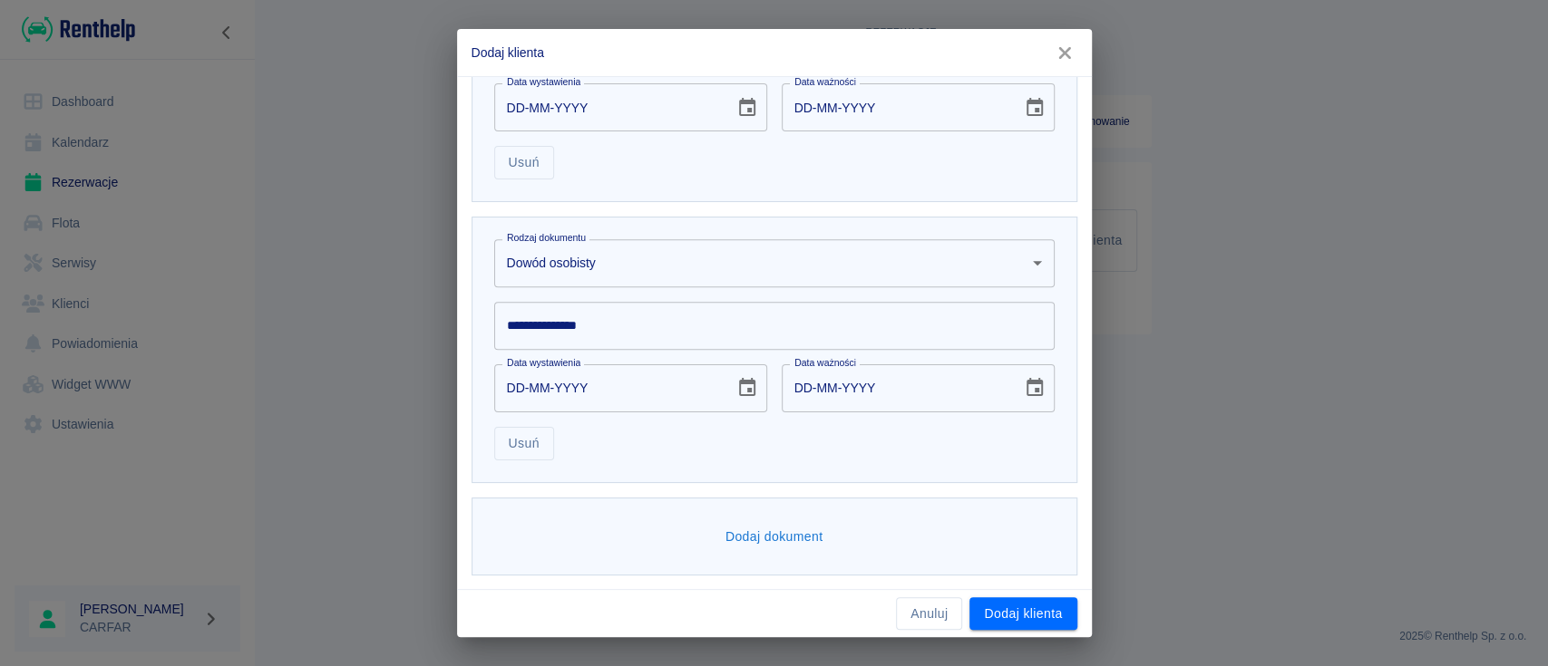
click at [644, 324] on input "**********" at bounding box center [774, 326] width 560 height 48
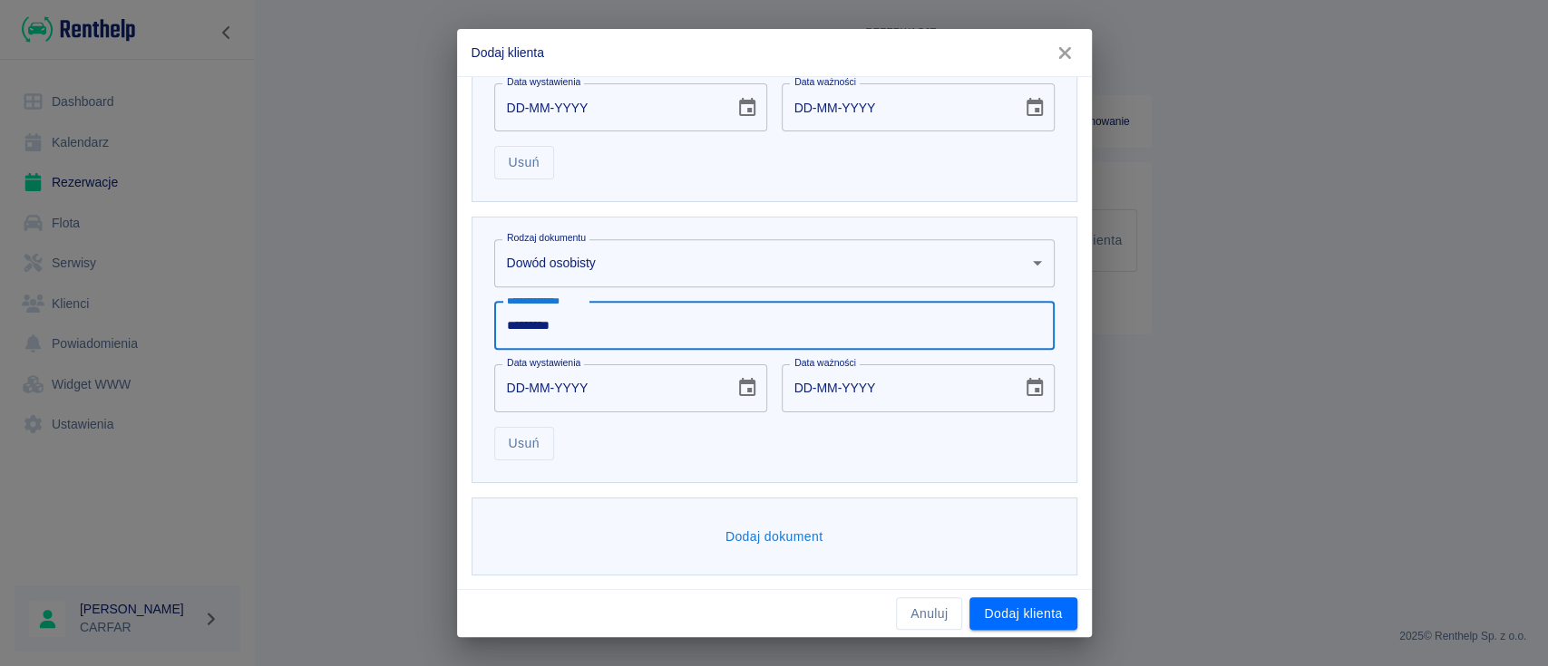
type input "*********"
click at [660, 389] on input "DD-MM-YYYY" at bounding box center [608, 389] width 228 height 48
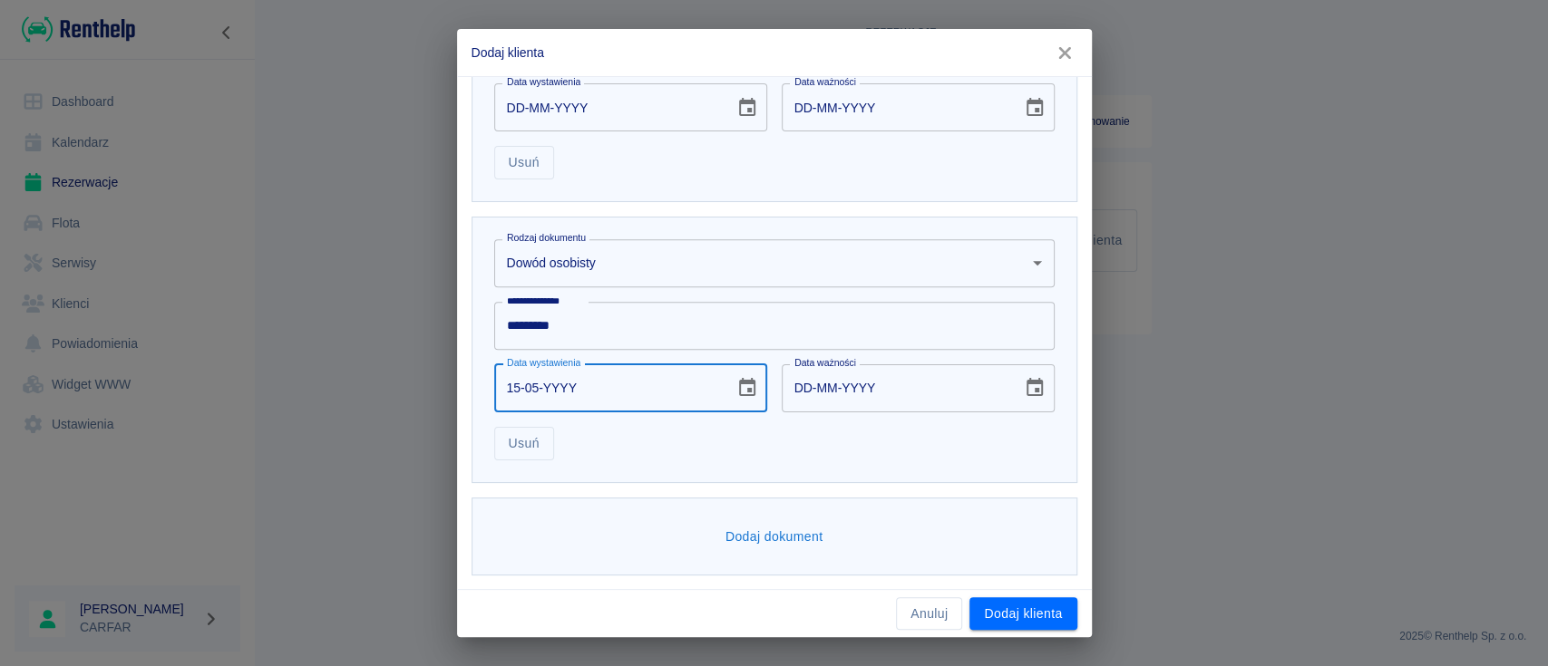
type input "15-05-0002"
type input "15-05-0012"
type input "15-05-0020"
type input "15-05-0030"
type input "15-05-0202"
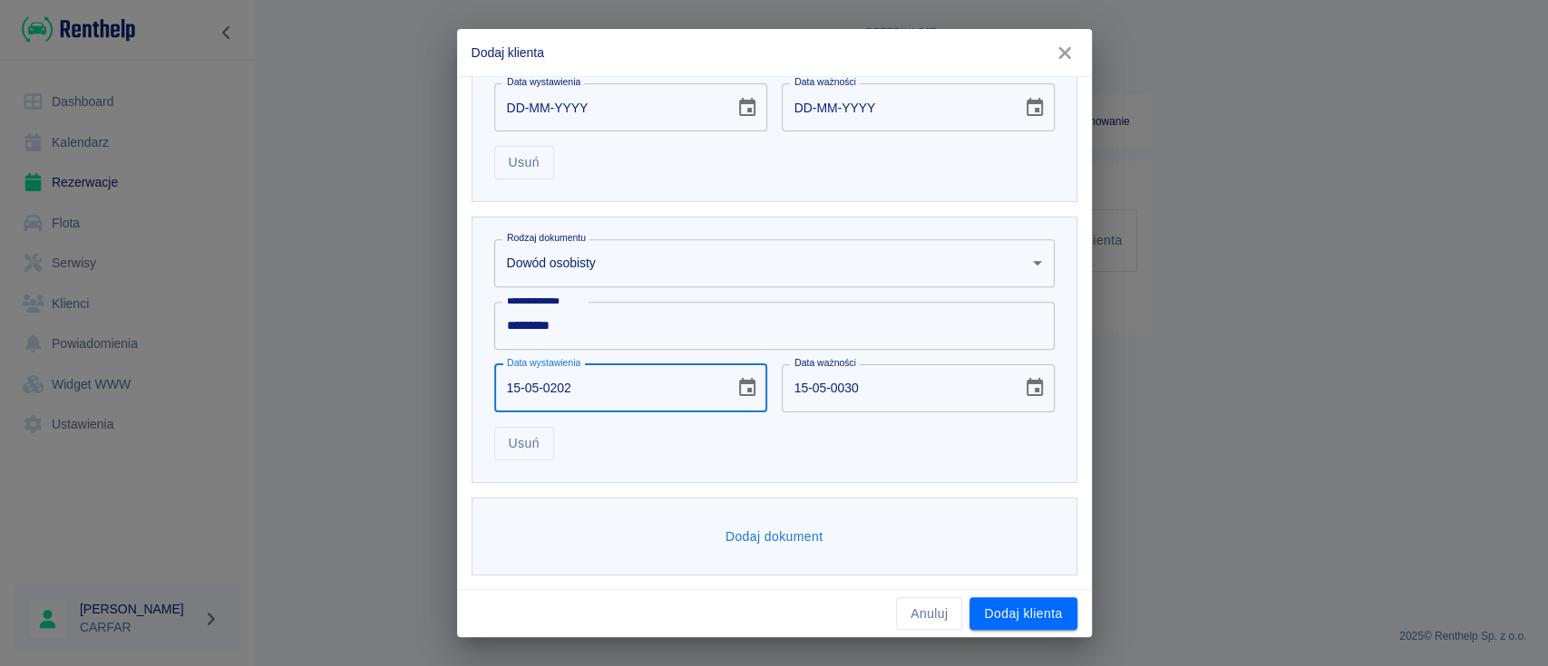
type input "15-05-0212"
type input "15-05-2024"
type input "15-05-2034"
type input "15-05-2024"
click at [709, 462] on div "**********" at bounding box center [775, 350] width 606 height 267
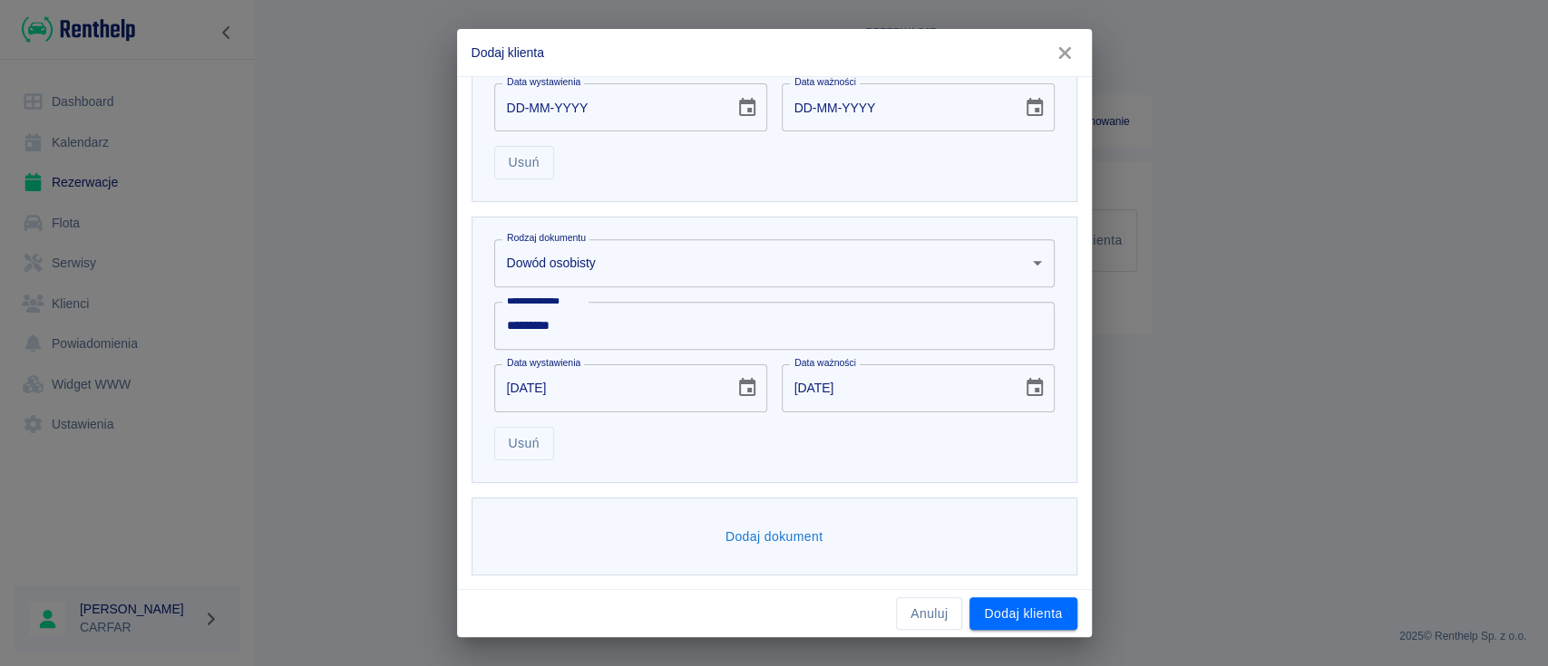
scroll to position [90, 0]
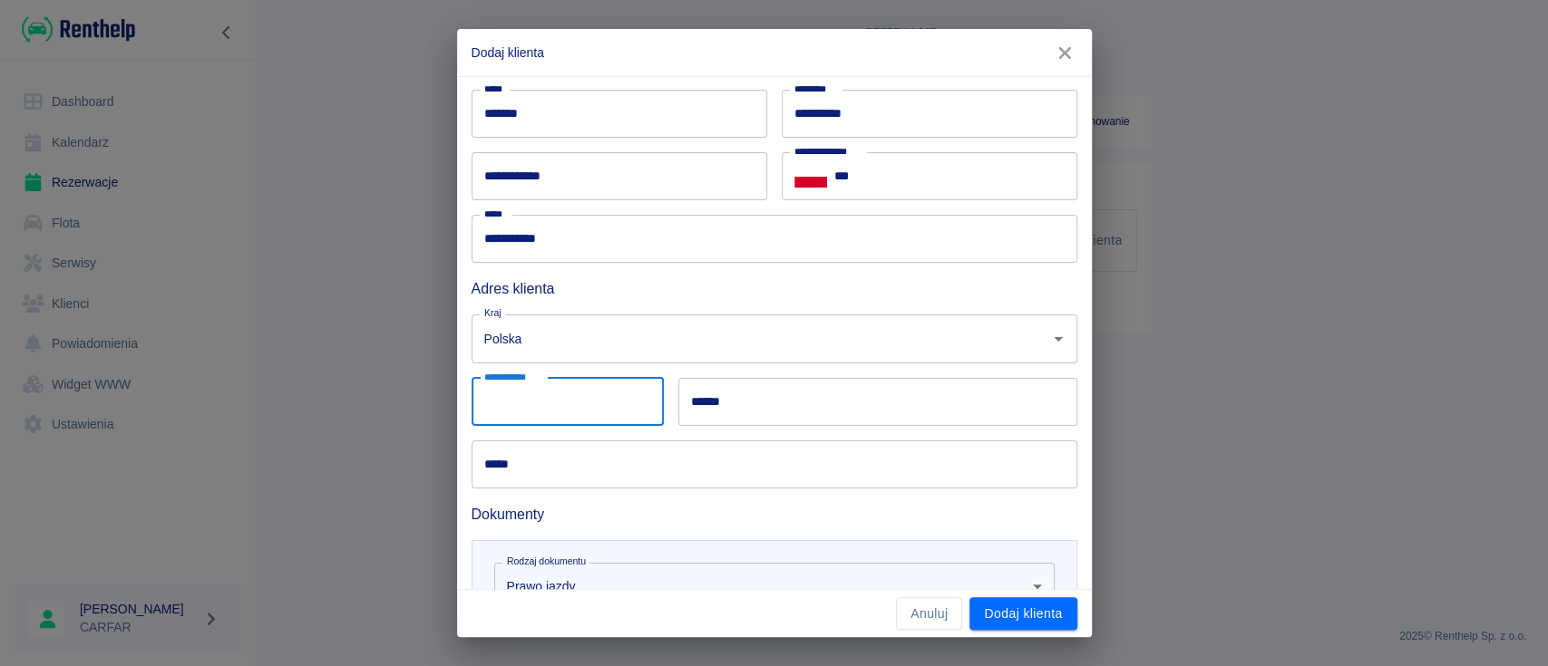
click at [591, 403] on input "**********" at bounding box center [568, 402] width 192 height 48
type input "******"
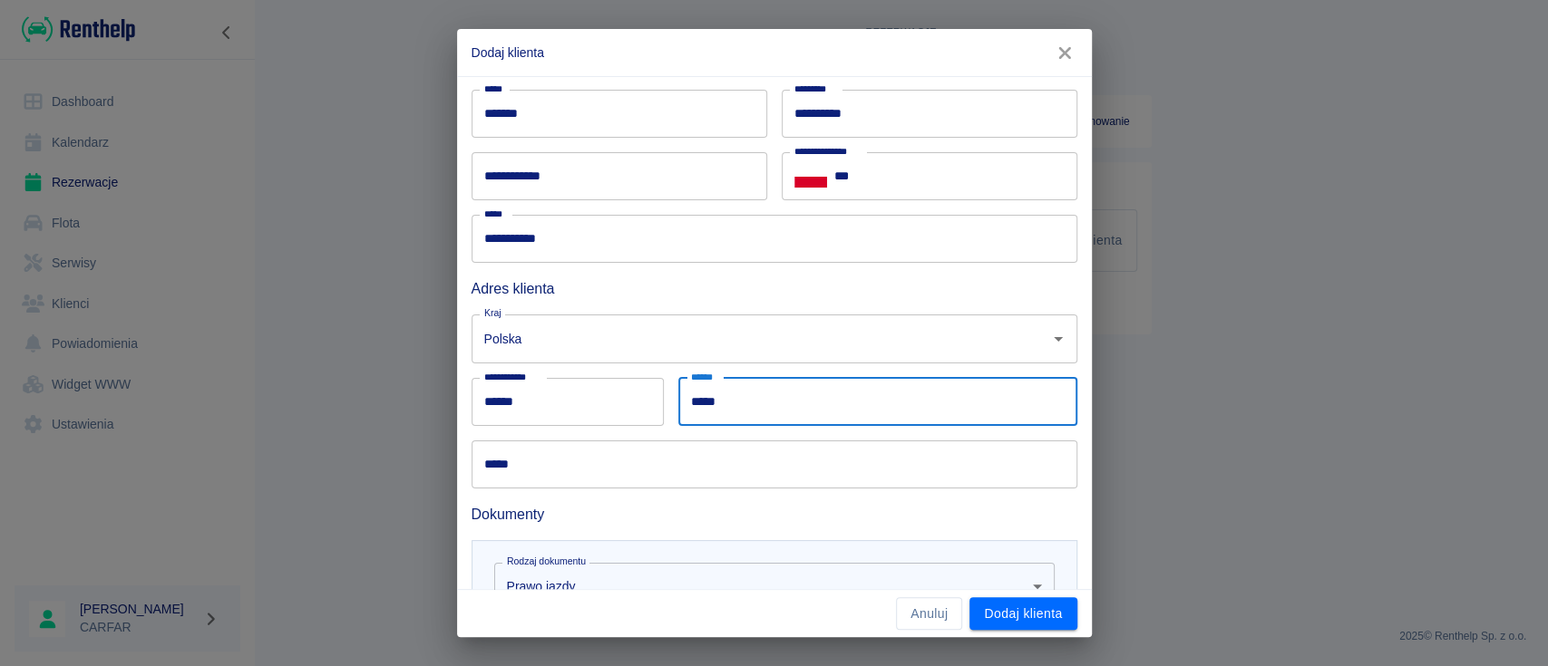
type input "*****"
click at [555, 472] on input "*****" at bounding box center [775, 465] width 606 height 48
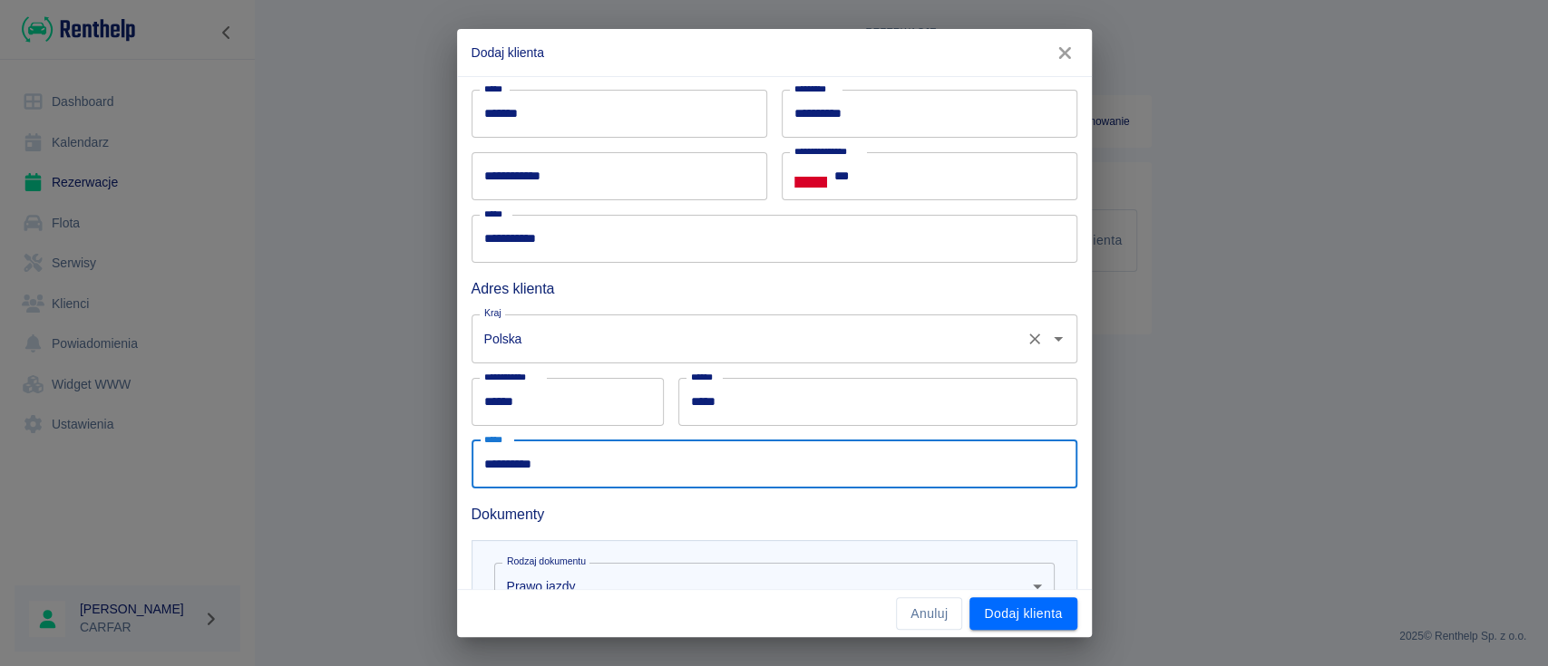
scroll to position [0, 0]
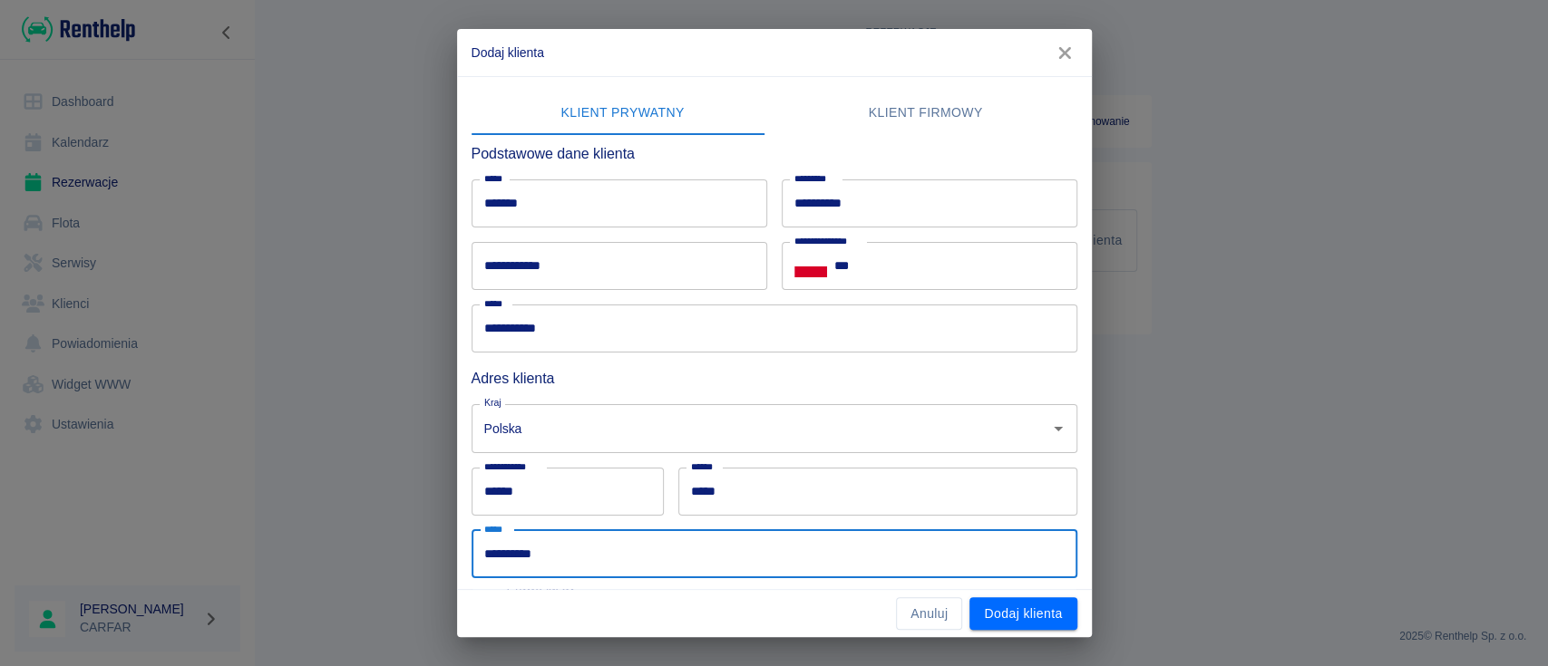
type input "**********"
click at [889, 265] on input "***" at bounding box center [955, 266] width 243 height 48
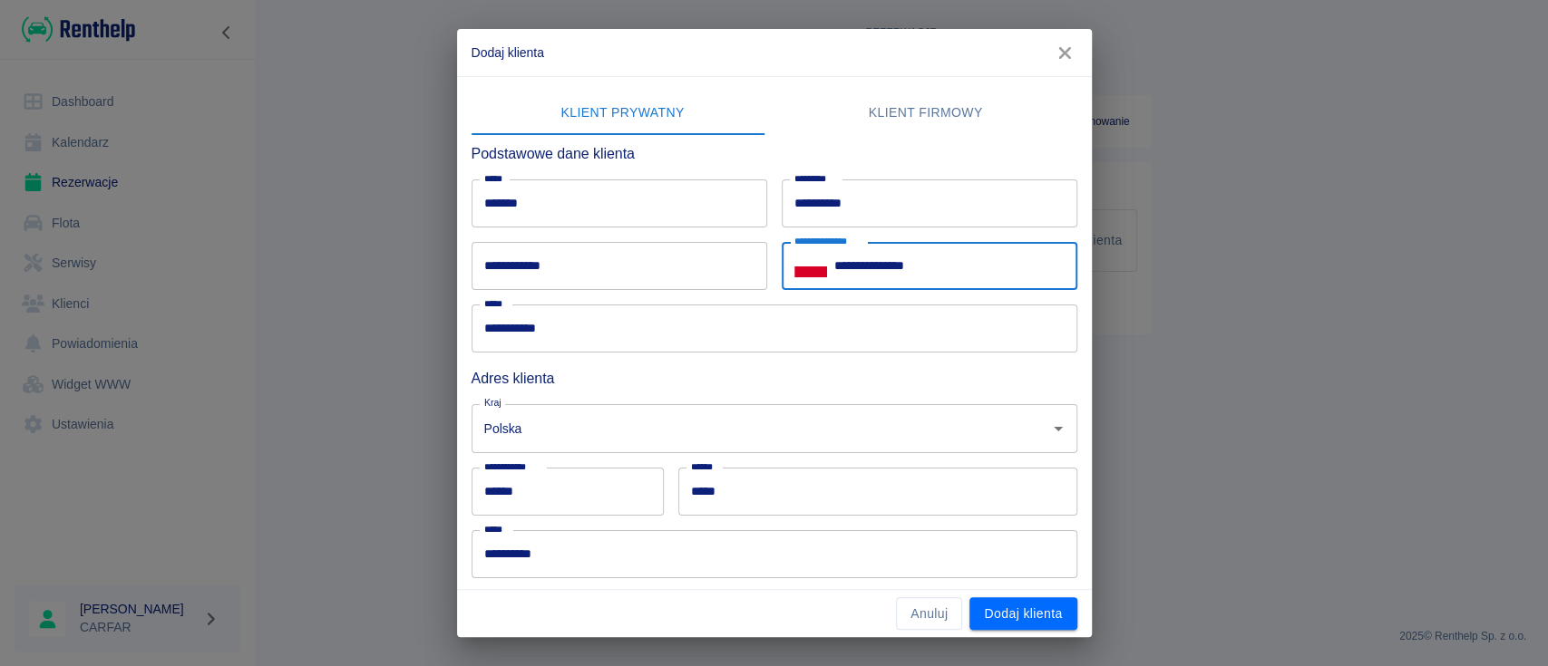
type input "**********"
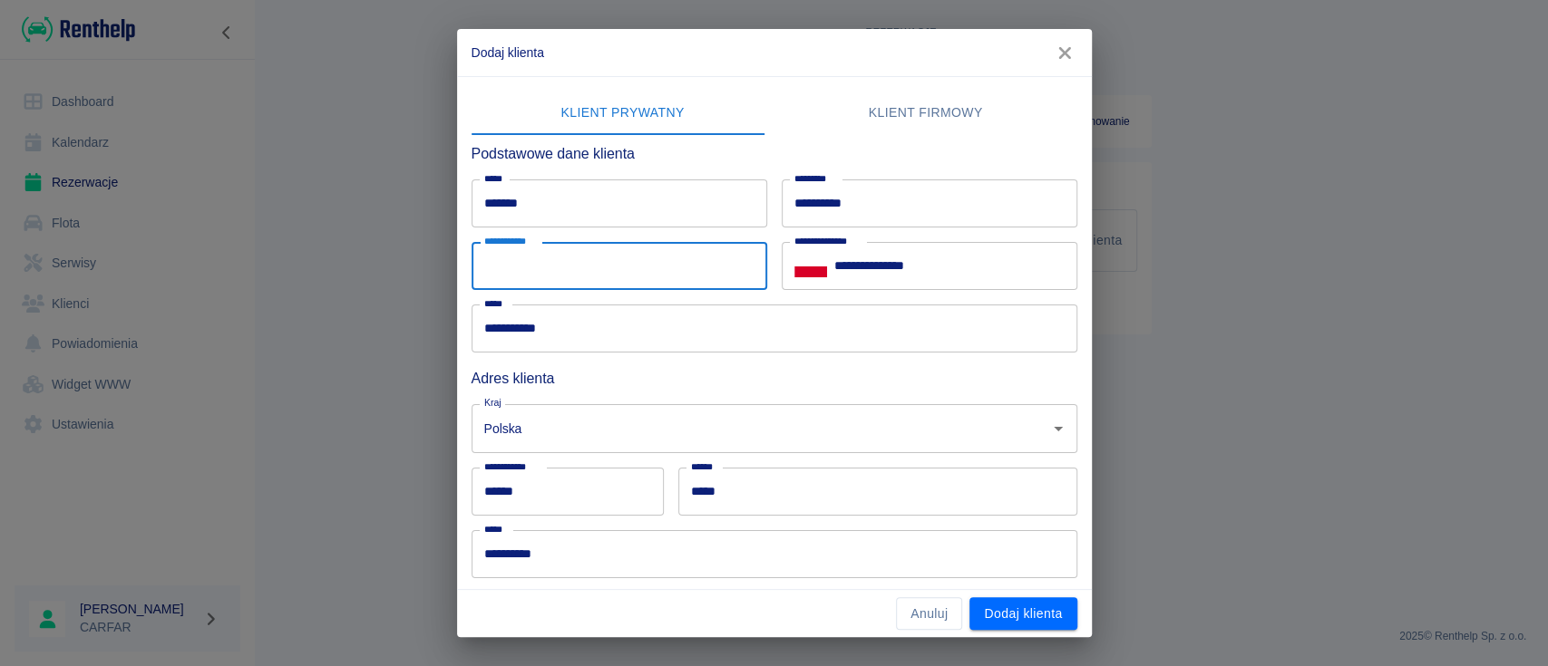
click at [669, 249] on input "**********" at bounding box center [620, 266] width 296 height 48
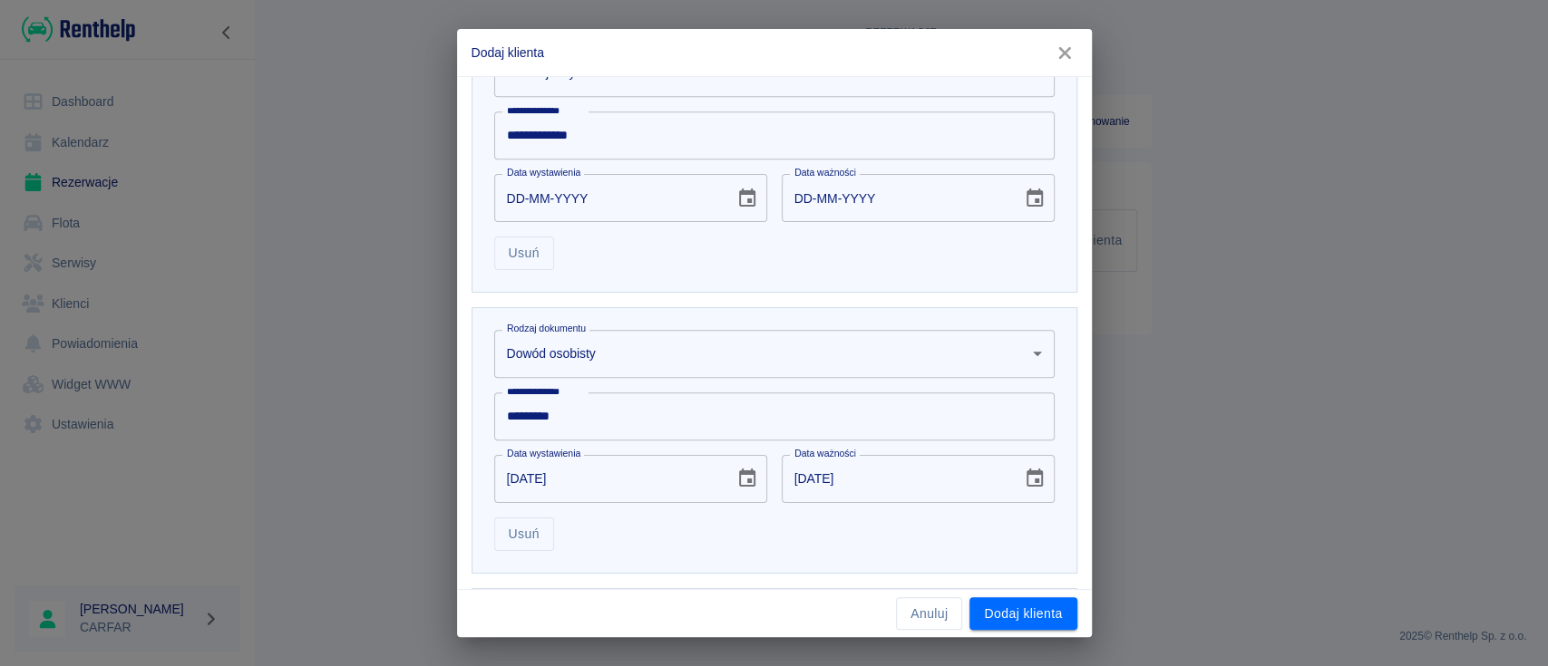
scroll to position [695, 0]
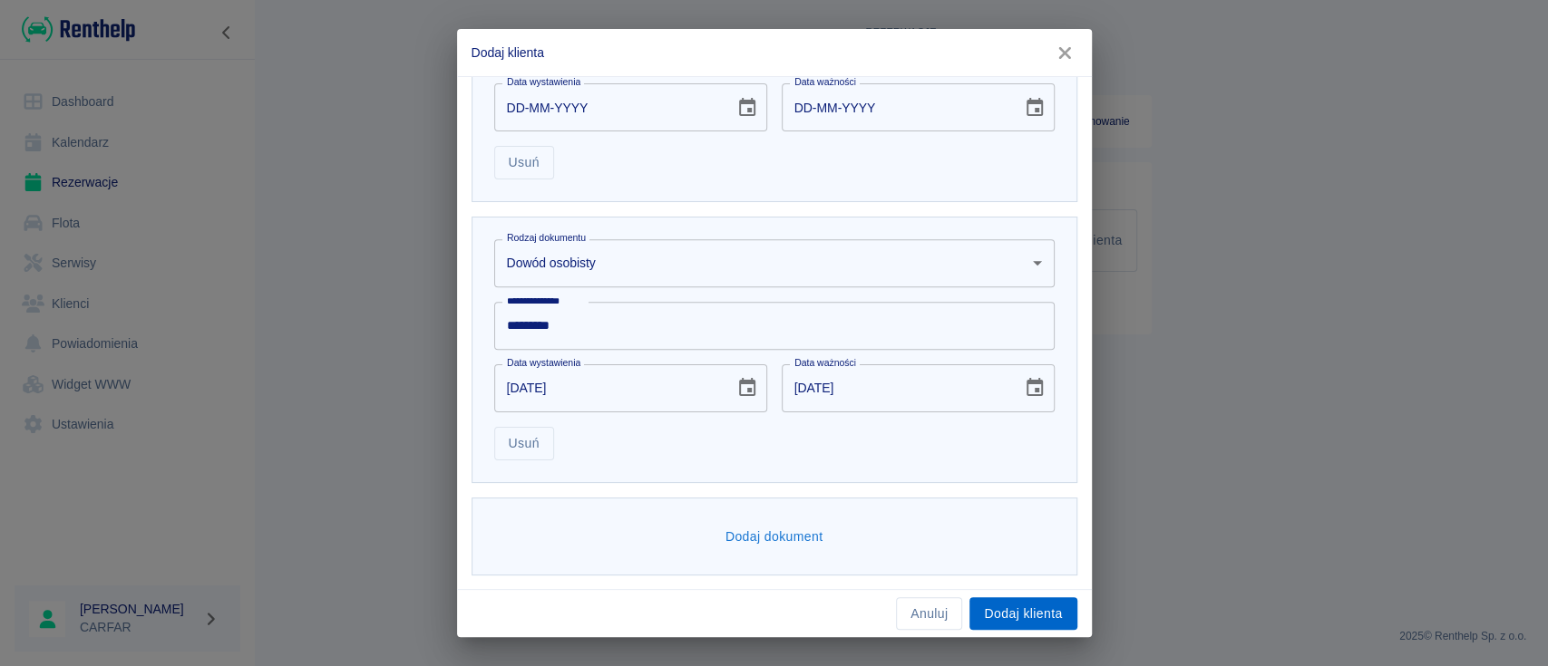
type input "**********"
click at [1032, 617] on button "Dodaj klienta" at bounding box center [1022, 615] width 107 height 34
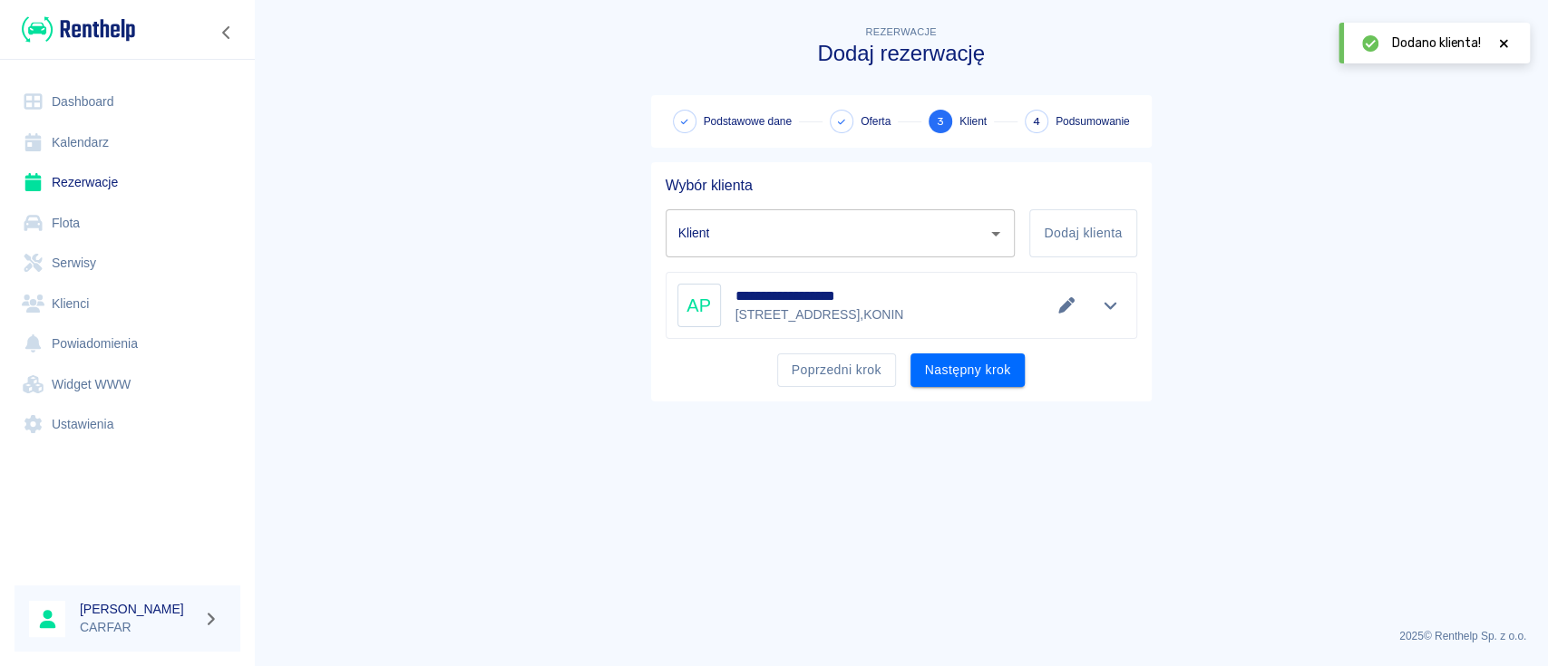
type input "ANDRZEJ PŁOCHARSKI (+48664885666)"
click at [976, 374] on button "Następny krok" at bounding box center [967, 371] width 115 height 34
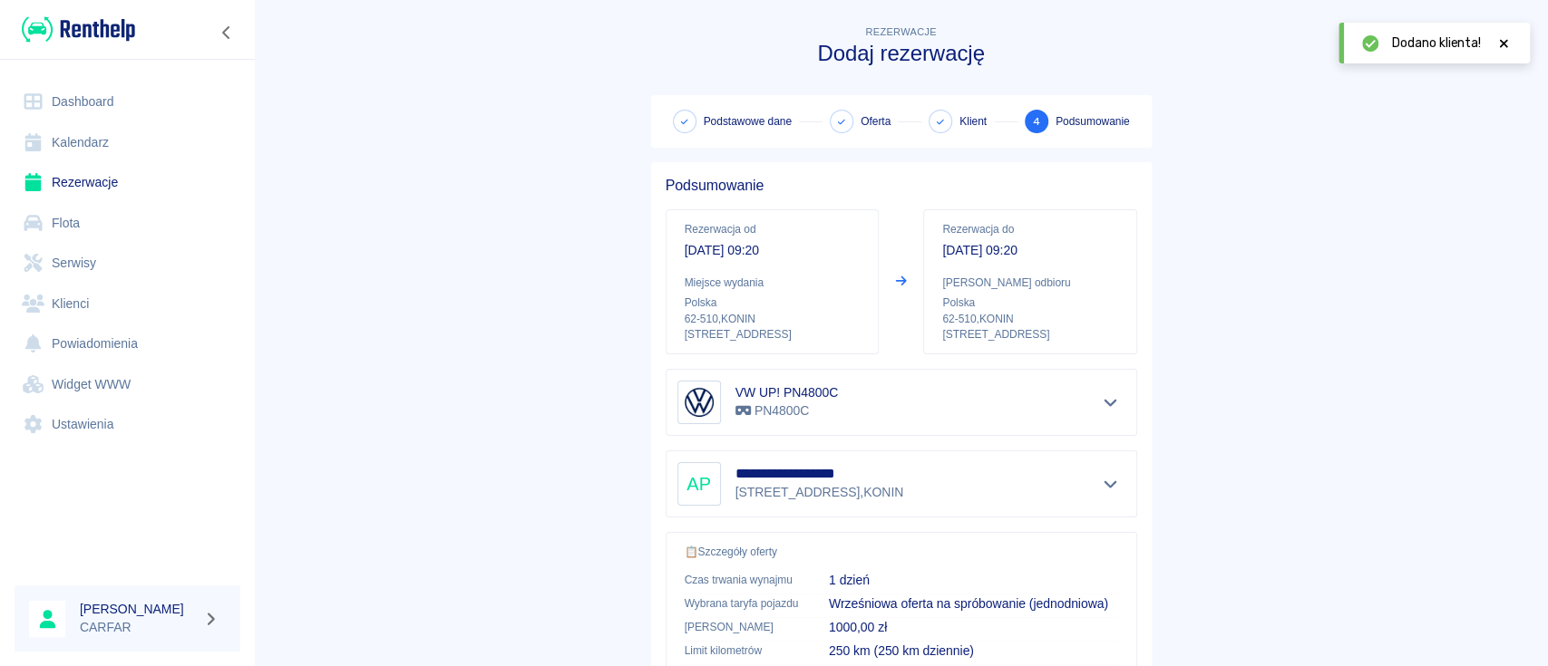
scroll to position [310, 0]
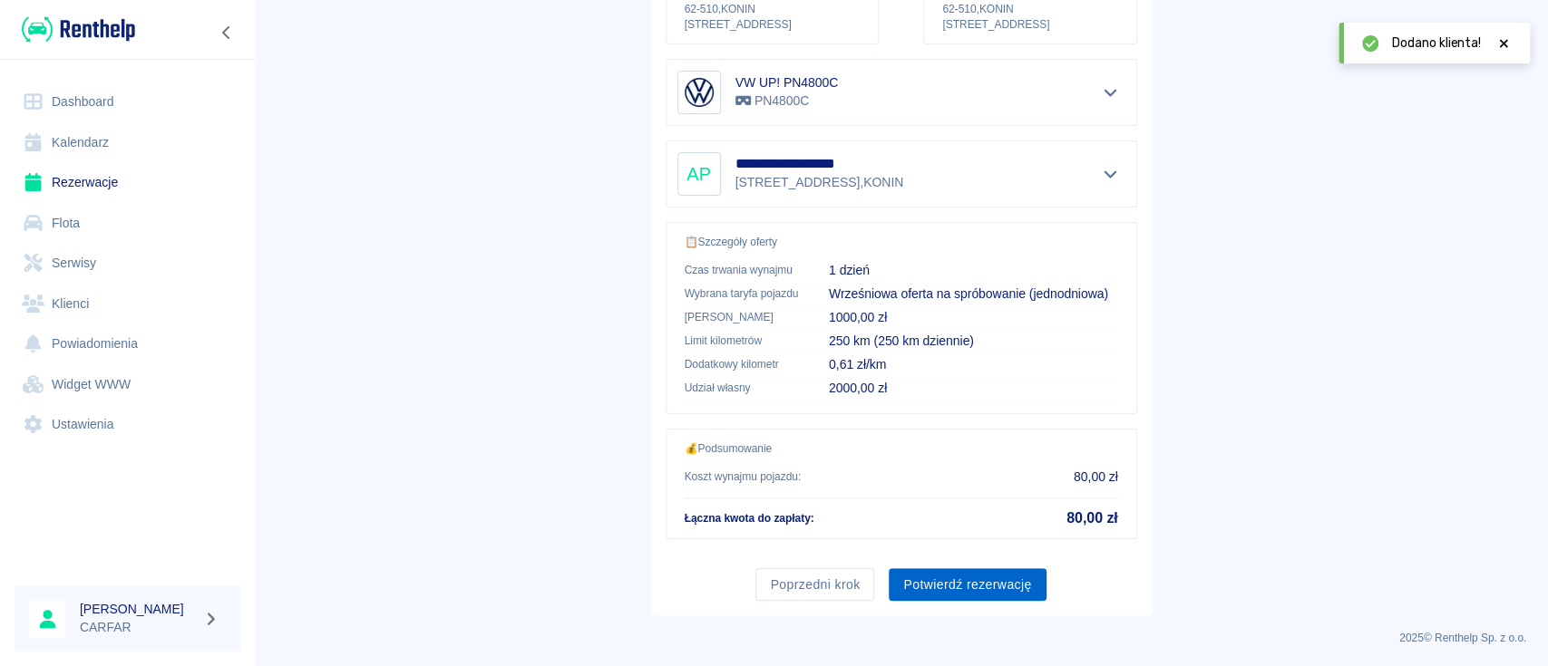
click at [987, 582] on button "Potwierdź rezerwację" at bounding box center [967, 586] width 157 height 34
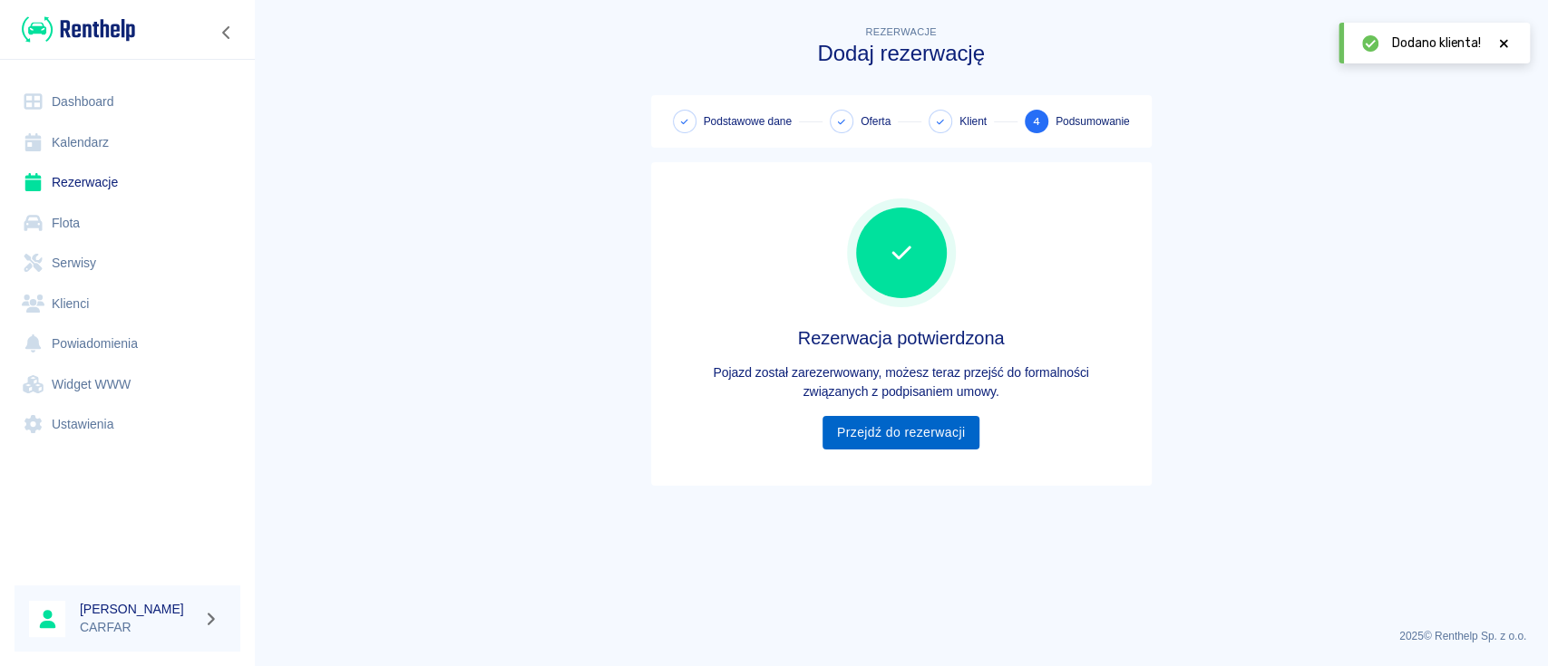
click at [880, 437] on link "Przejdź do rezerwacji" at bounding box center [900, 433] width 157 height 34
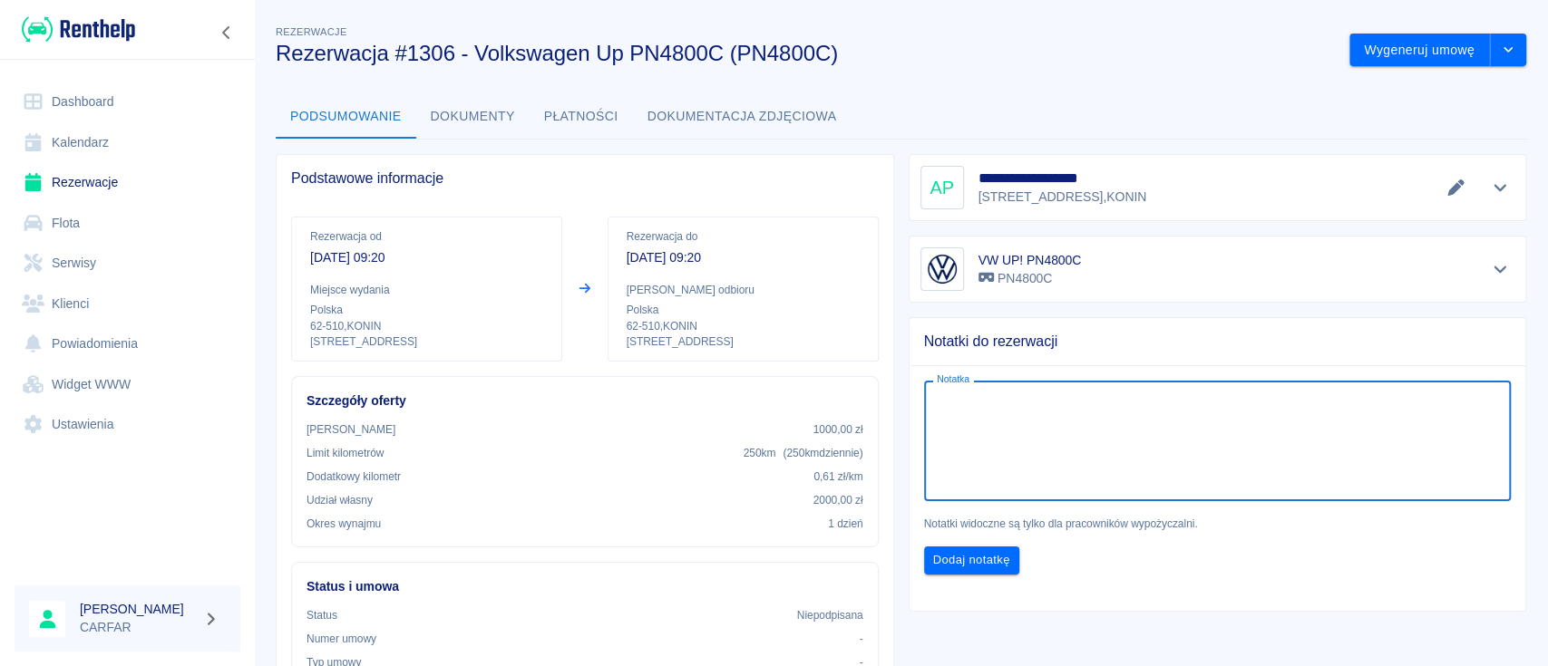
click at [1076, 433] on textarea "Notatka" at bounding box center [1218, 441] width 562 height 91
type textarea "Do wydania 10 zł"
click at [997, 565] on button "Dodaj notatkę" at bounding box center [971, 561] width 95 height 28
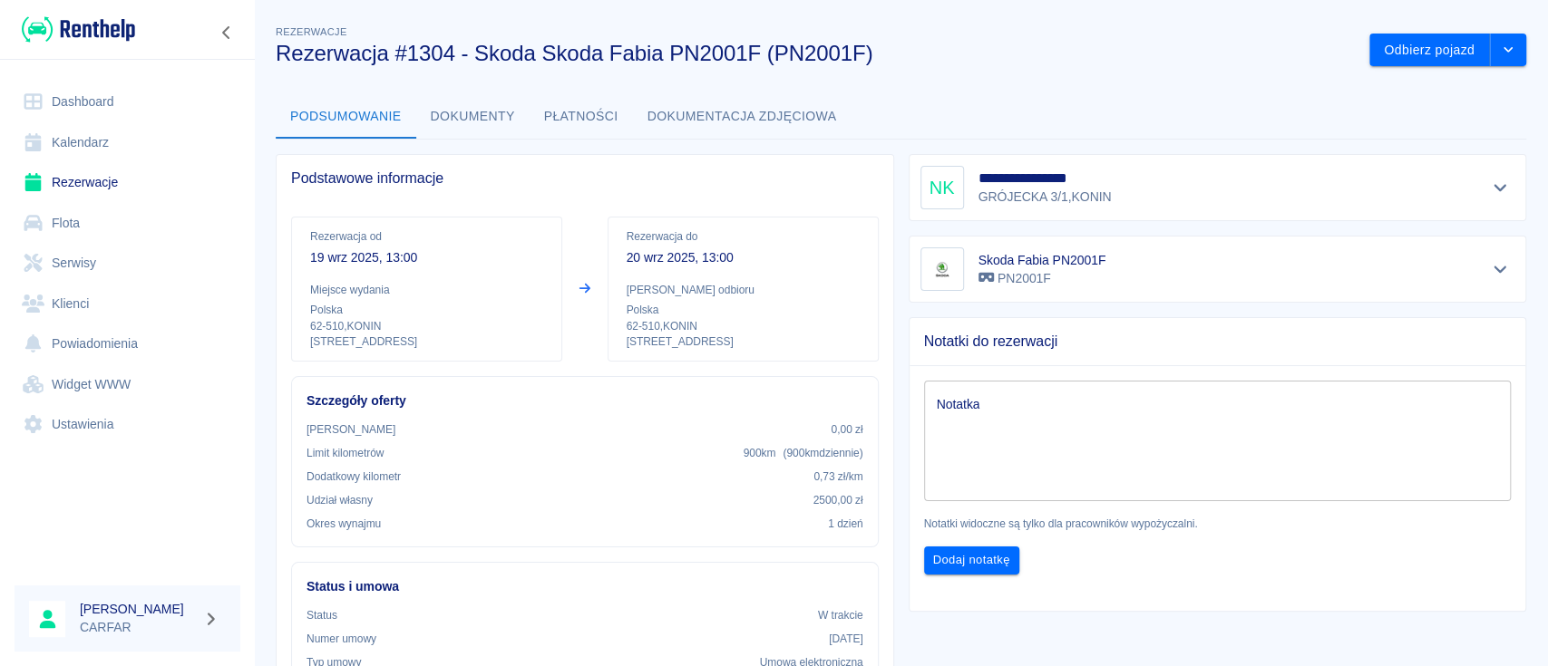
click at [122, 185] on link "Rezerwacje" at bounding box center [128, 182] width 226 height 41
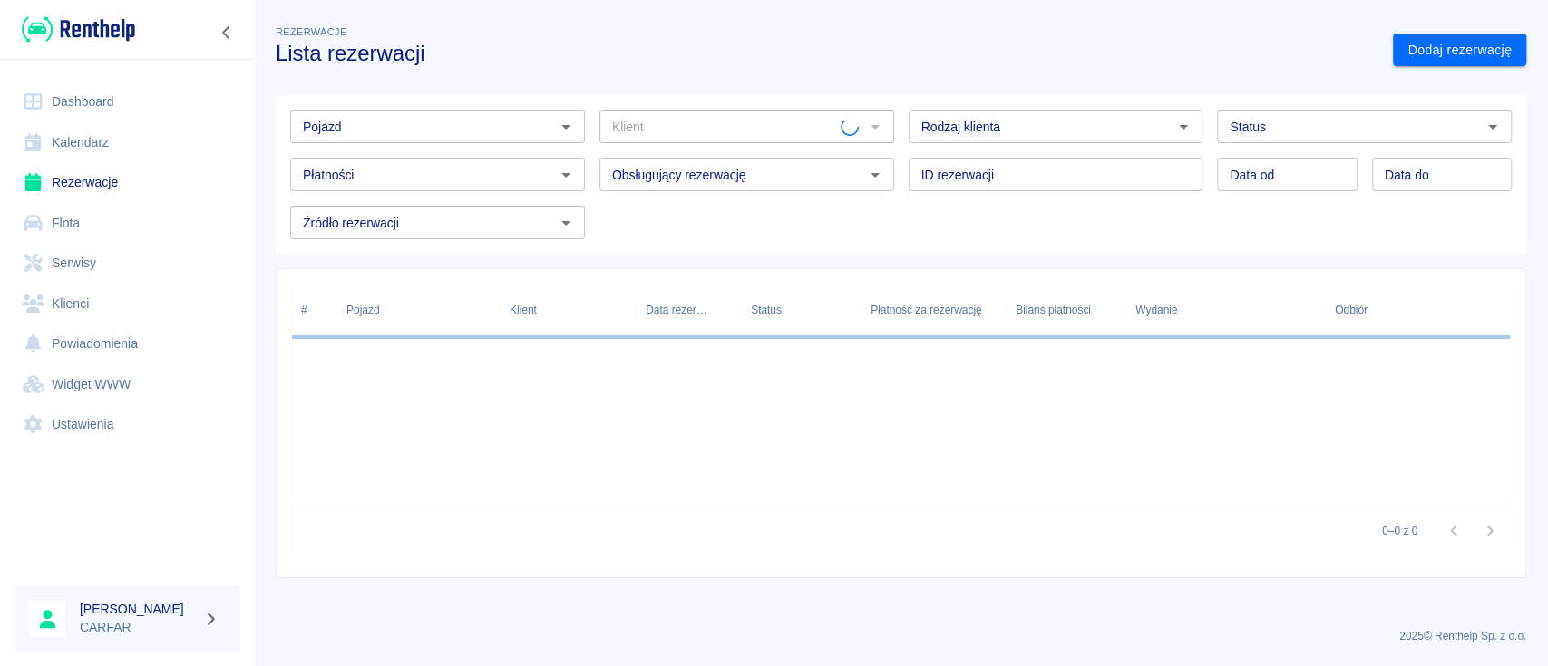
click at [439, 129] on input "Pojazd" at bounding box center [423, 126] width 254 height 23
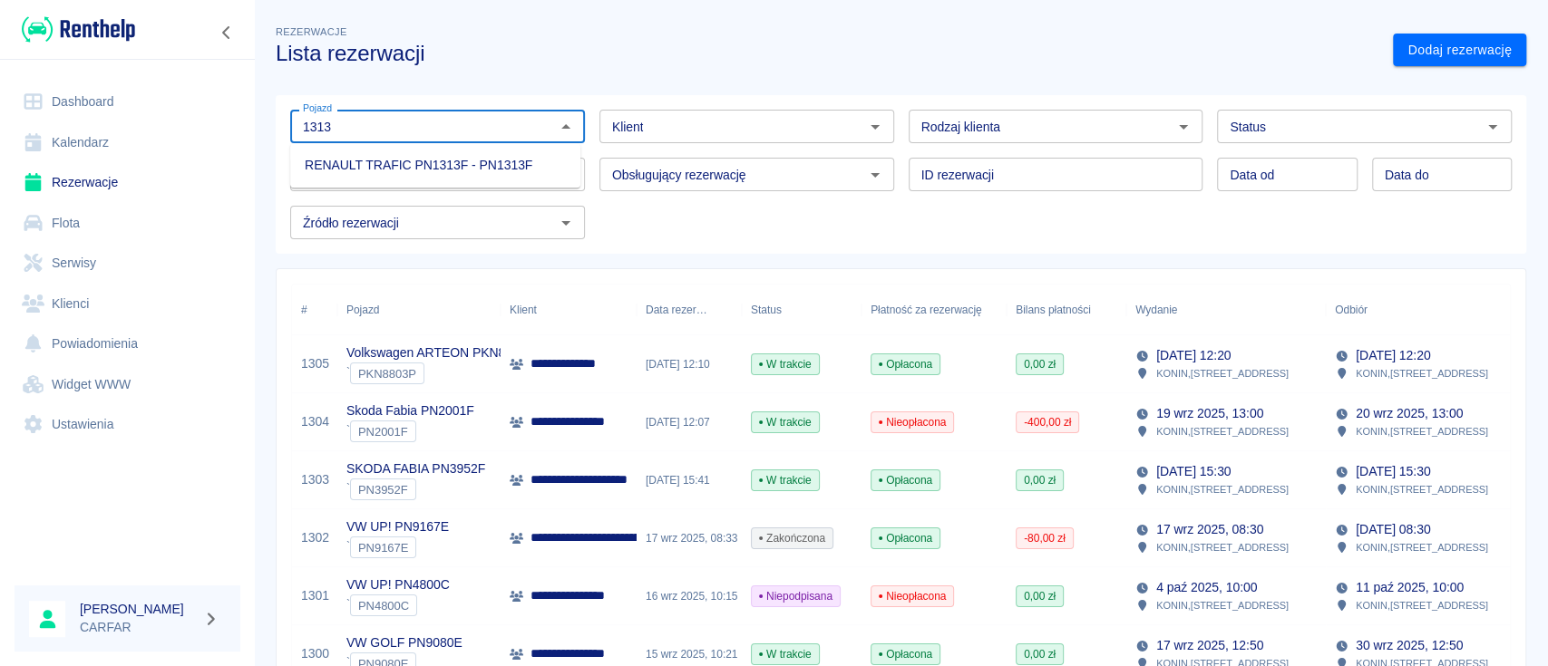
click at [463, 168] on li "RENAULT TRAFIC PN1313F - PN1313F" at bounding box center [435, 166] width 290 height 30
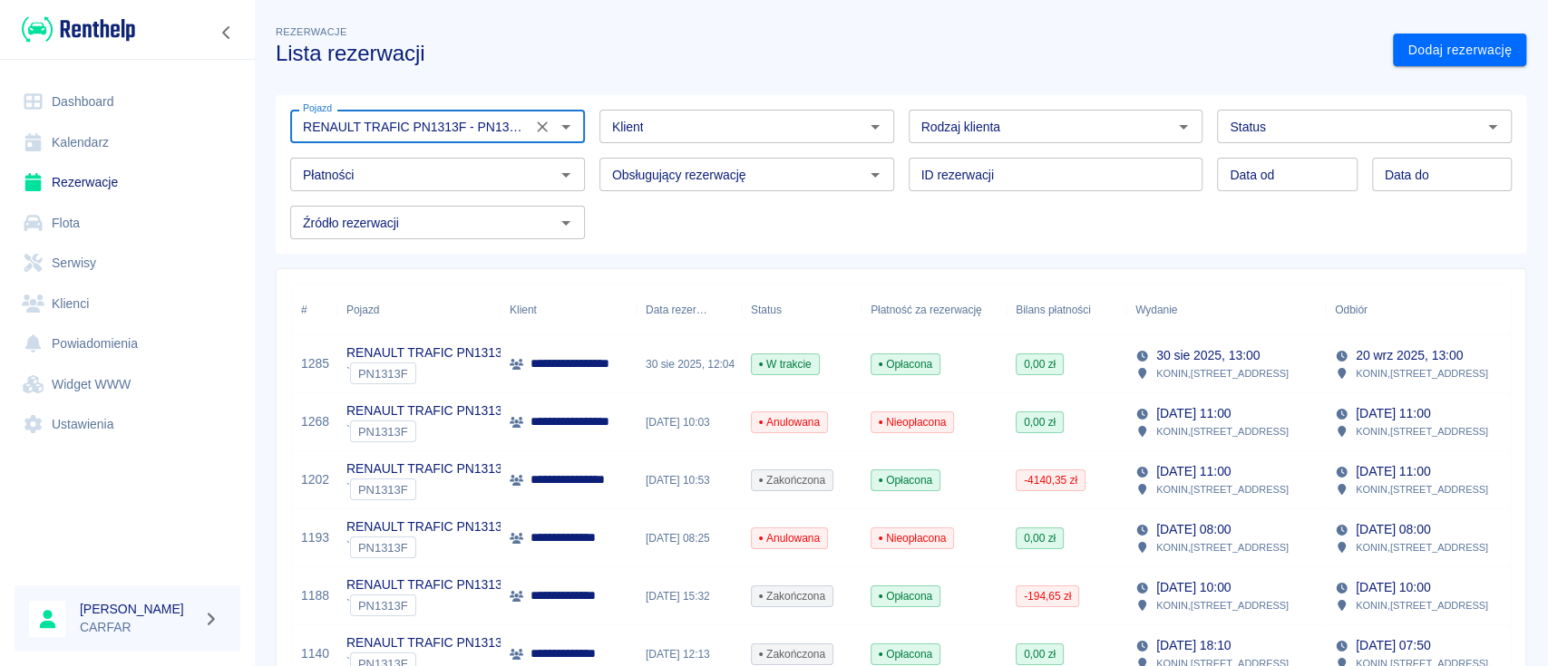
type input "RENAULT TRAFIC PN1313F - PN1313F"
click at [594, 366] on p "**********" at bounding box center [595, 364] width 131 height 19
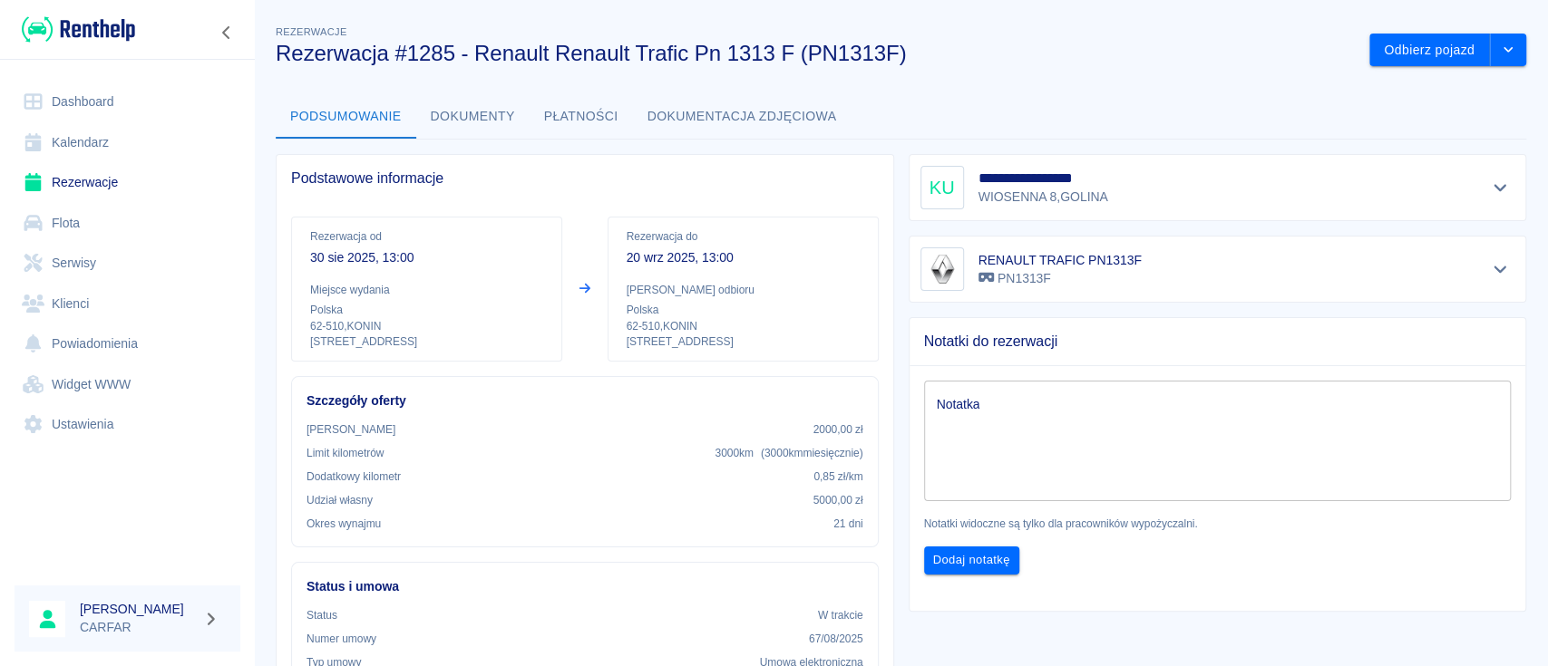
click at [469, 115] on button "Dokumenty" at bounding box center [472, 117] width 113 height 44
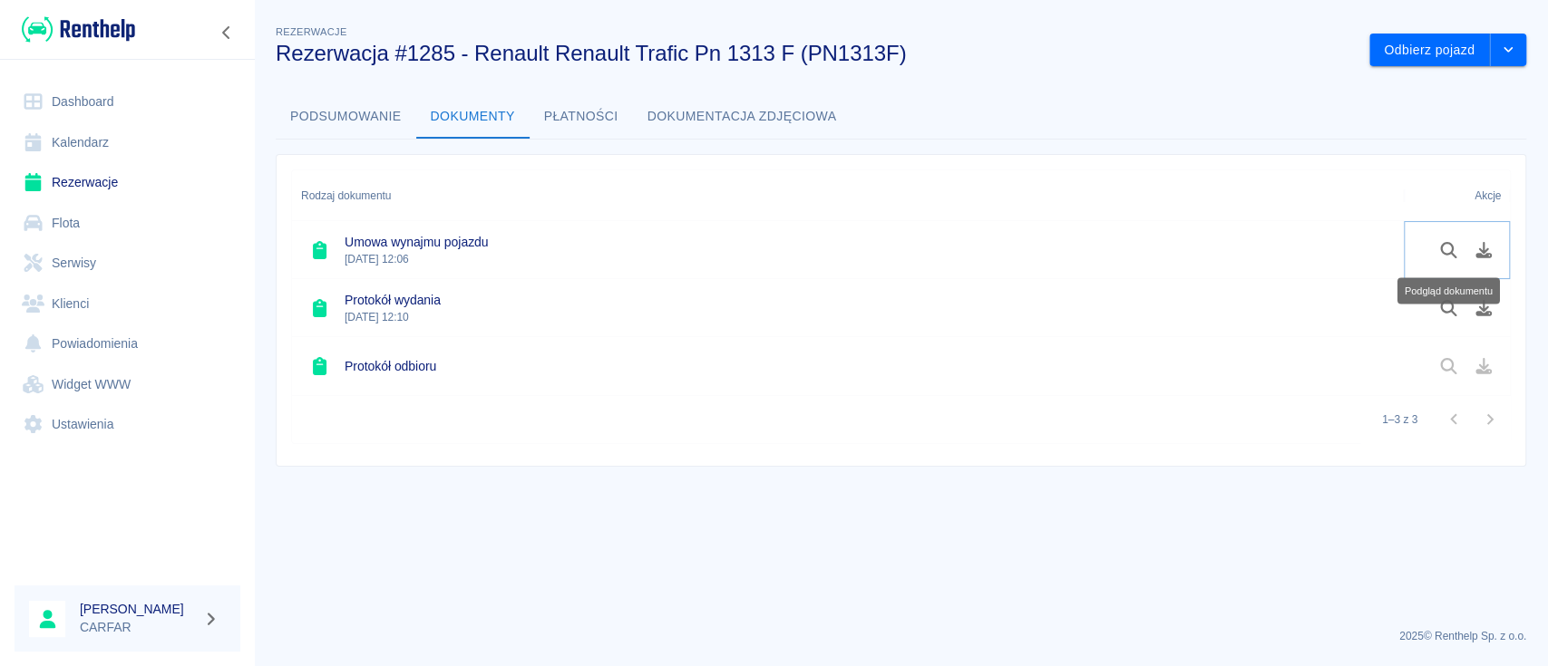
click at [1454, 250] on icon "Podgląd dokumentu" at bounding box center [1448, 250] width 21 height 16
